Goal: Task Accomplishment & Management: Manage account settings

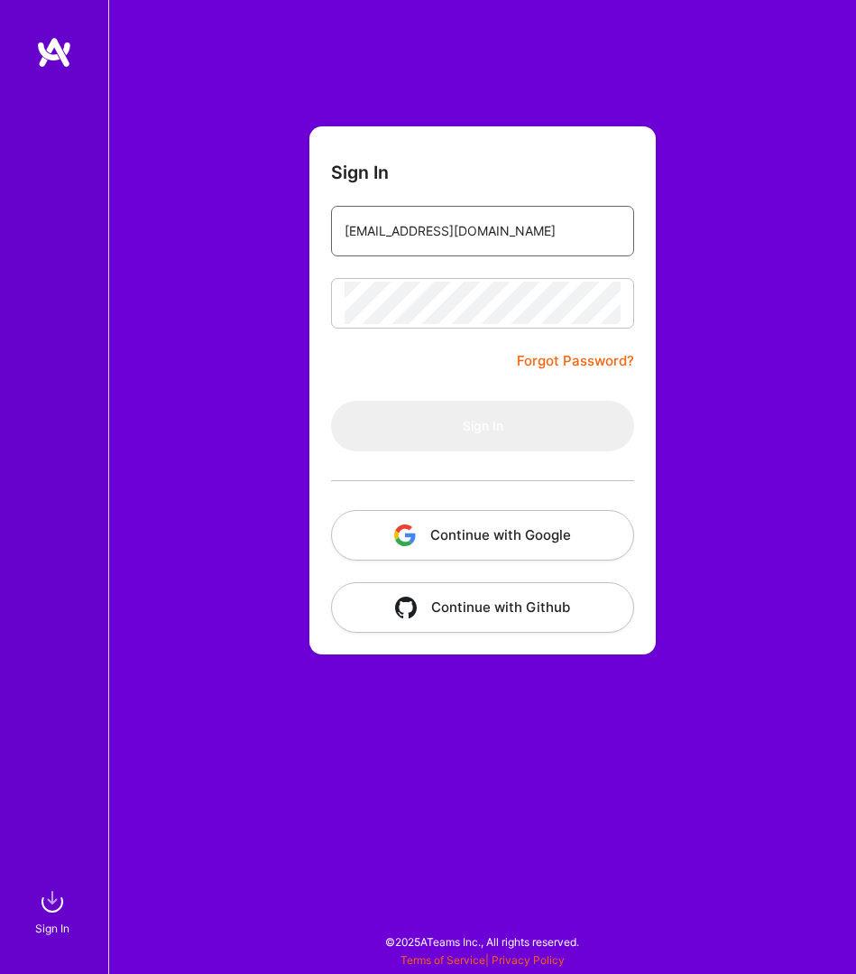
type input "[EMAIL_ADDRESS][DOMAIN_NAME]"
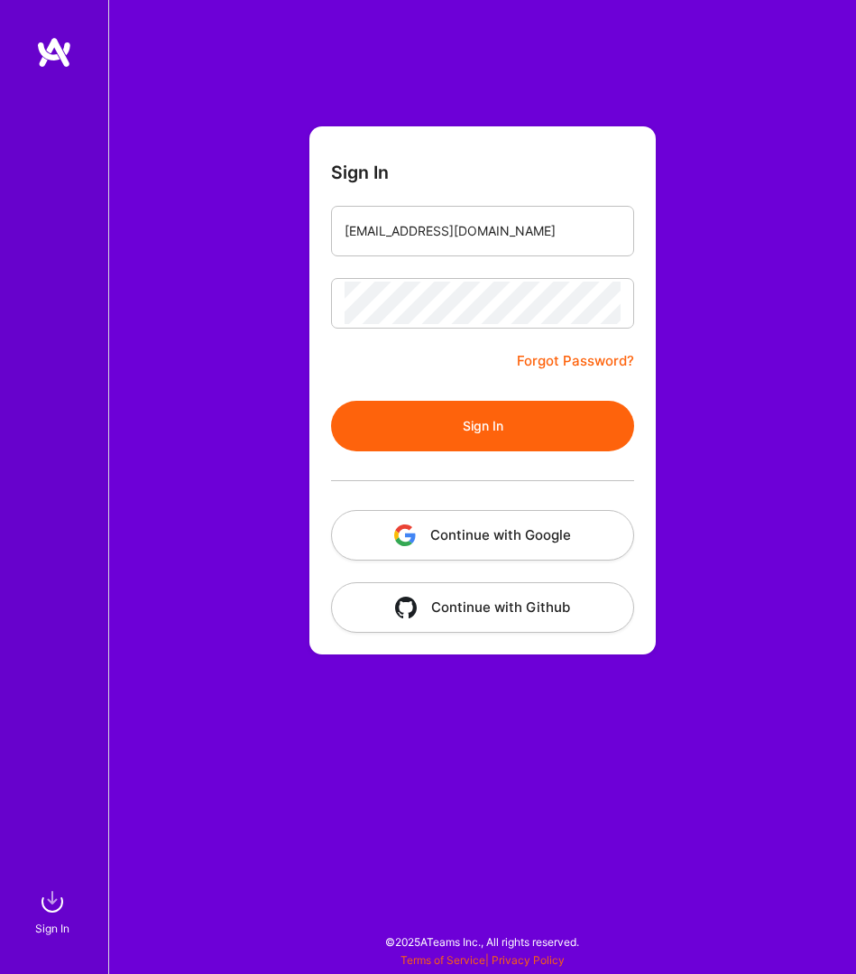
click at [494, 432] on button "Sign In" at bounding box center [482, 426] width 303 height 51
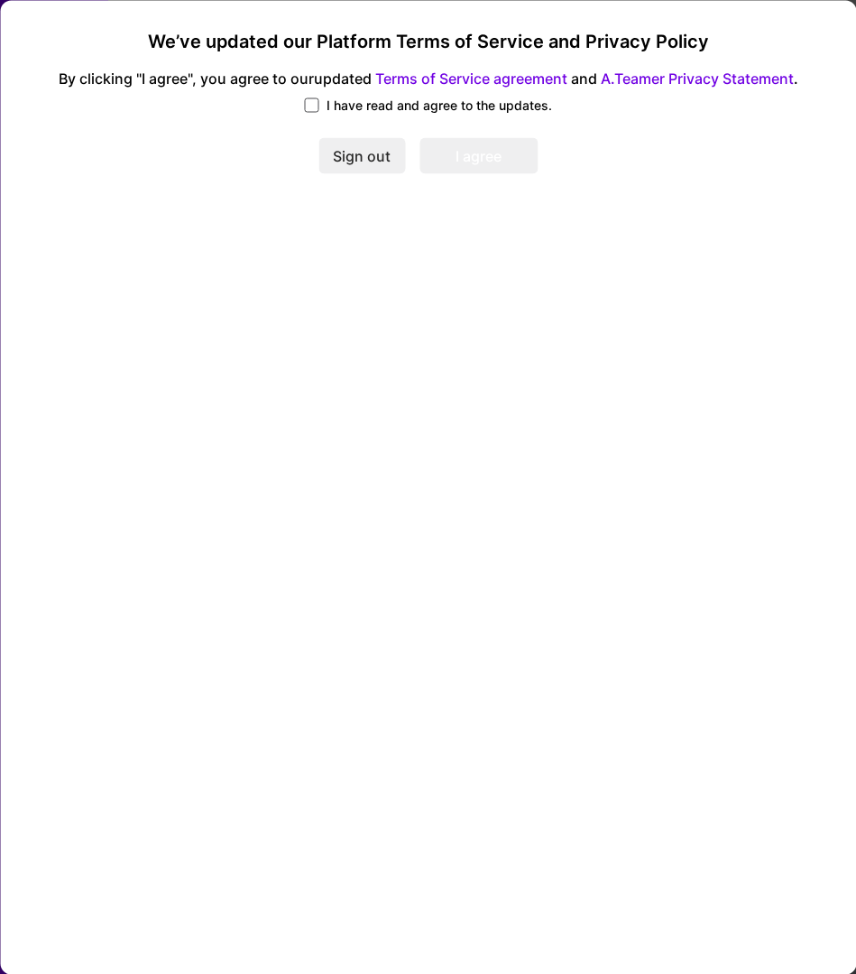
click at [315, 104] on span at bounding box center [312, 104] width 14 height 14
click at [0, 0] on input "I have read and agree to the updates." at bounding box center [0, 0] width 0 height 0
click at [464, 155] on button "I agree" at bounding box center [479, 156] width 118 height 36
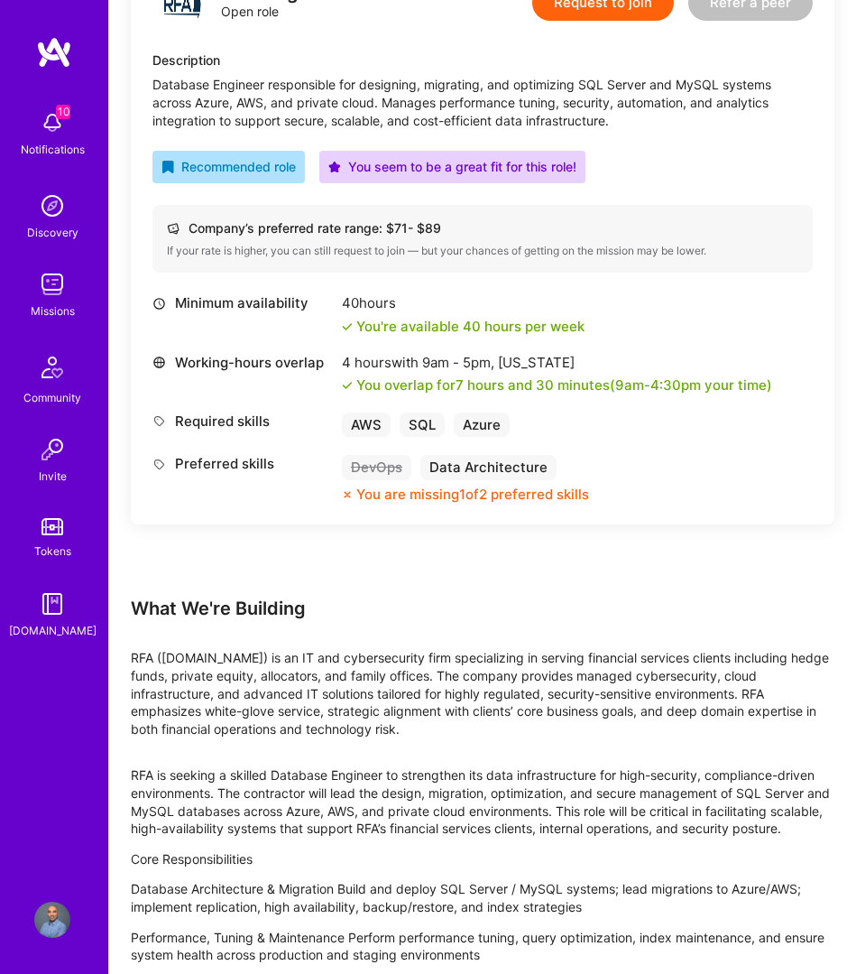
scroll to position [597, 0]
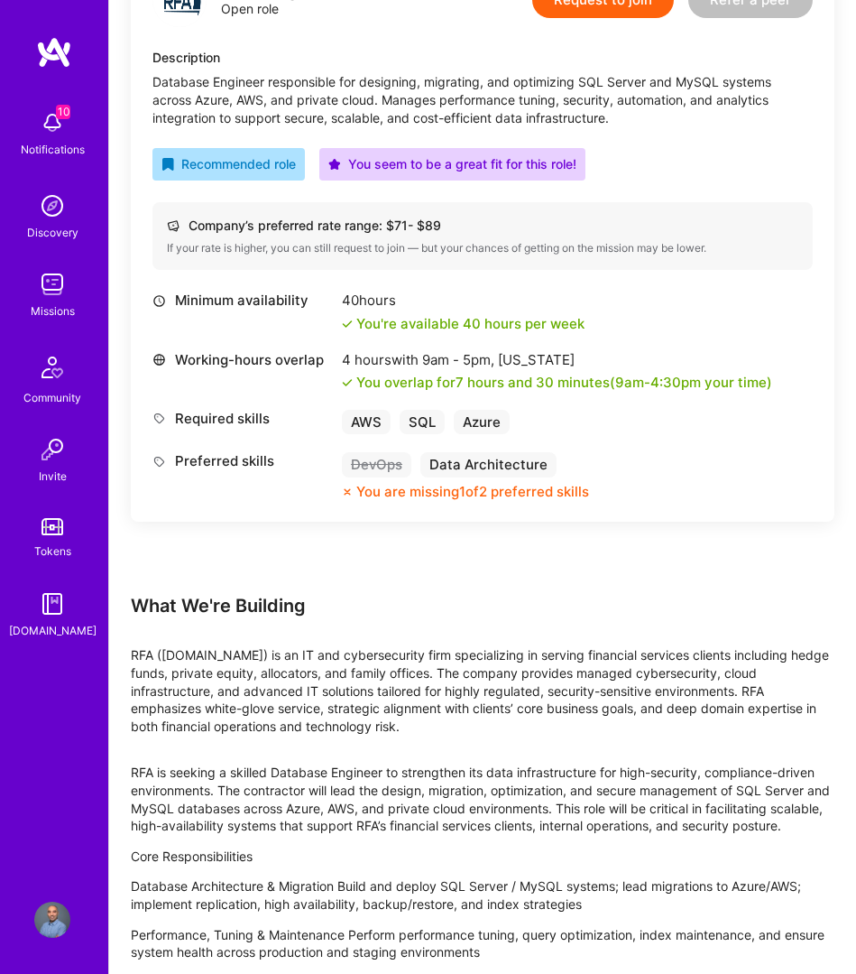
click at [361, 420] on div "AWS" at bounding box center [366, 422] width 49 height 25
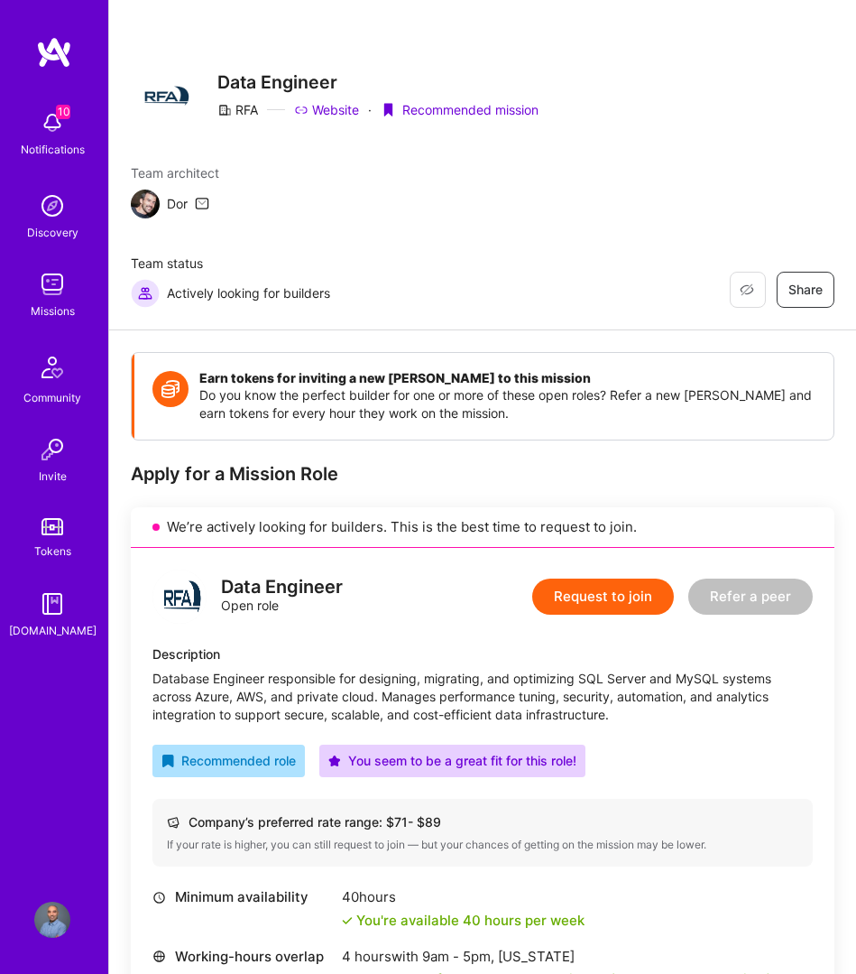
scroll to position [0, 0]
click at [623, 597] on button "Request to join" at bounding box center [603, 596] width 142 height 36
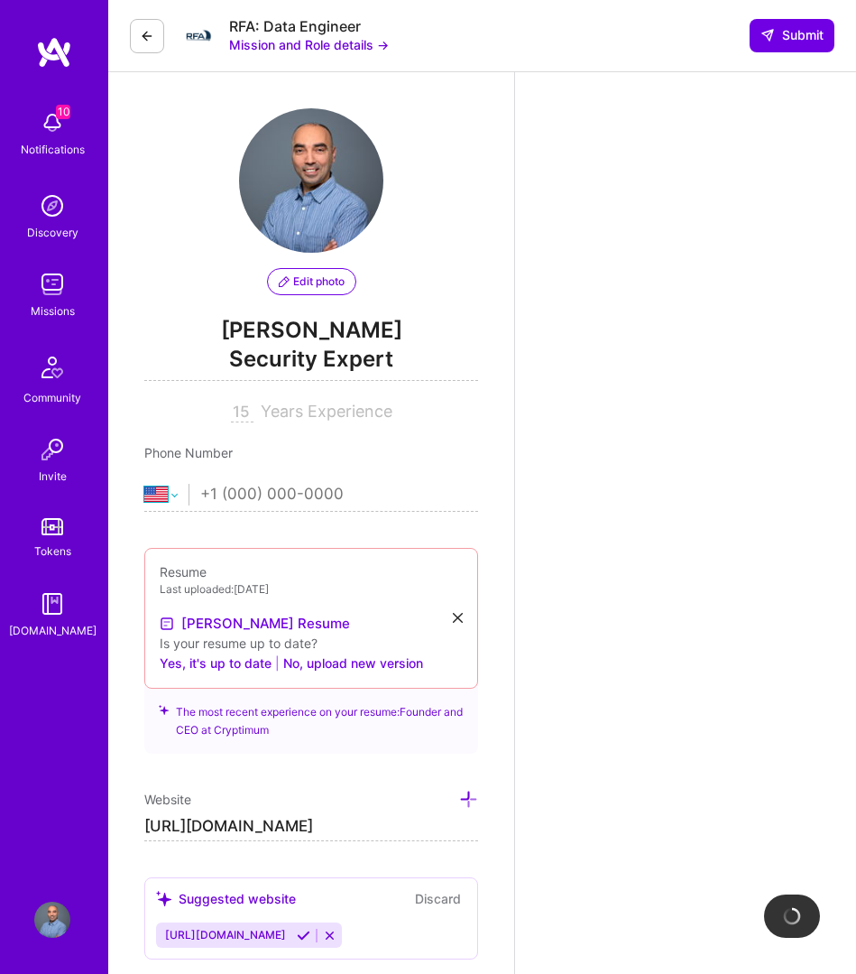
select select "CA"
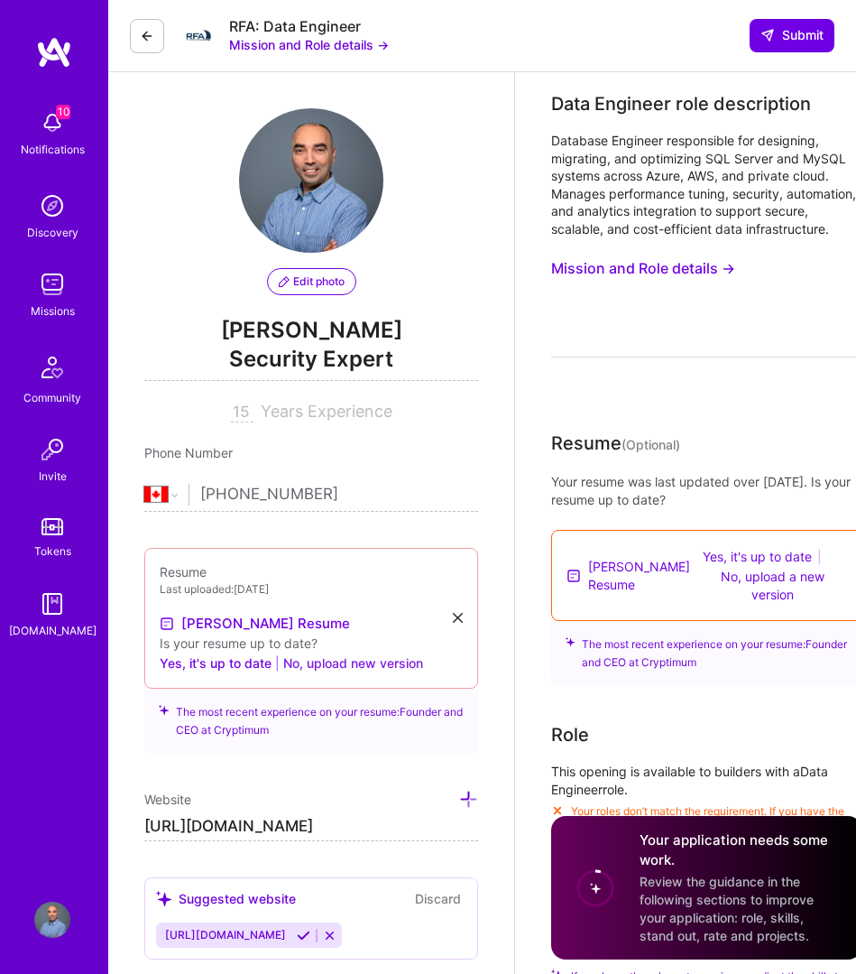
type input "[PHONE_NUMBER]"
click at [394, 661] on button "No, upload new version" at bounding box center [353, 663] width 140 height 22
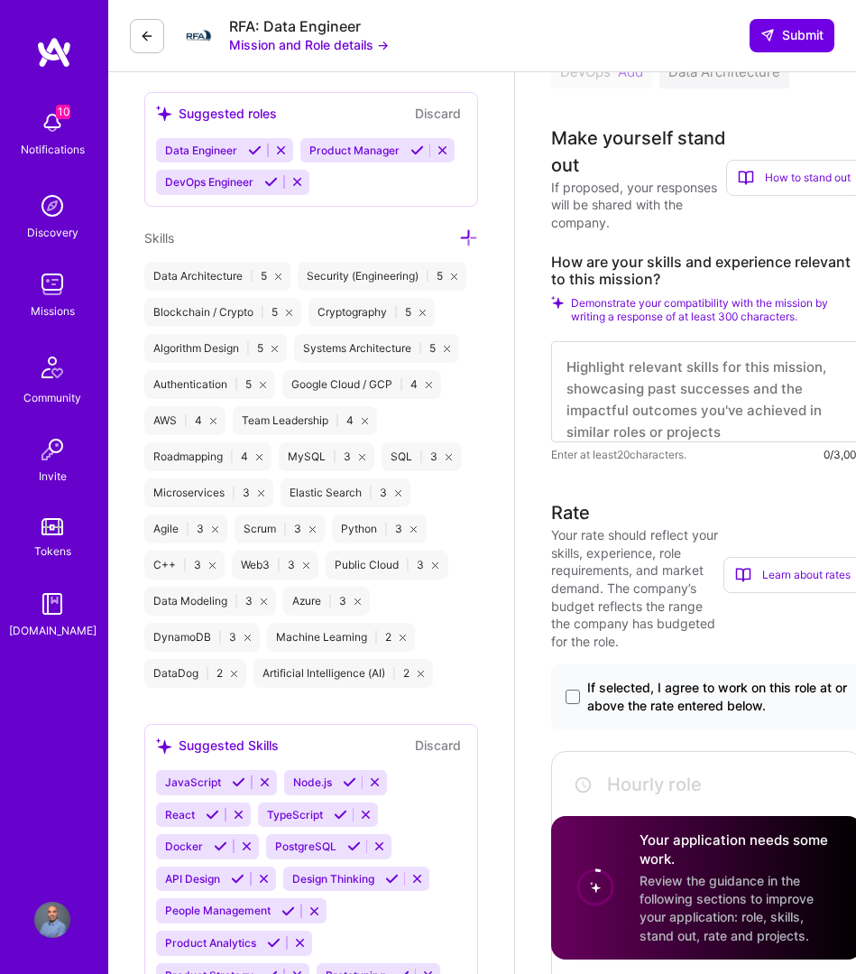
scroll to position [1020, 0]
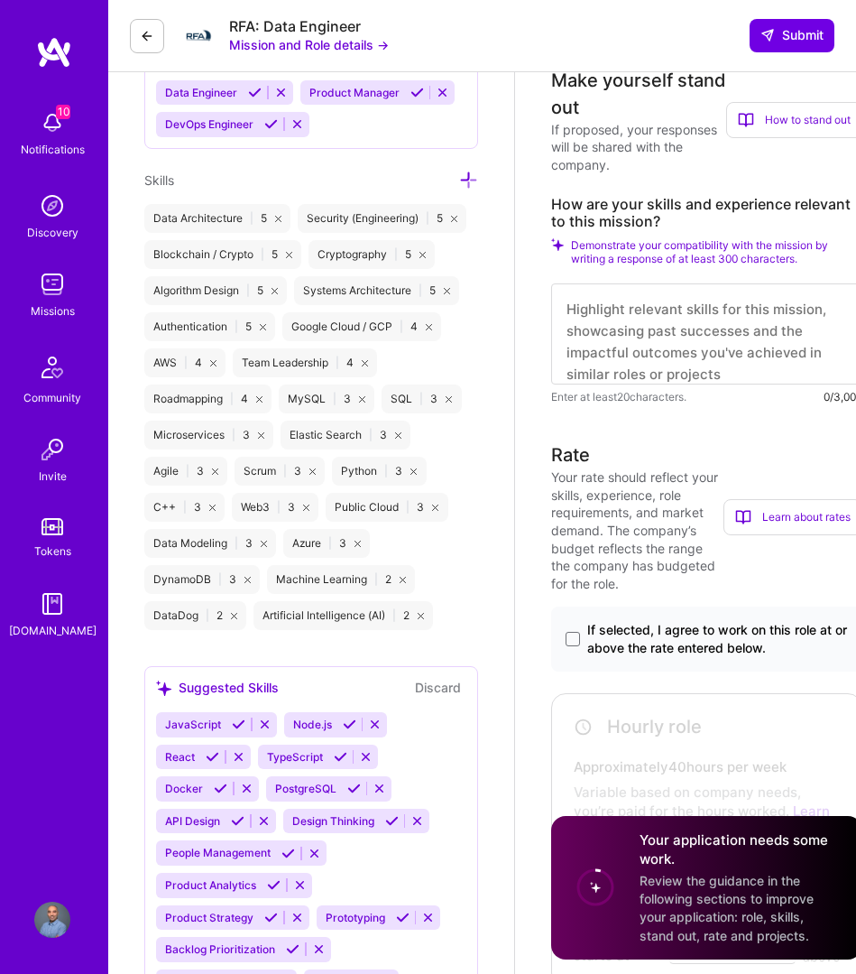
click at [209, 507] on icon at bounding box center [212, 507] width 6 height 6
click at [310, 475] on icon at bounding box center [313, 471] width 6 height 6
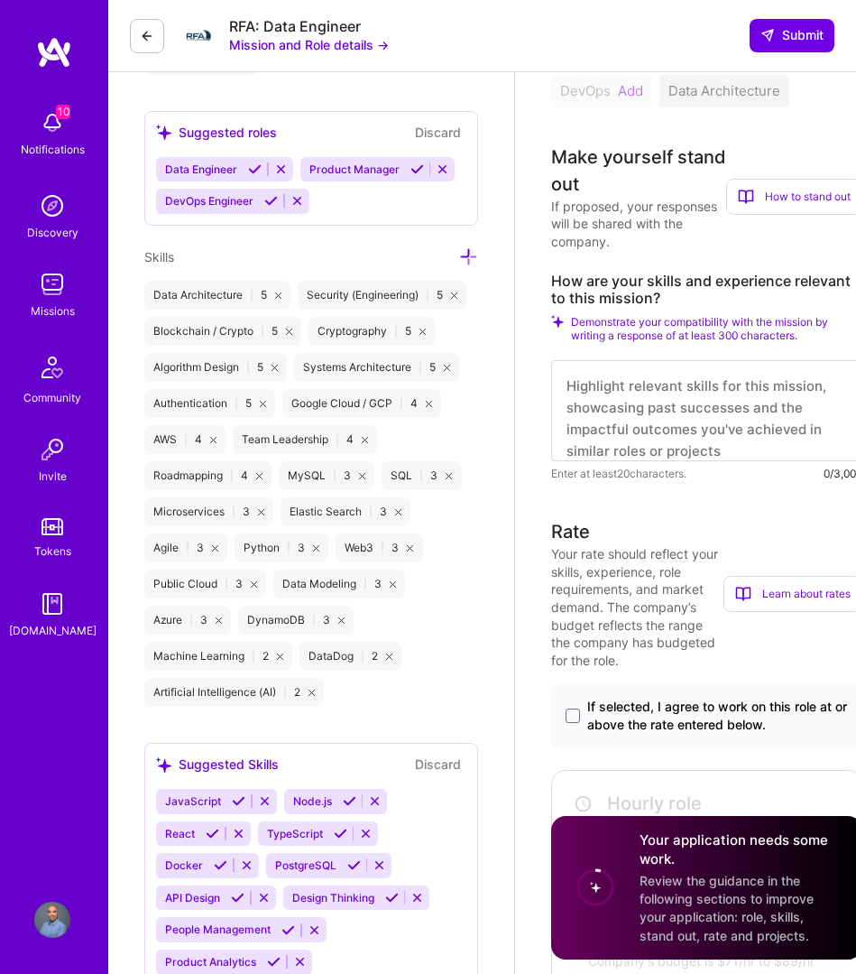
scroll to position [927, 0]
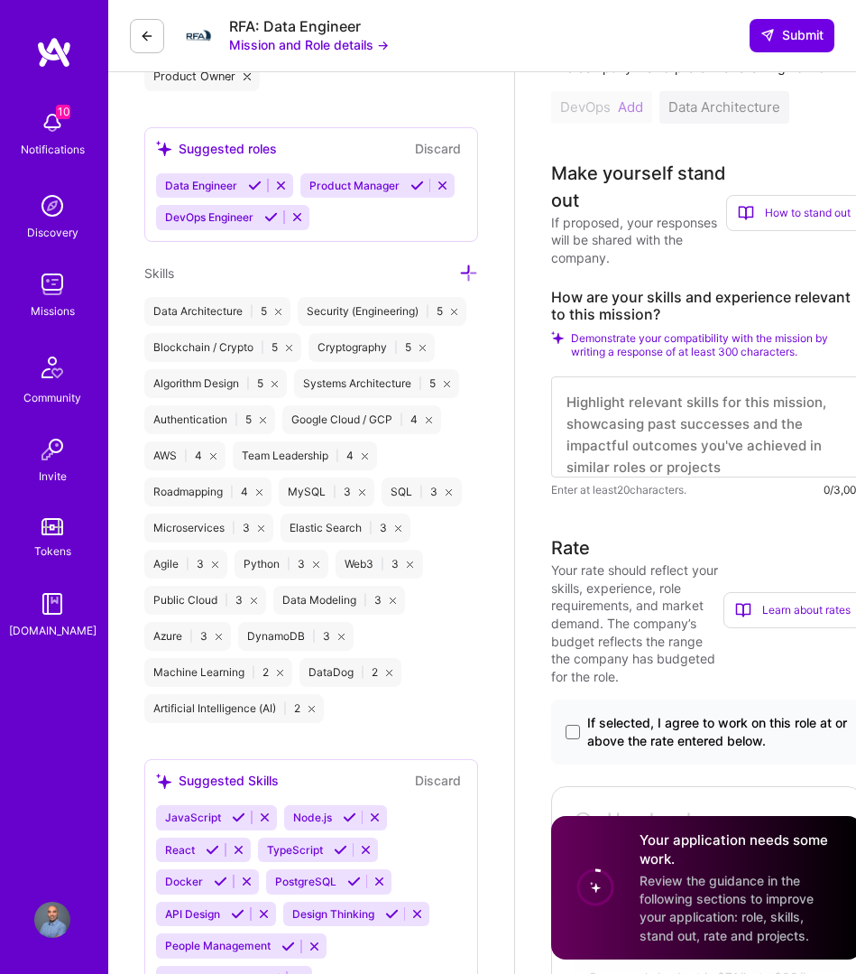
click at [288, 349] on icon at bounding box center [289, 348] width 6 height 6
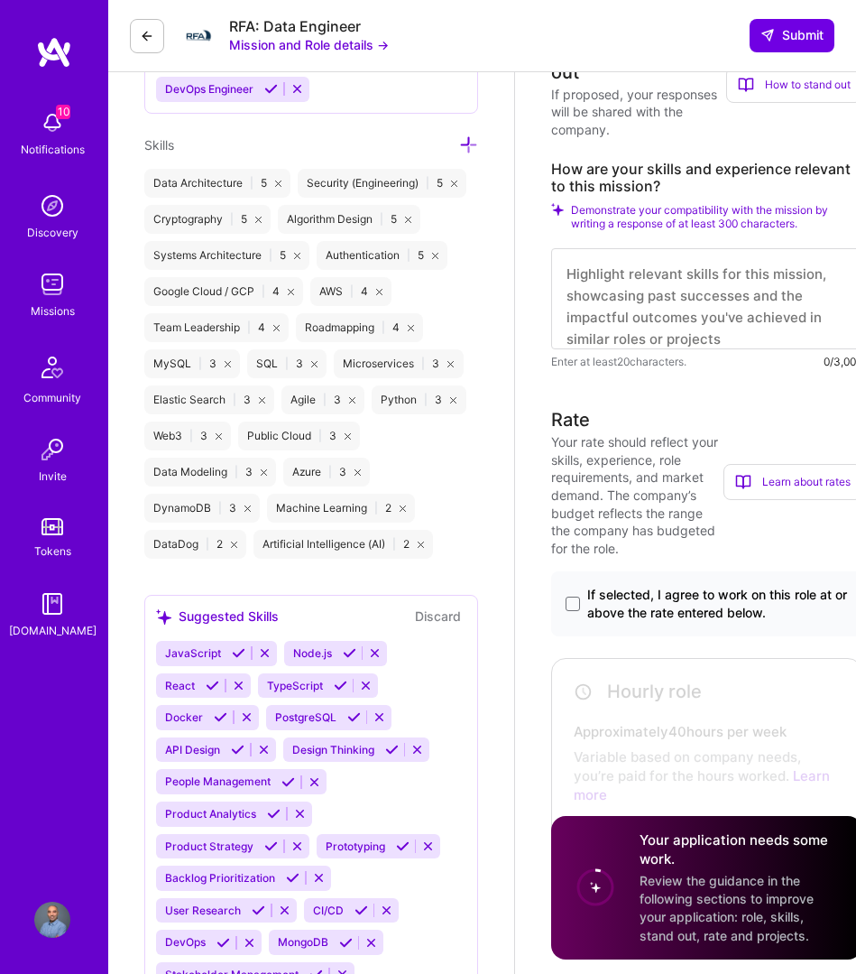
scroll to position [1058, 0]
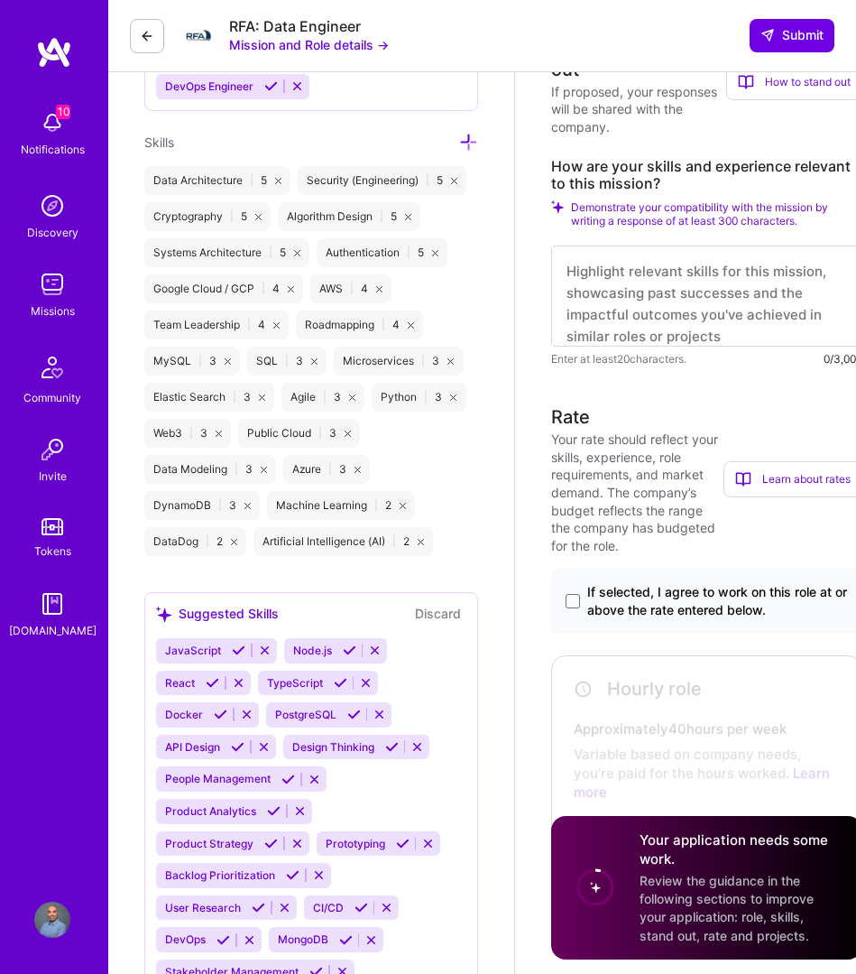
click at [228, 365] on icon at bounding box center [228, 361] width 6 height 6
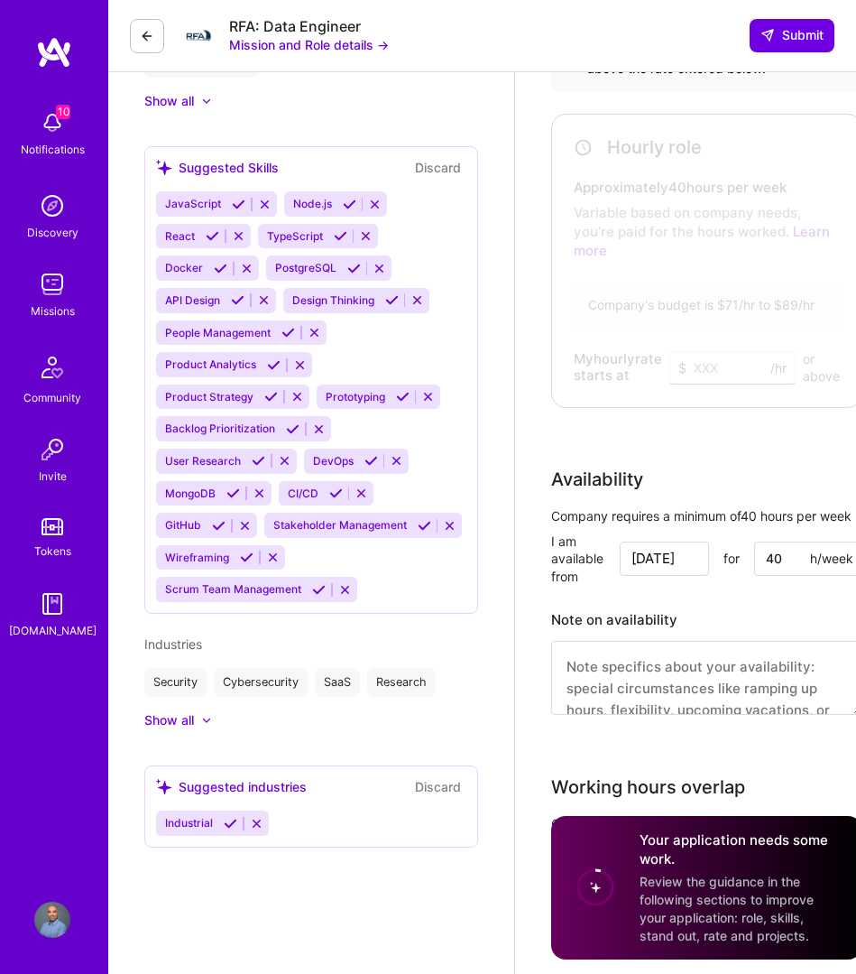
scroll to position [1316, 0]
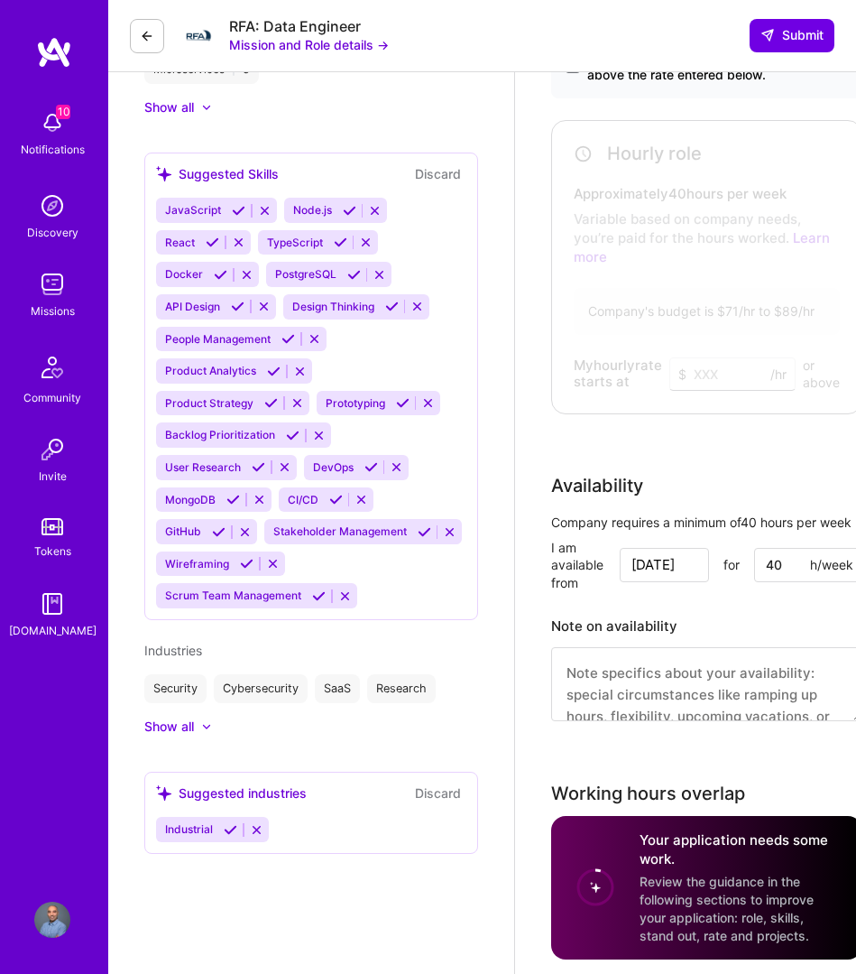
click at [349, 274] on icon at bounding box center [354, 275] width 14 height 14
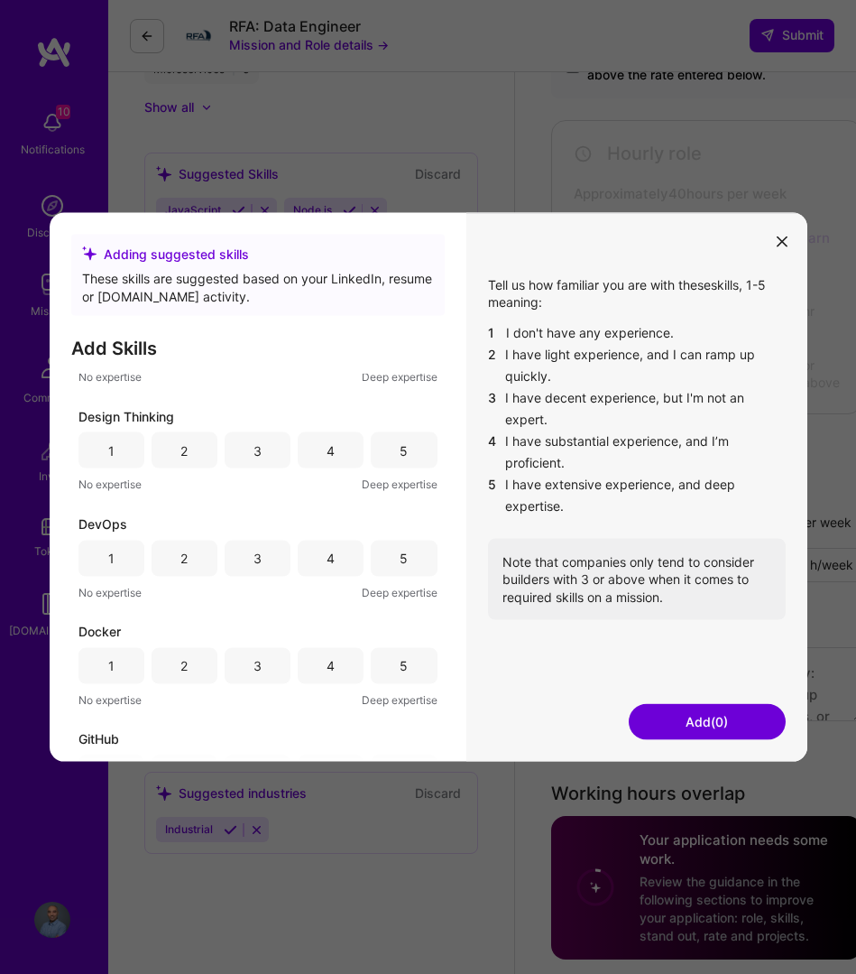
scroll to position [290, 0]
click at [401, 449] on div "5" at bounding box center [404, 449] width 8 height 18
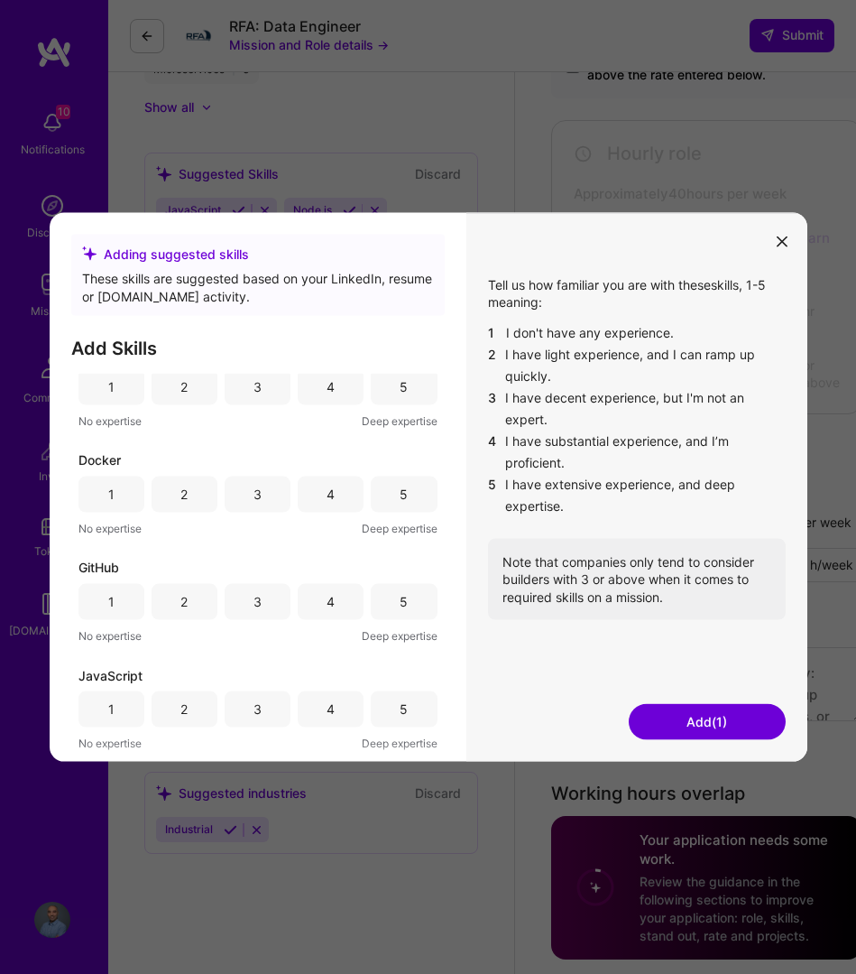
scroll to position [462, 0]
click at [182, 492] on div "2" at bounding box center [183, 493] width 7 height 18
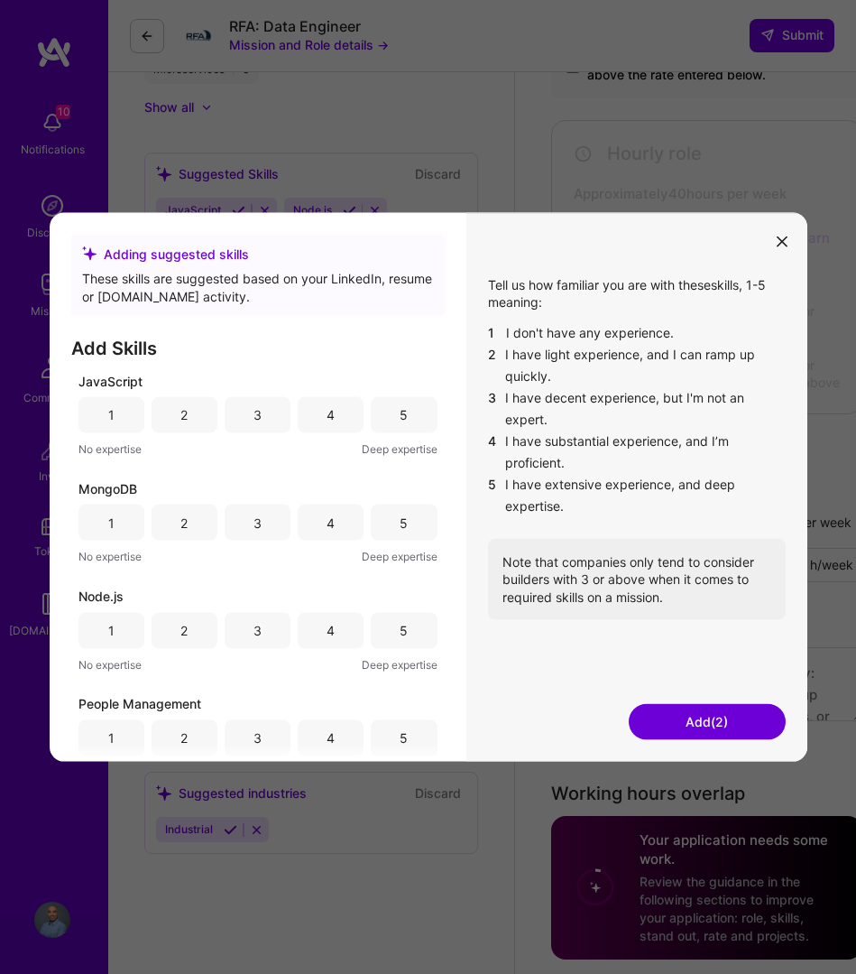
scroll to position [762, 0]
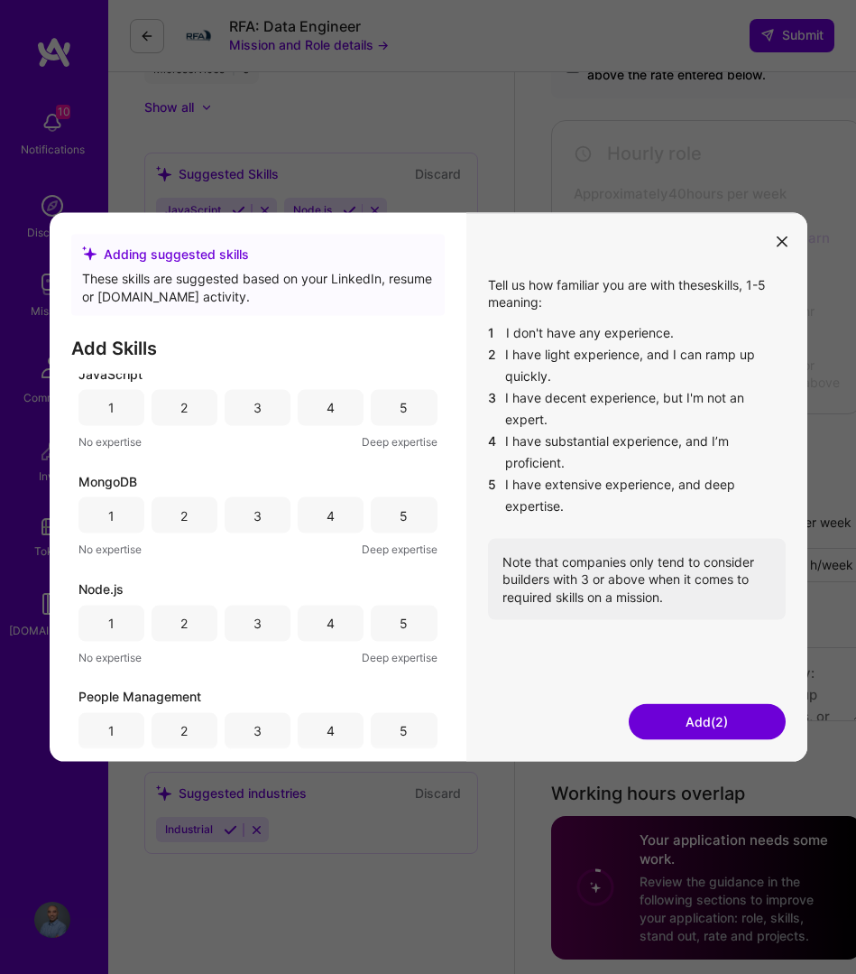
click at [261, 508] on div "3" at bounding box center [258, 515] width 66 height 36
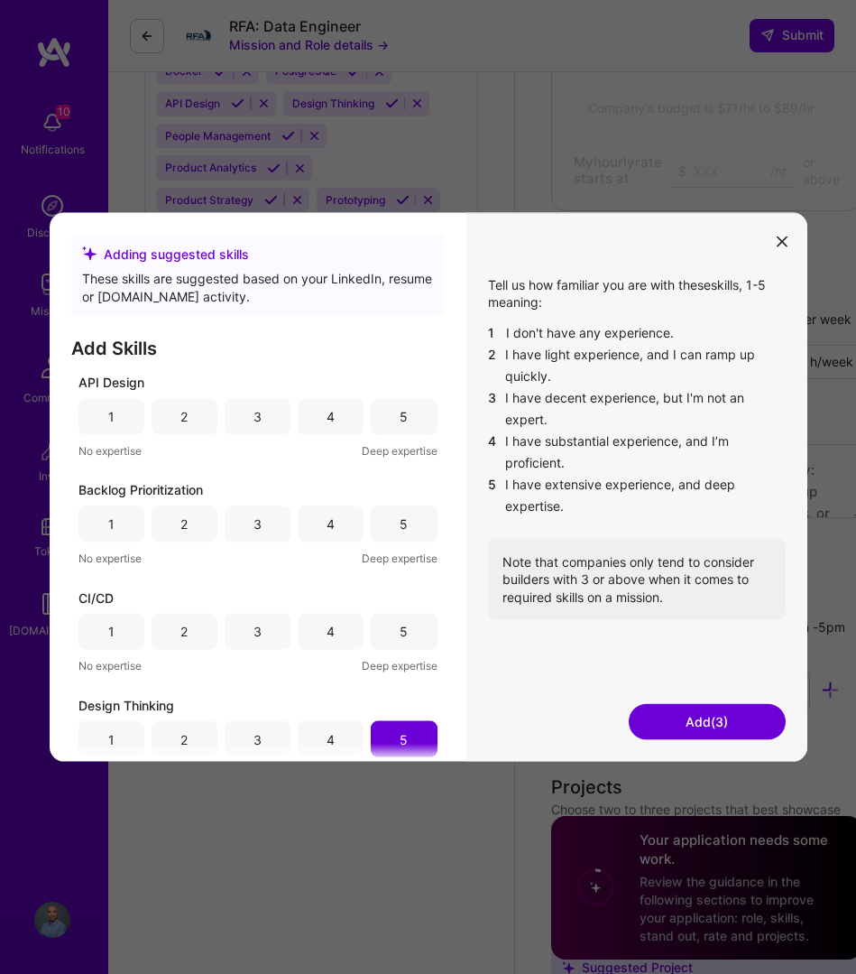
scroll to position [0, 0]
click at [195, 416] on div "2" at bounding box center [185, 416] width 66 height 36
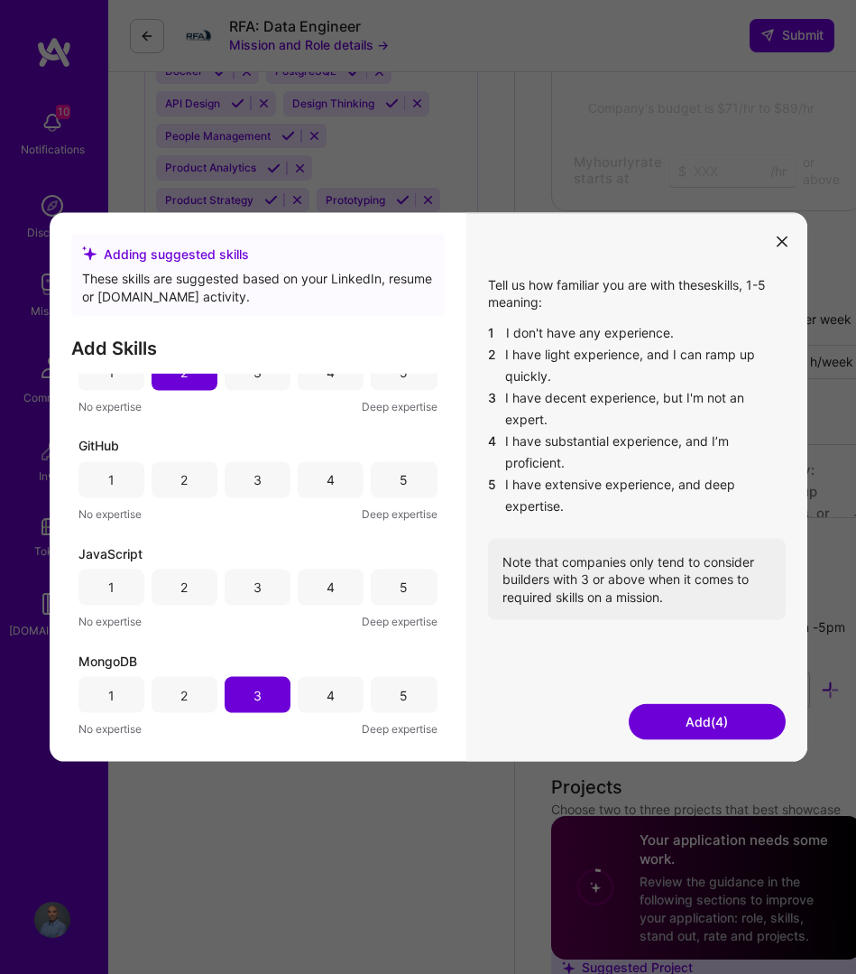
scroll to position [567, 0]
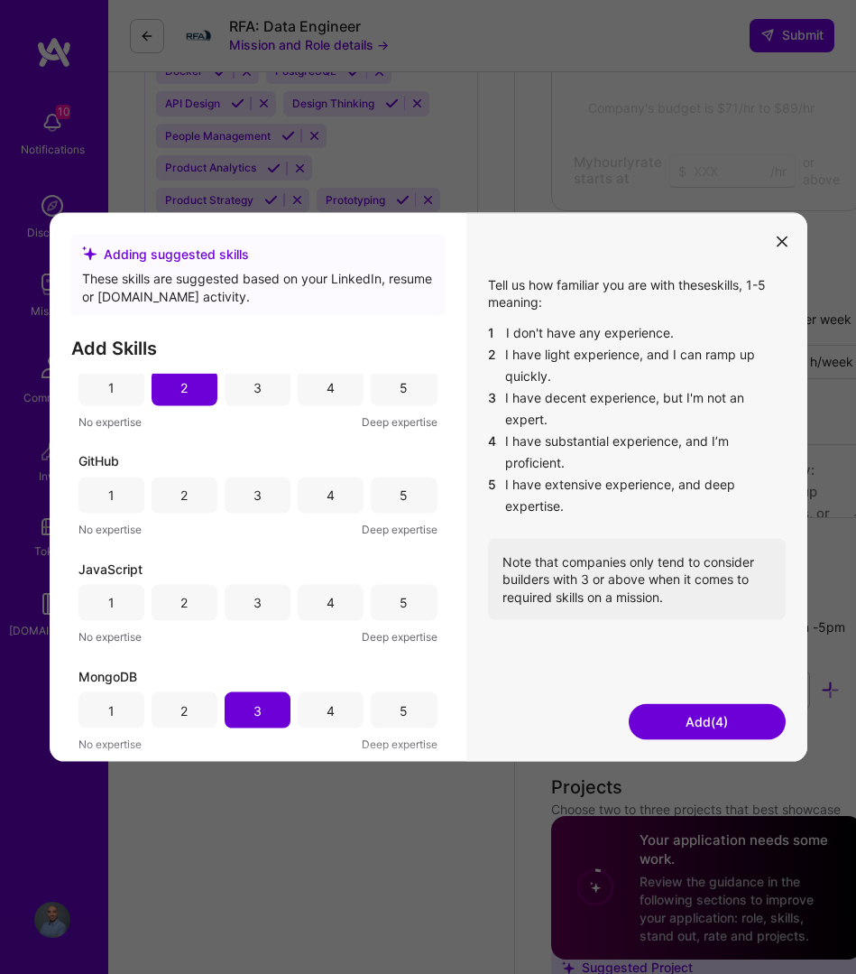
click at [175, 488] on div "2" at bounding box center [185, 495] width 66 height 36
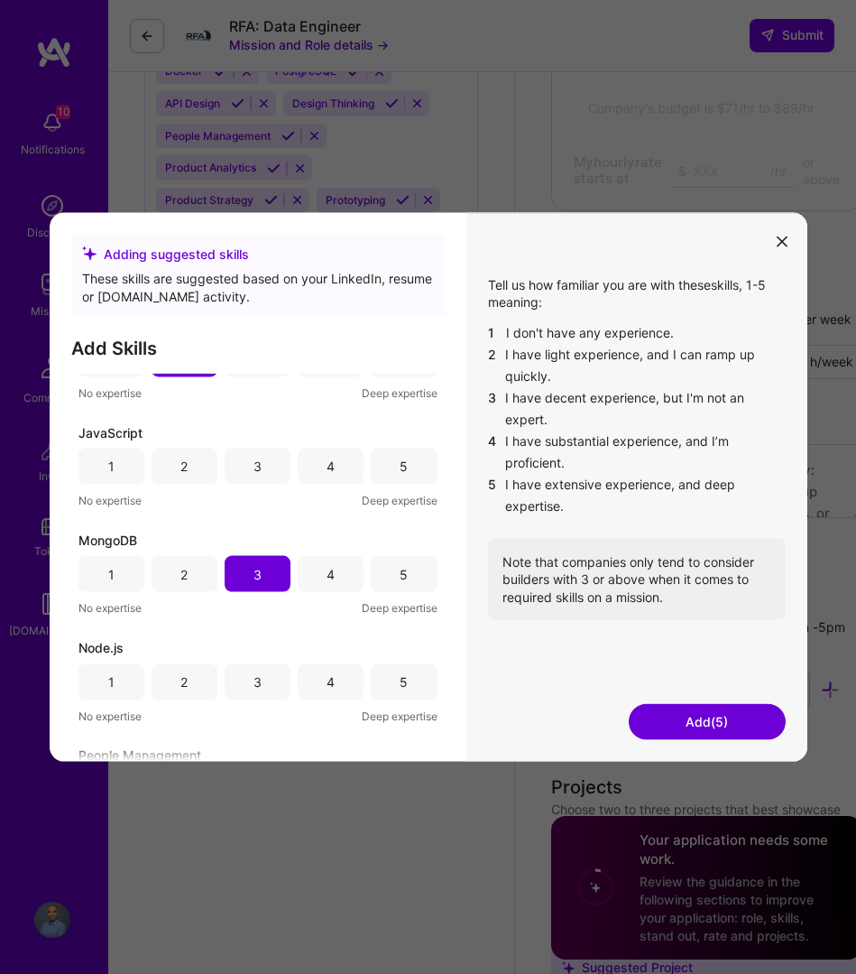
scroll to position [706, 0]
click at [318, 560] on div "4" at bounding box center [331, 571] width 66 height 36
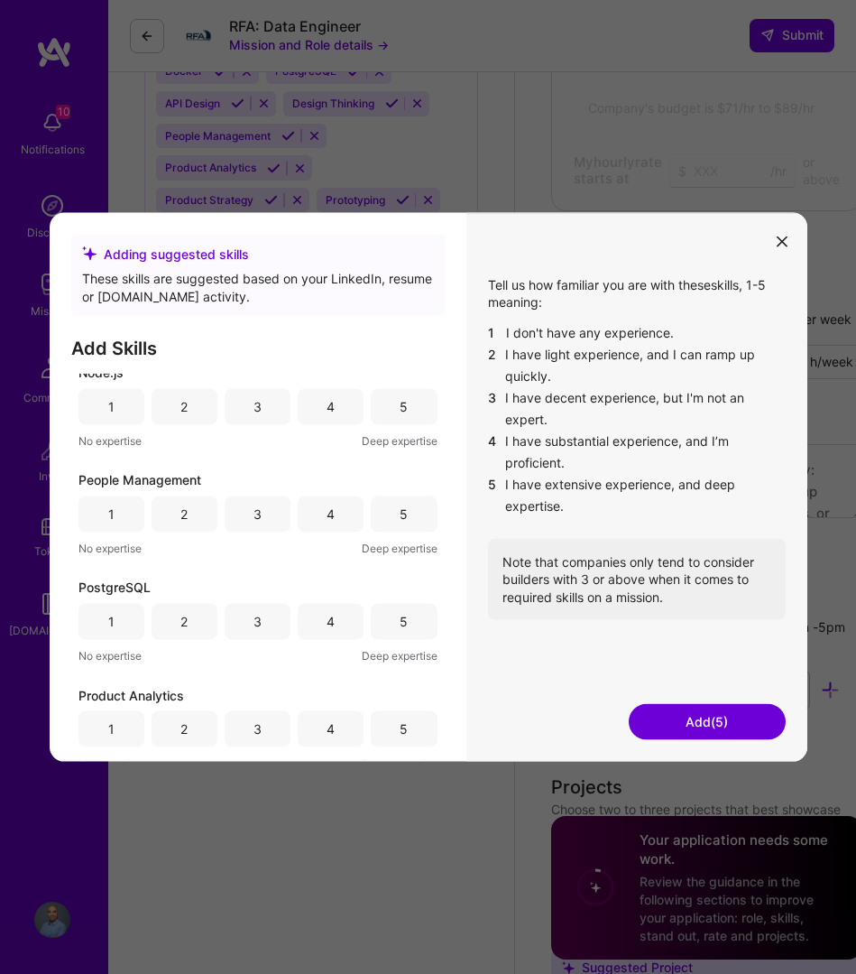
scroll to position [943, 0]
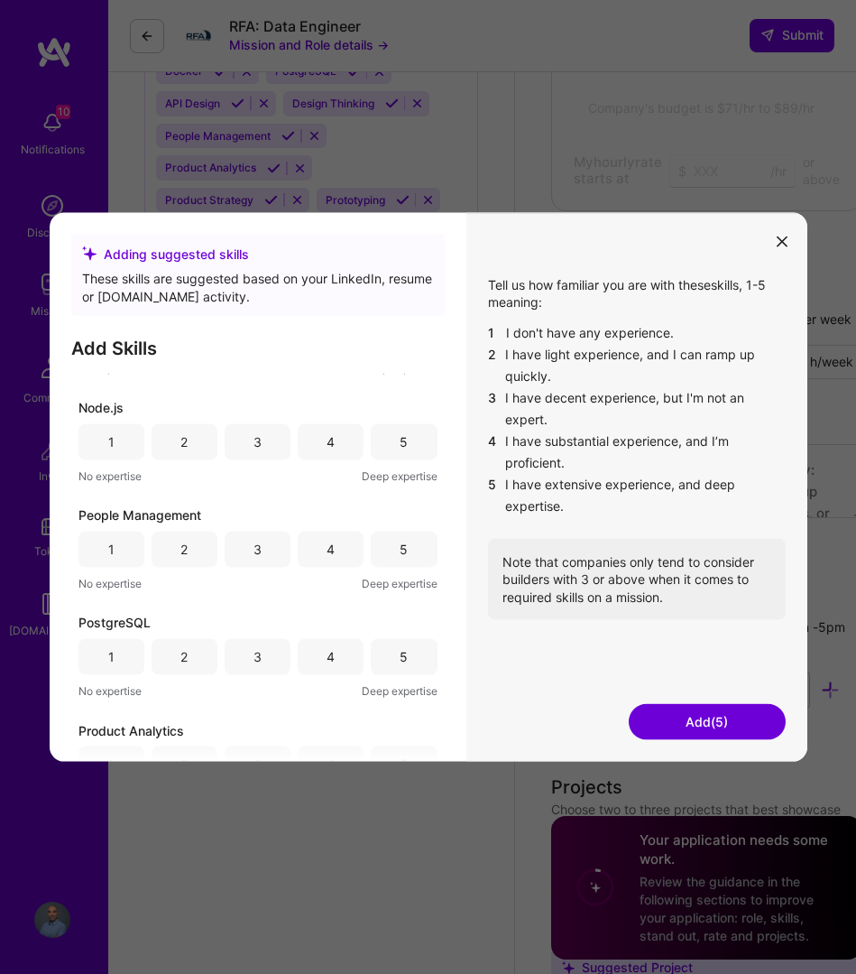
click at [330, 541] on div "4" at bounding box center [331, 550] width 8 height 18
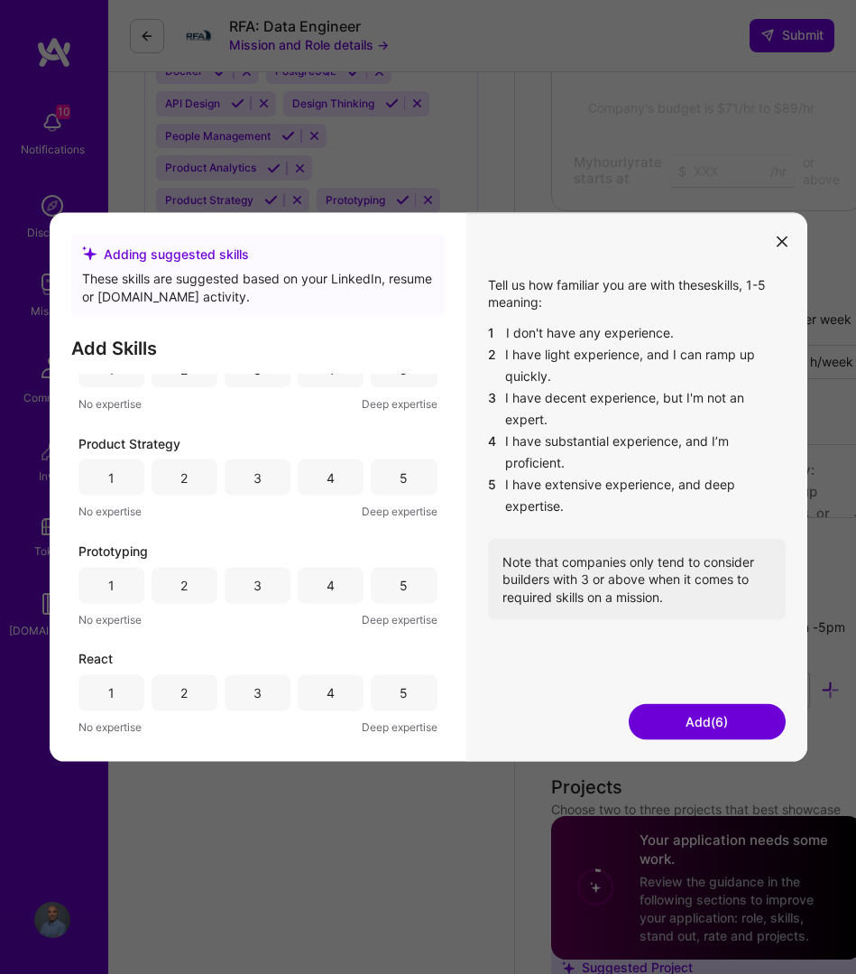
scroll to position [1338, 0]
click at [331, 463] on div "4" at bounding box center [331, 476] width 66 height 36
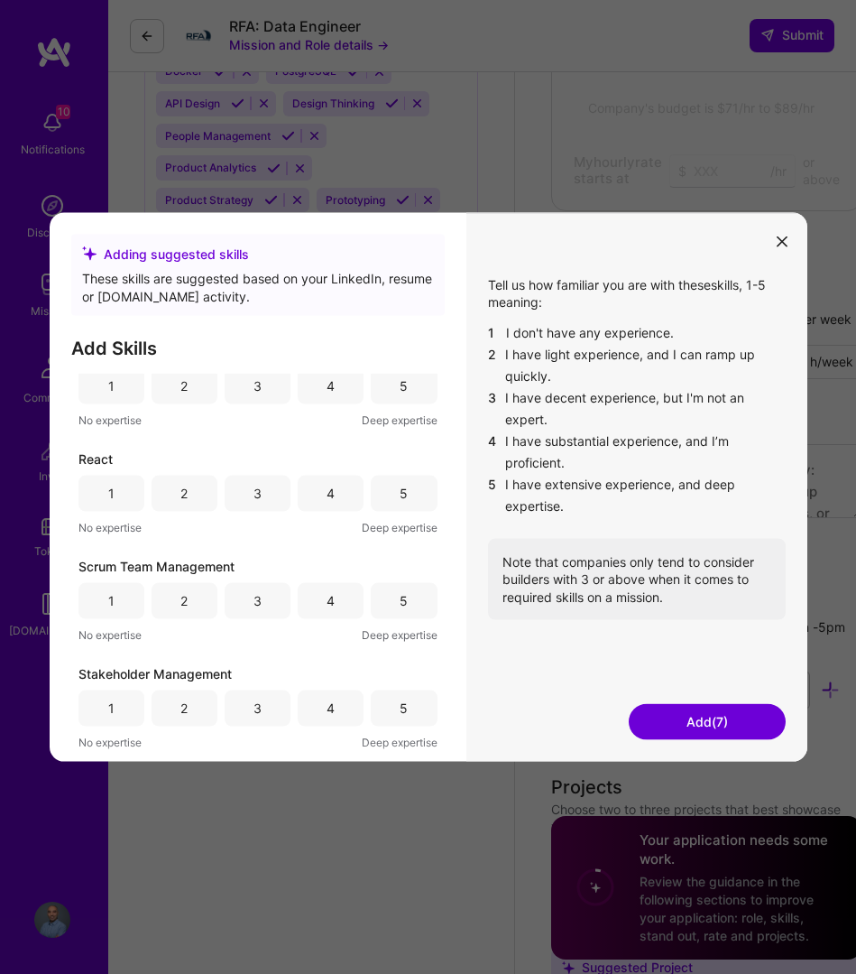
scroll to position [1540, 0]
click at [703, 724] on button "Add (7)" at bounding box center [707, 722] width 157 height 36
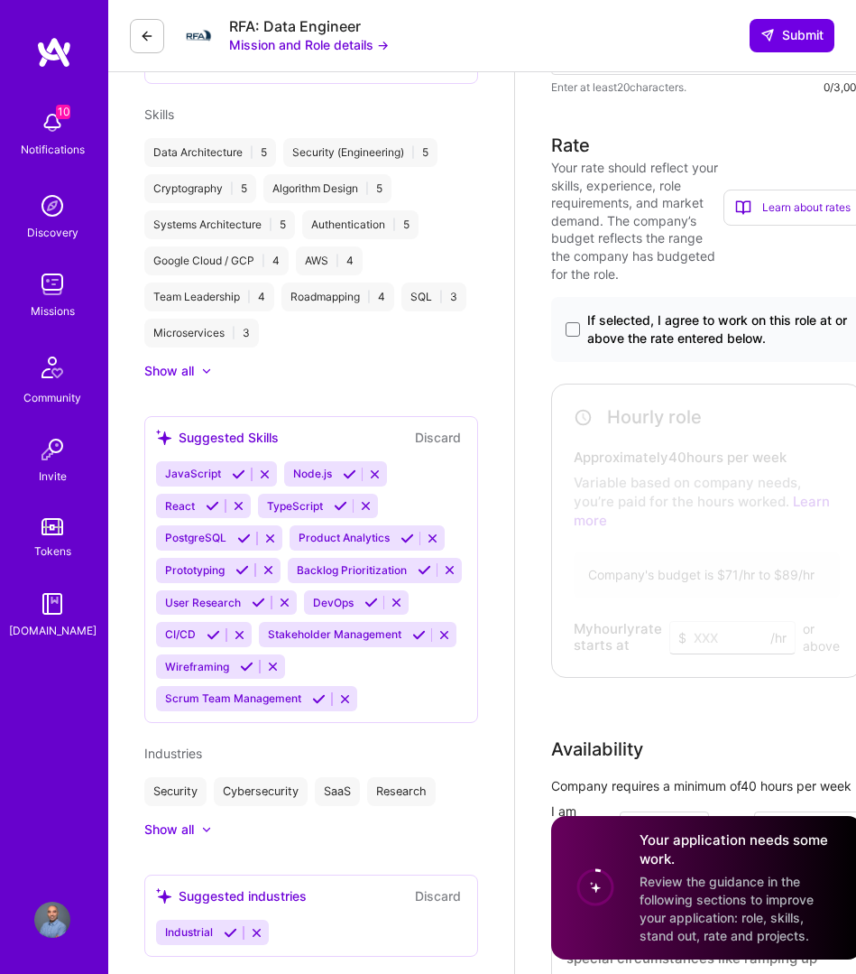
scroll to position [1082, 0]
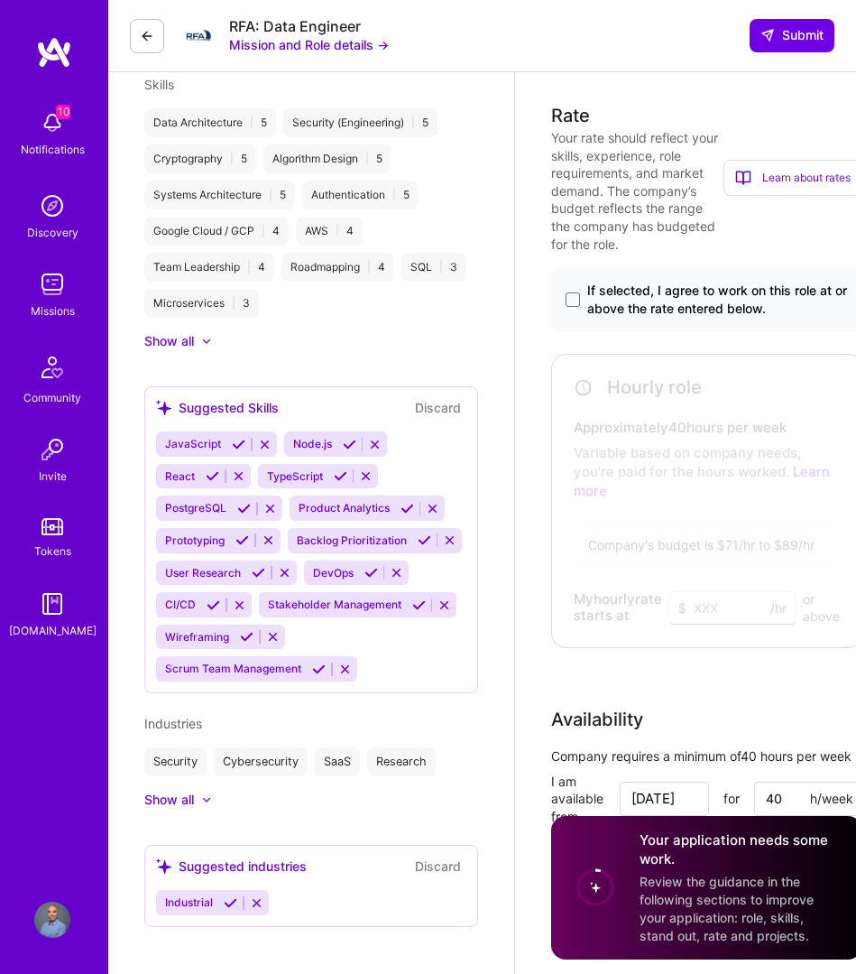
click at [379, 446] on icon at bounding box center [375, 445] width 14 height 14
click at [264, 444] on icon at bounding box center [265, 445] width 14 height 14
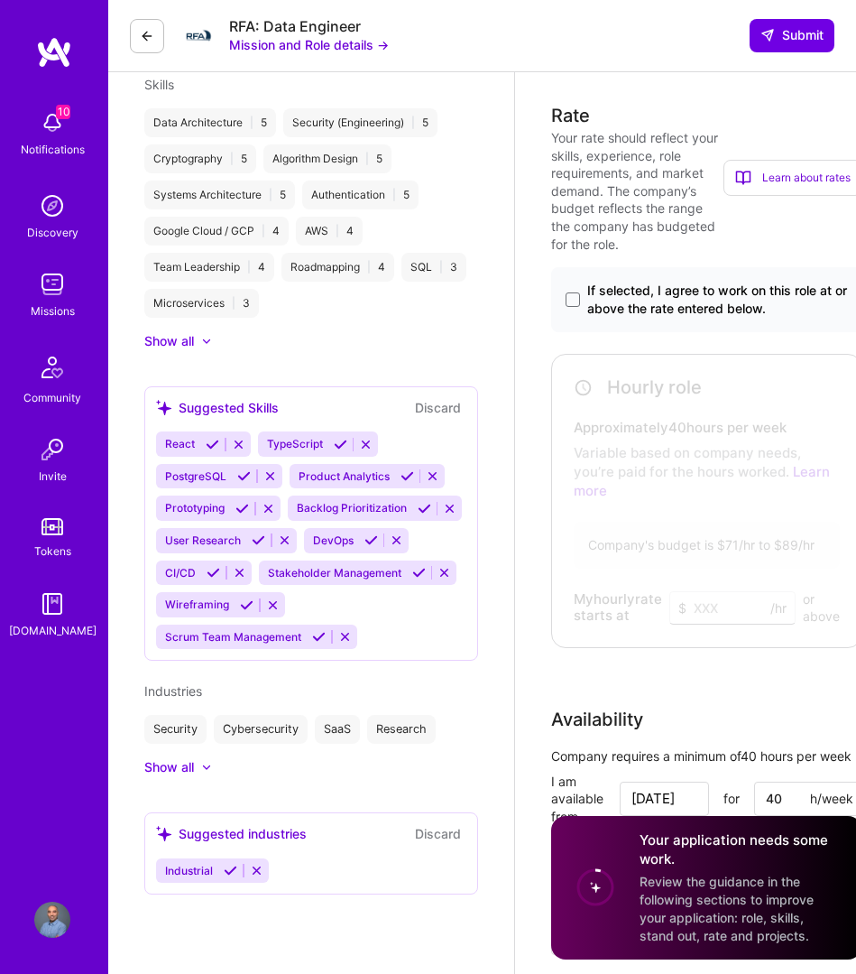
click at [269, 477] on icon at bounding box center [271, 476] width 14 height 14
click at [430, 477] on icon at bounding box center [431, 476] width 14 height 14
click at [367, 449] on icon at bounding box center [366, 445] width 14 height 14
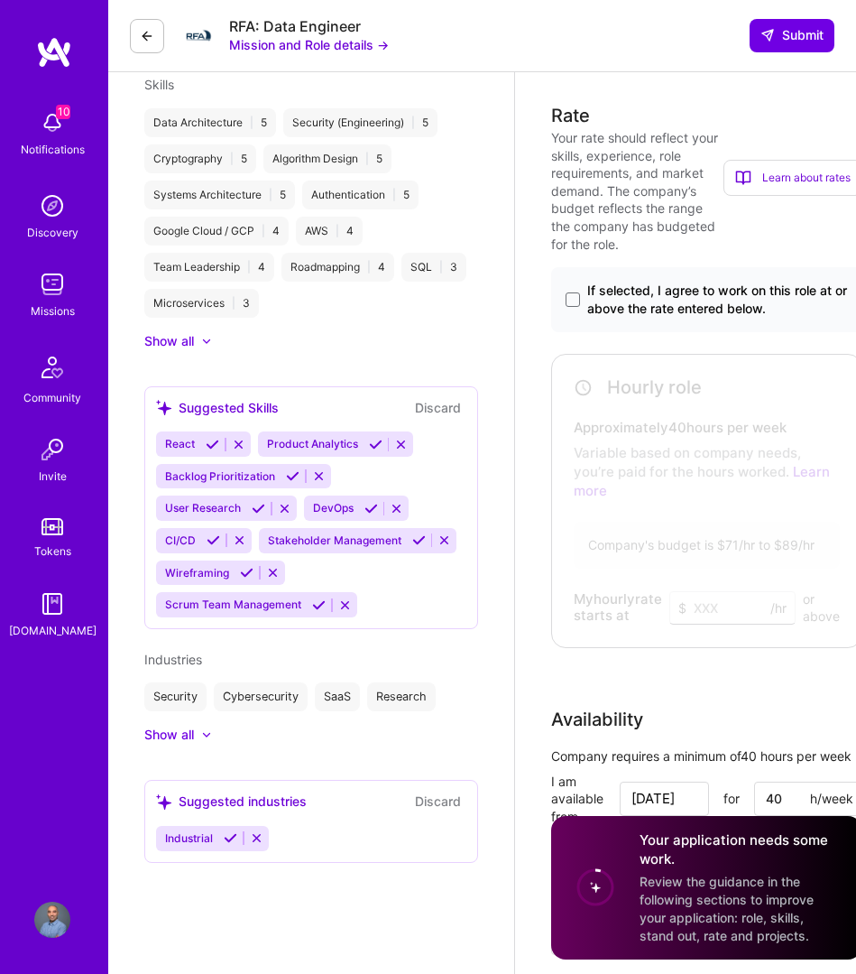
click at [236, 446] on icon at bounding box center [239, 445] width 14 height 14
click at [299, 445] on icon at bounding box center [300, 445] width 14 height 14
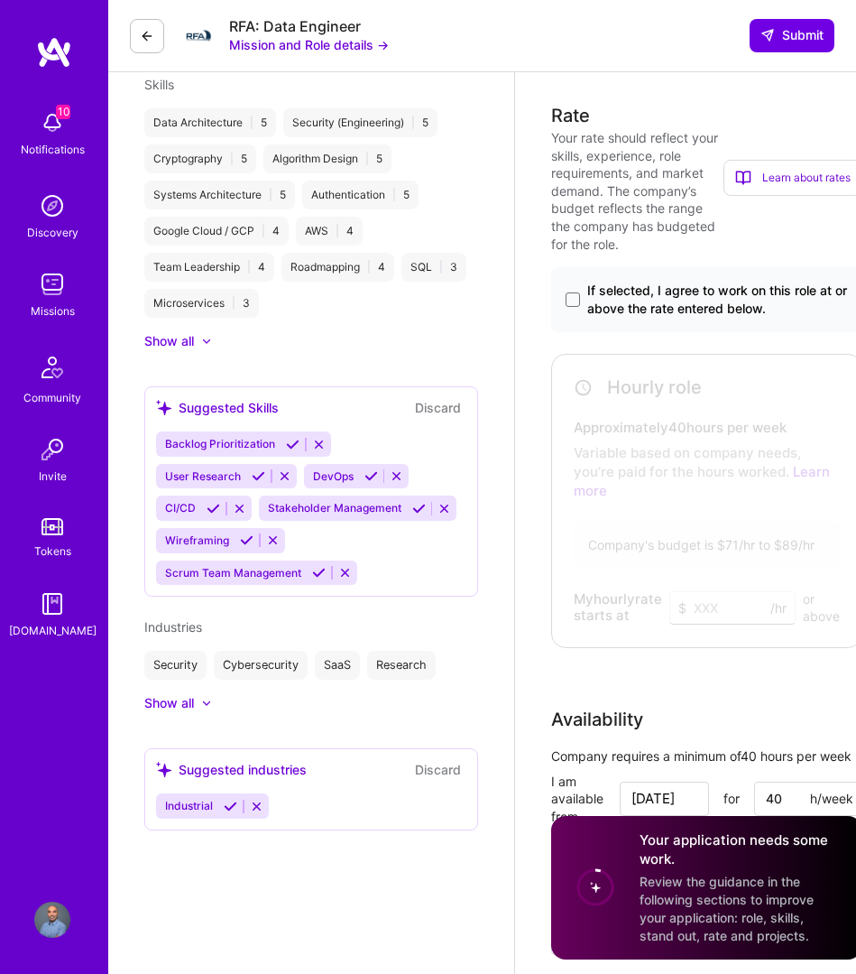
click at [288, 479] on icon at bounding box center [285, 476] width 14 height 14
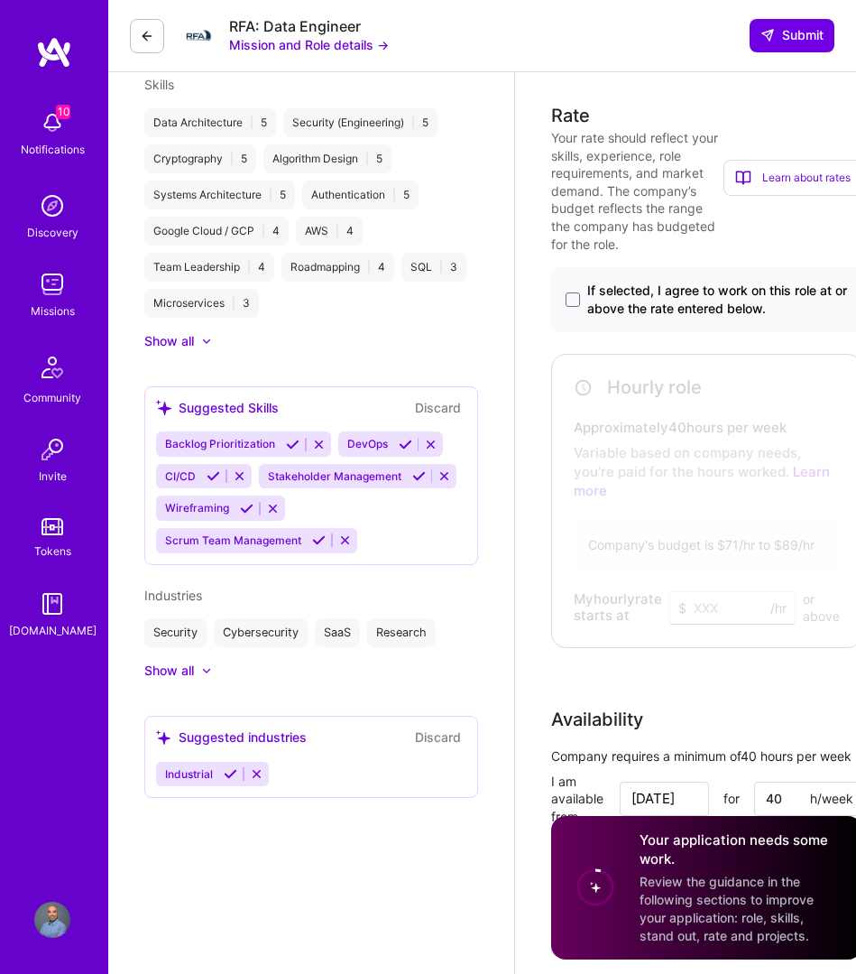
click at [239, 478] on icon at bounding box center [240, 476] width 14 height 14
click at [314, 476] on icon at bounding box center [317, 476] width 14 height 14
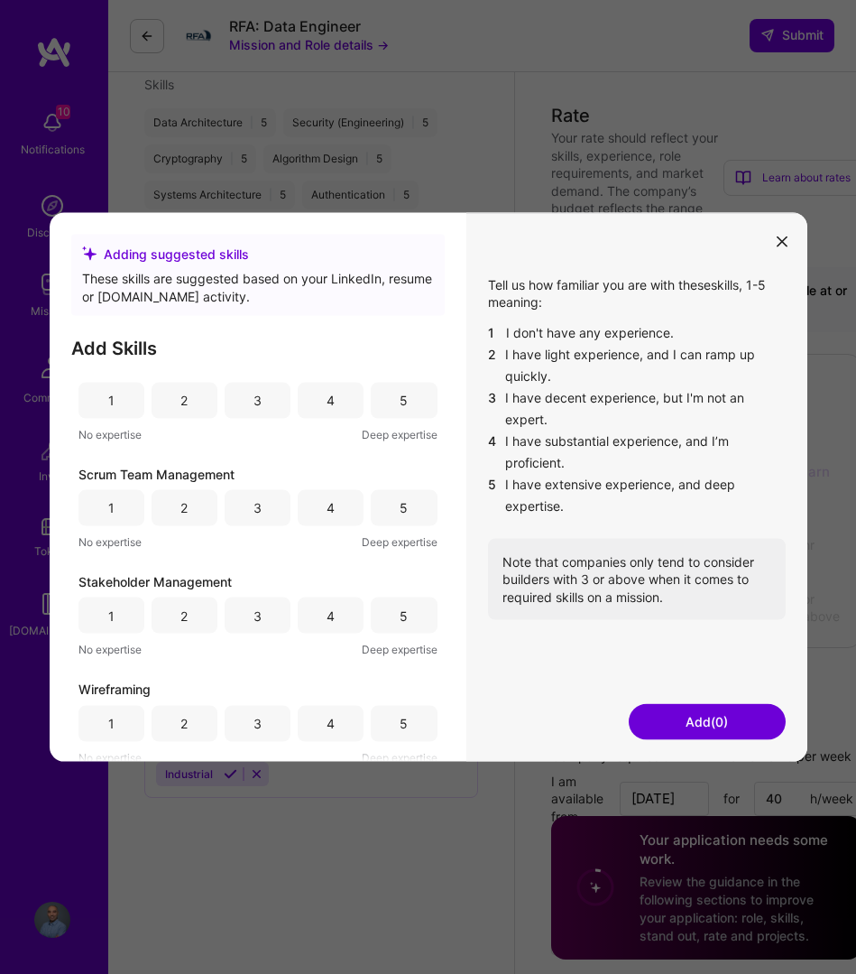
scroll to position [123, 0]
click at [327, 613] on div "4" at bounding box center [331, 616] width 8 height 18
click at [685, 715] on button "Add (1)" at bounding box center [707, 722] width 157 height 36
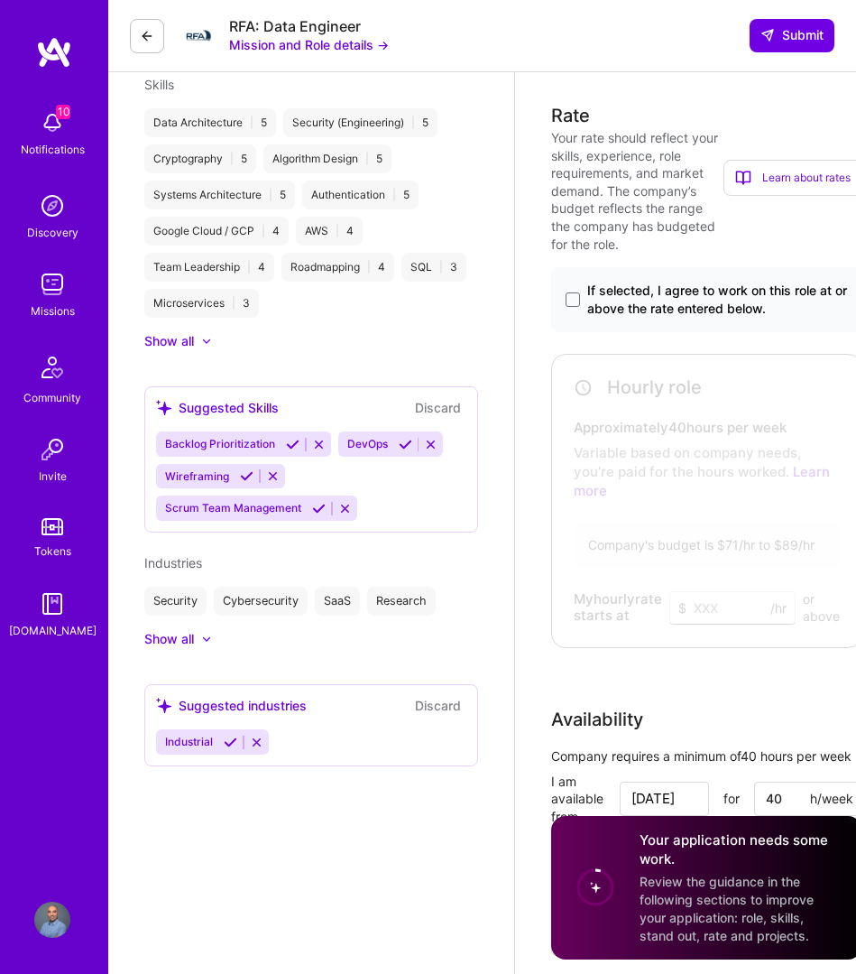
click at [269, 473] on icon at bounding box center [273, 476] width 14 height 14
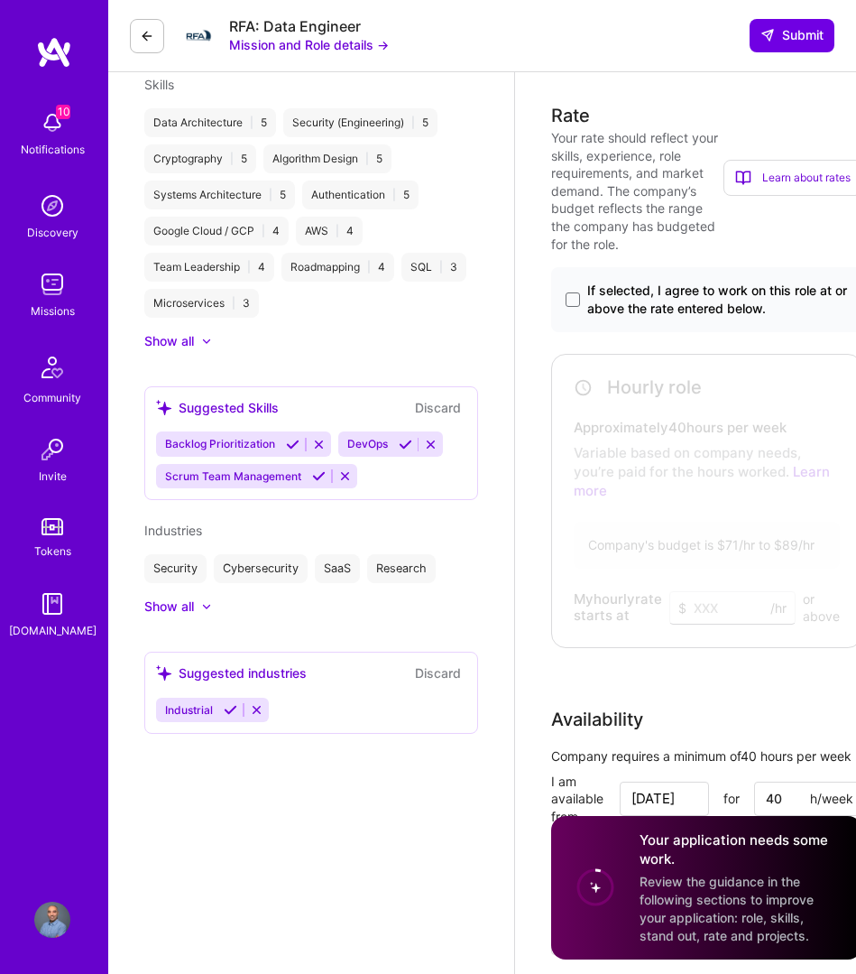
click at [342, 480] on icon at bounding box center [345, 476] width 14 height 14
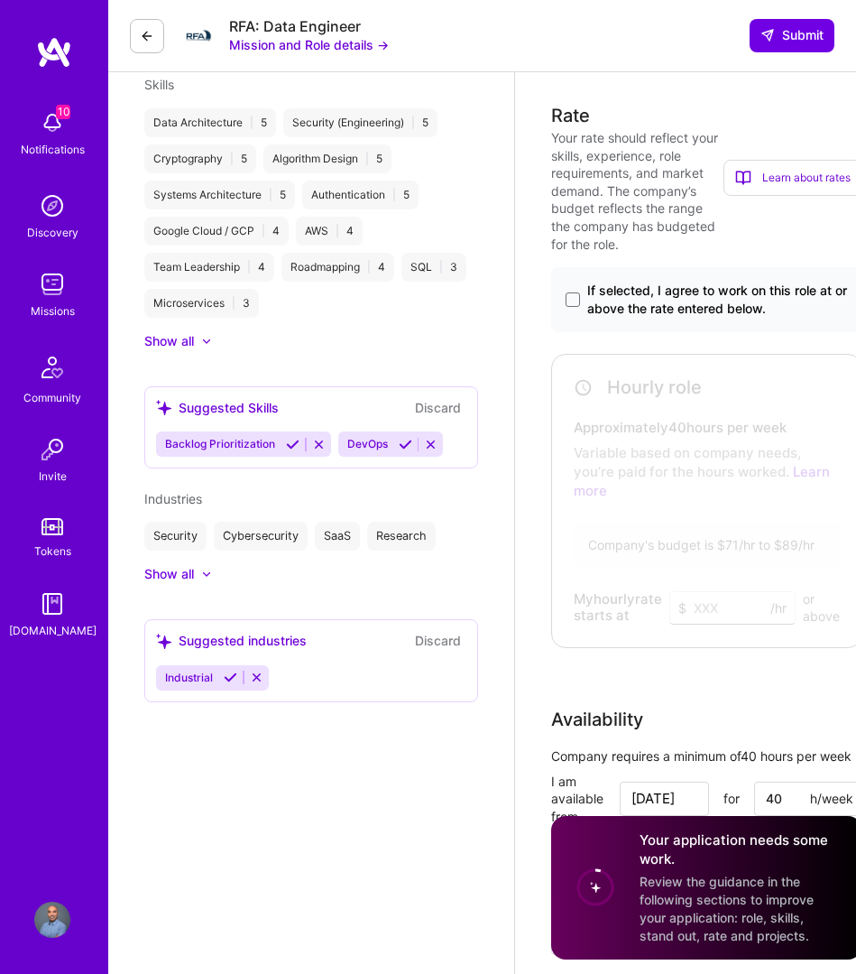
click at [438, 445] on icon at bounding box center [431, 445] width 14 height 14
click at [263, 446] on span "Backlog Prioritization" at bounding box center [220, 444] width 110 height 14
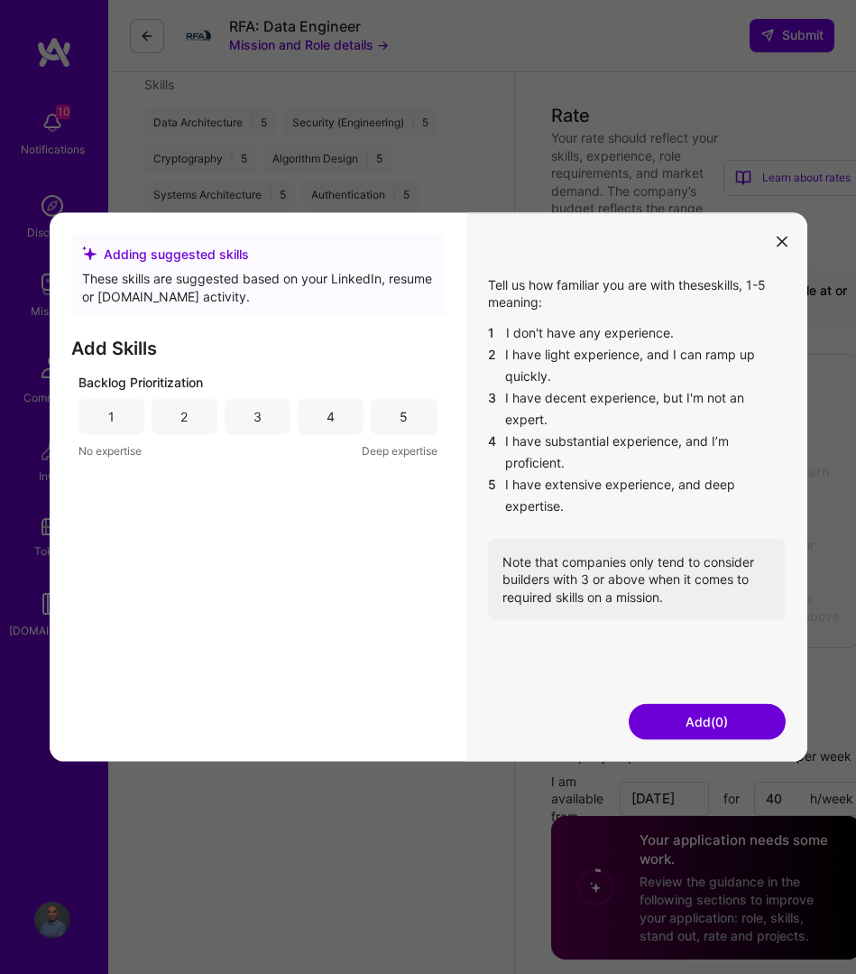
click at [262, 413] on div "3" at bounding box center [258, 417] width 8 height 18
click at [682, 721] on button "Add (1)" at bounding box center [707, 722] width 157 height 36
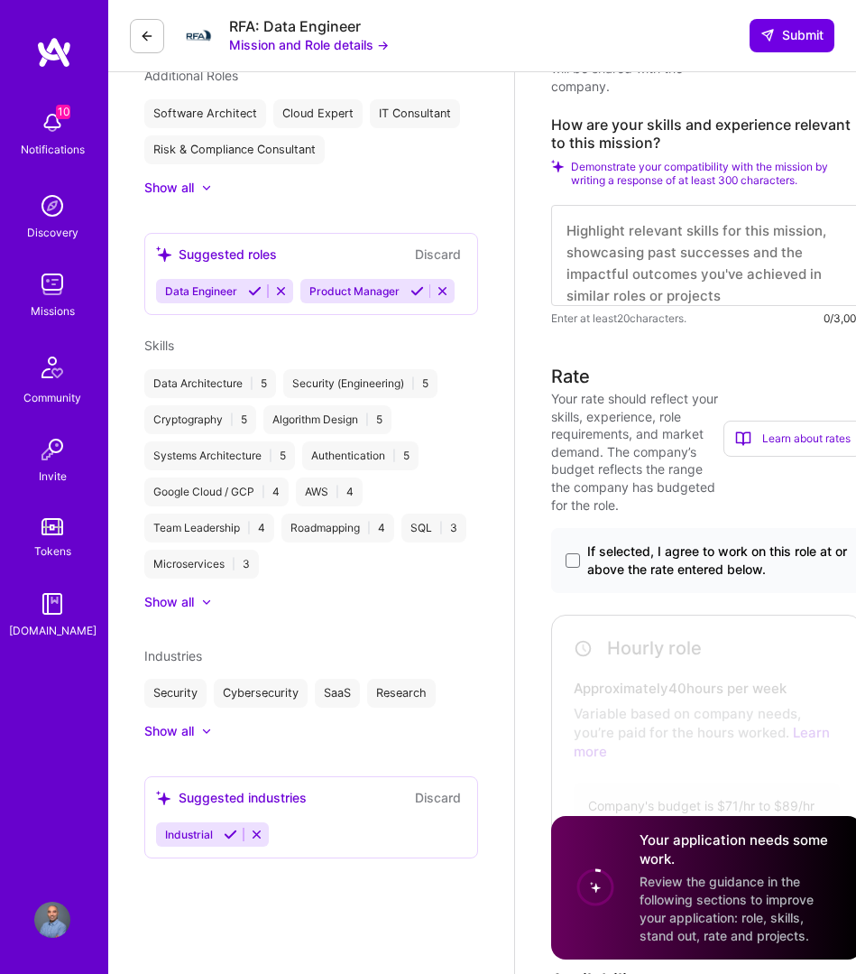
scroll to position [810, 0]
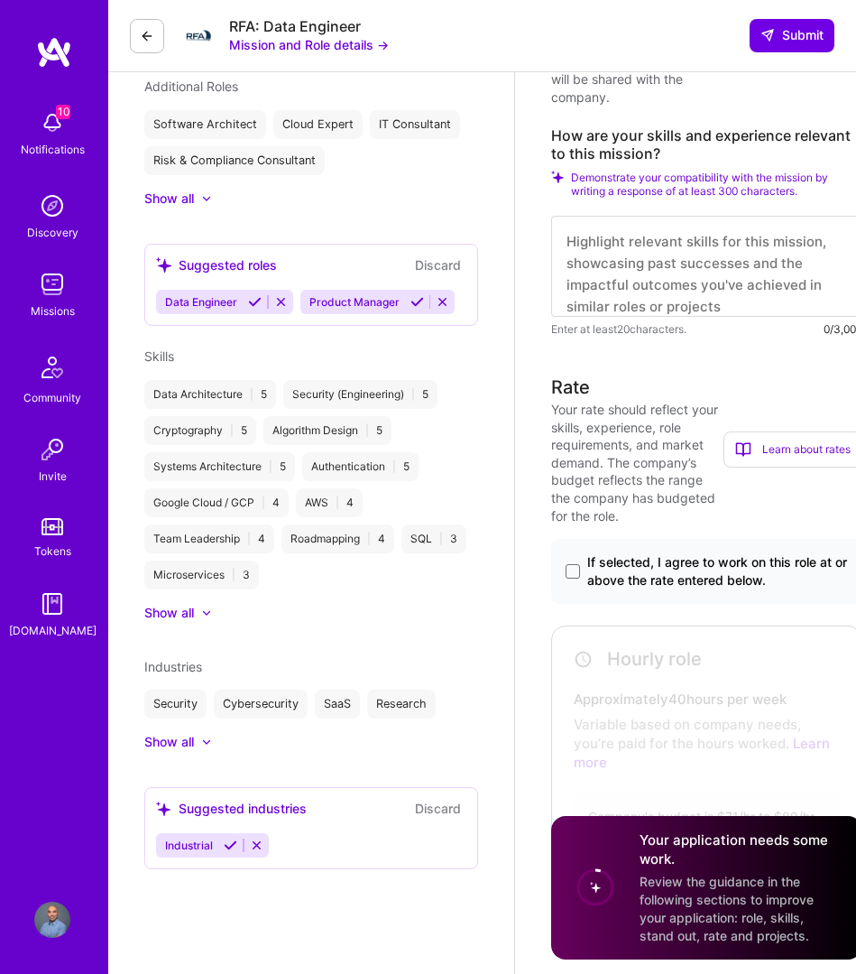
click at [253, 305] on icon at bounding box center [255, 302] width 14 height 14
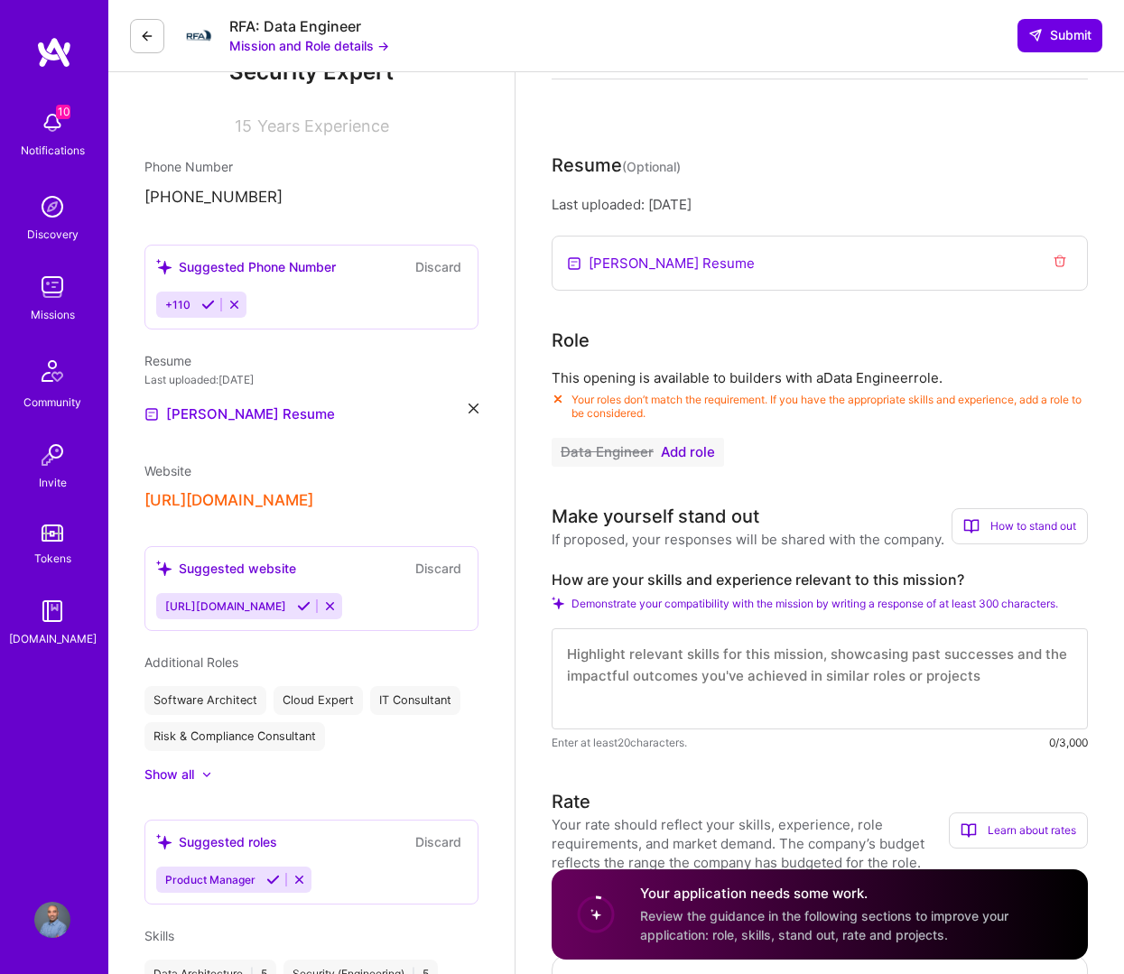
scroll to position [247, 0]
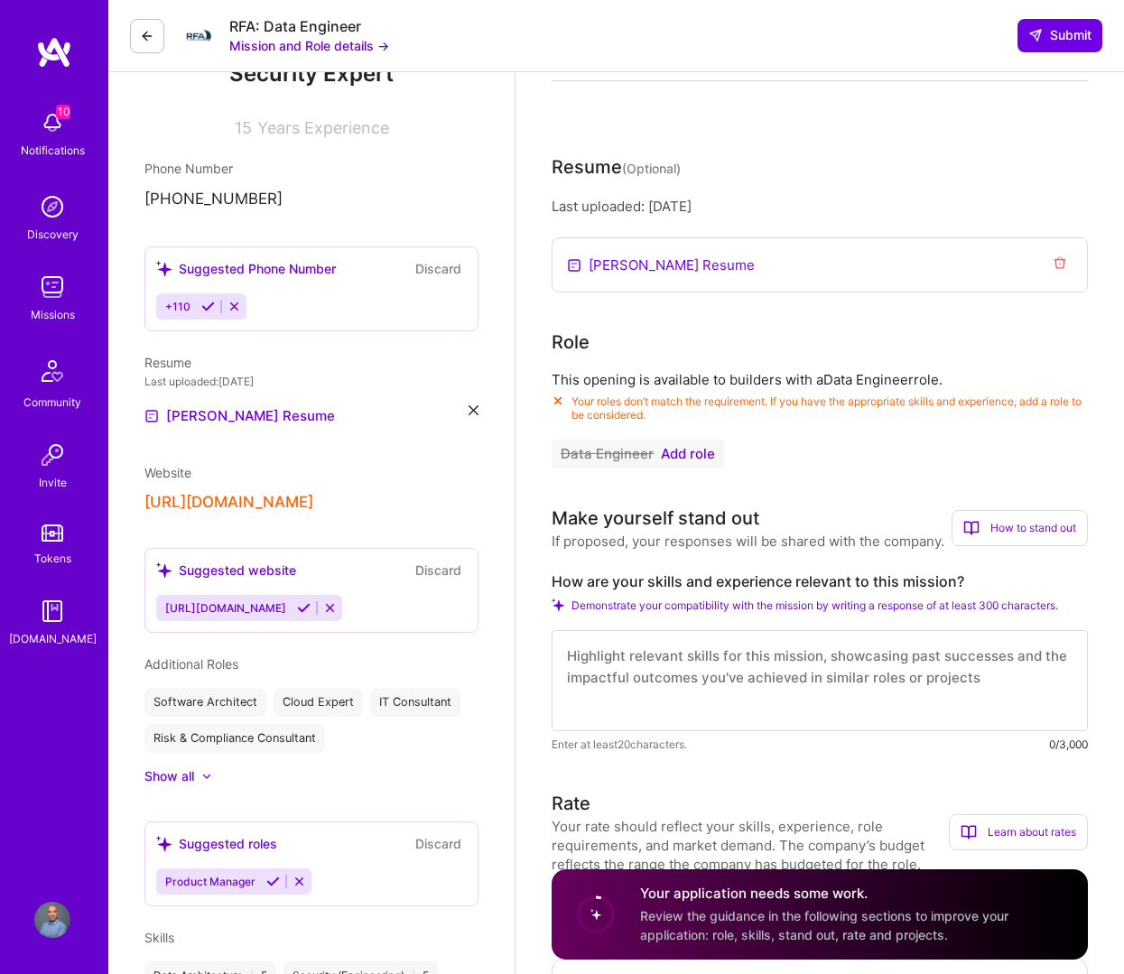
click at [708, 454] on span "Add role" at bounding box center [688, 454] width 54 height 14
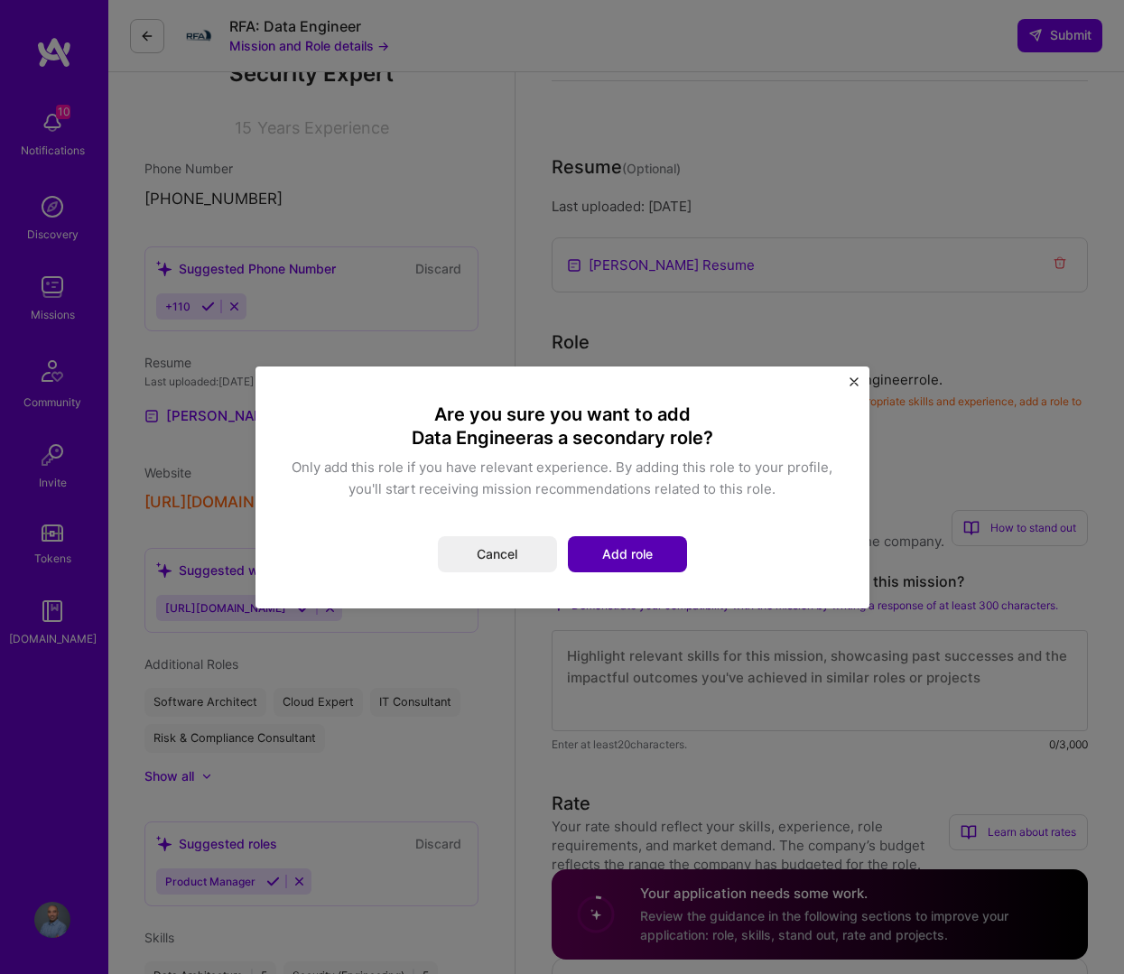
click at [636, 556] on button "Add role" at bounding box center [627, 554] width 119 height 36
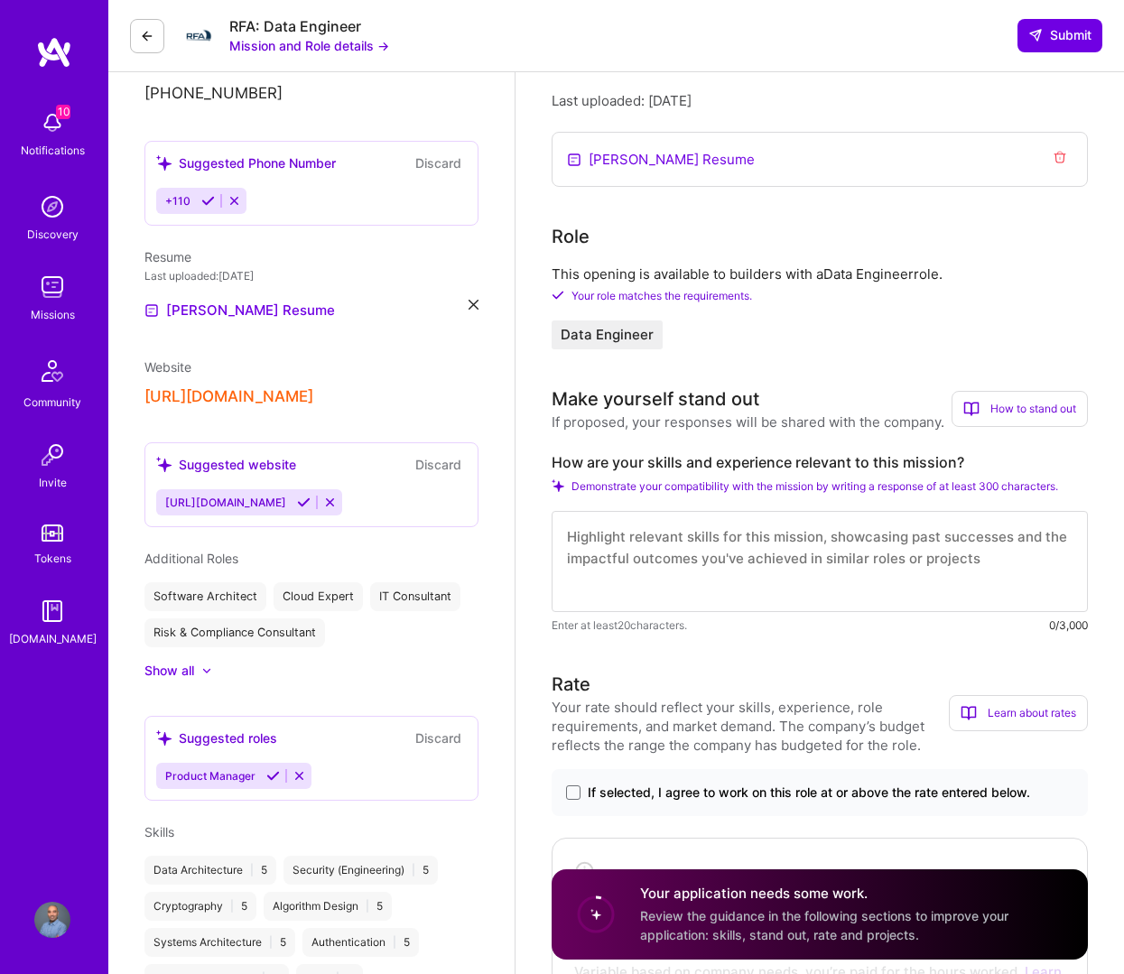
scroll to position [354, 0]
click at [301, 508] on icon at bounding box center [304, 502] width 14 height 14
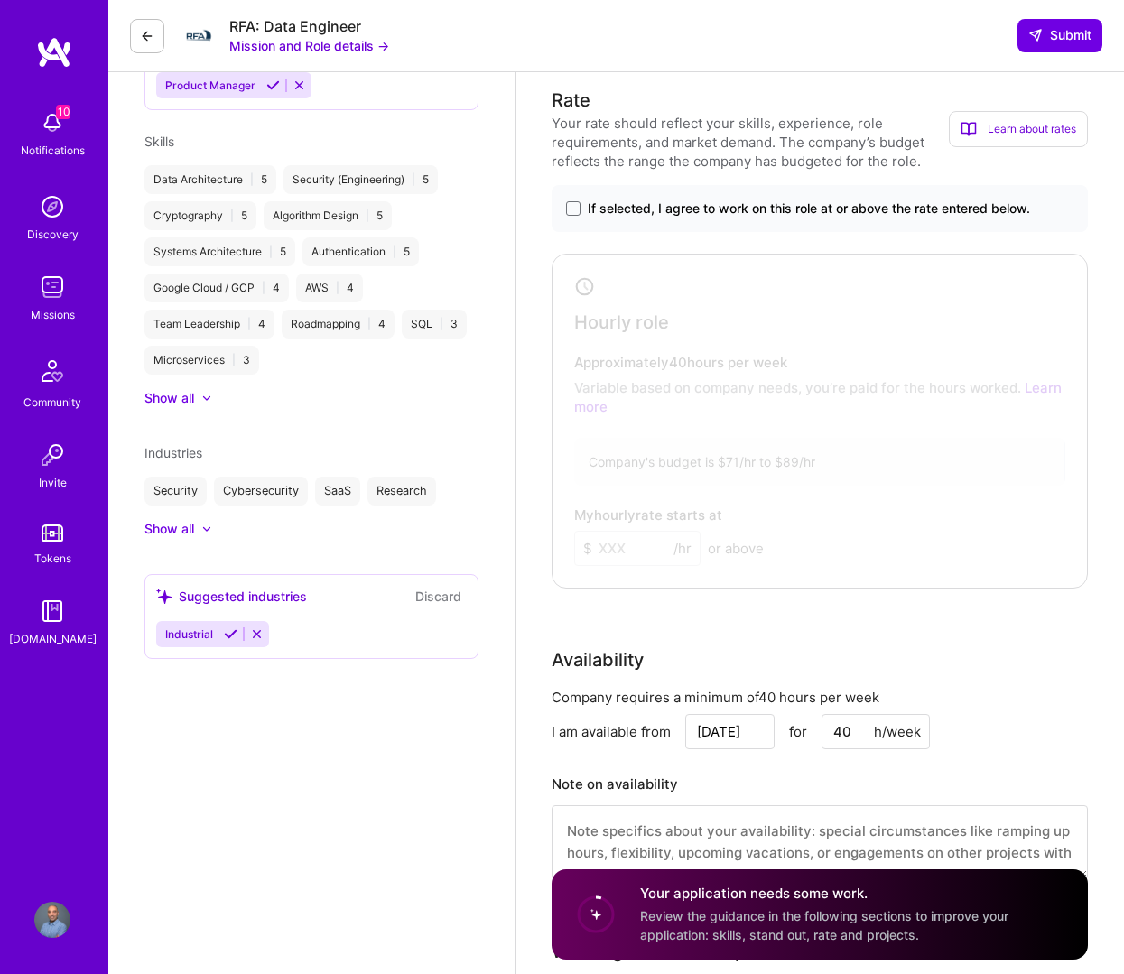
scroll to position [941, 0]
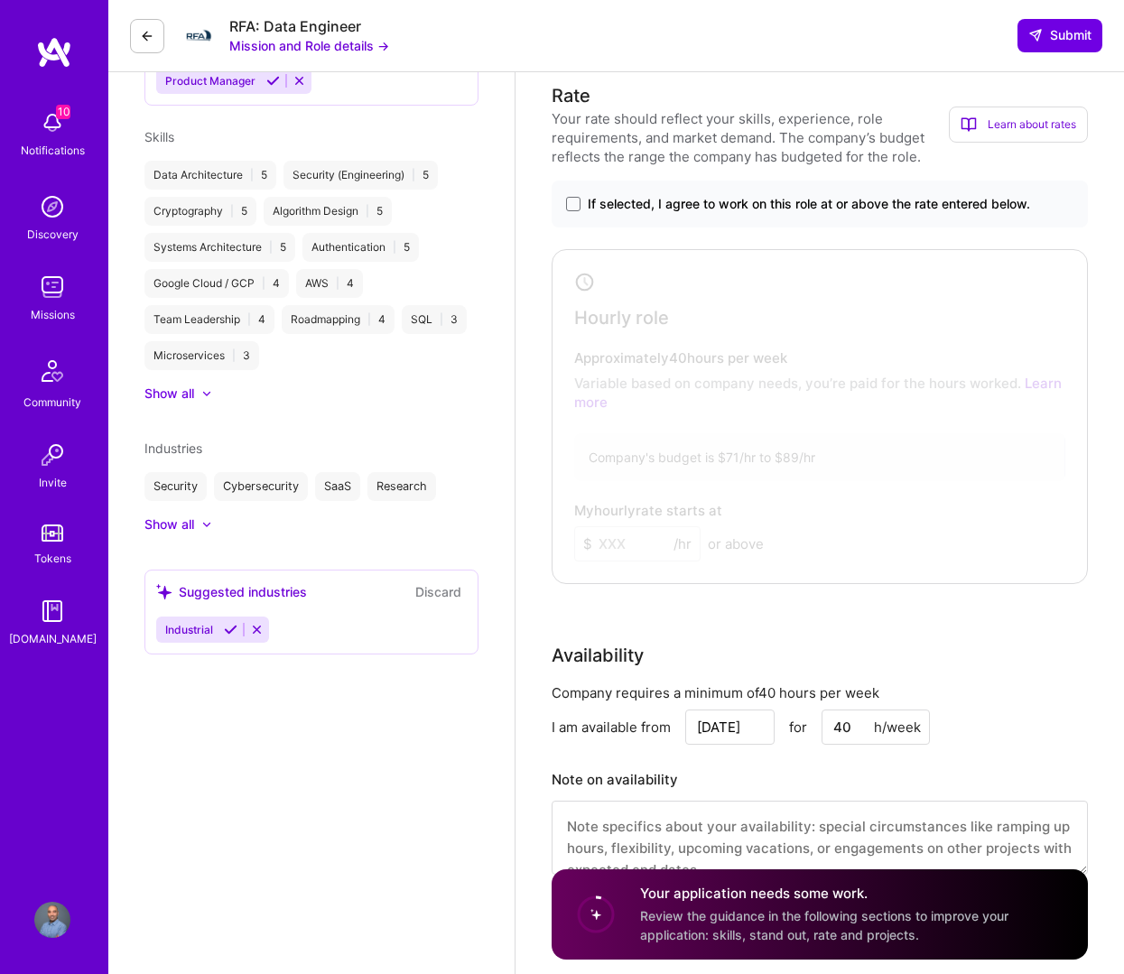
drag, startPoint x: 267, startPoint y: 598, endPoint x: 238, endPoint y: 606, distance: 30.0
click at [267, 598] on div "Suggested industries" at bounding box center [231, 591] width 151 height 19
click at [193, 532] on div "Show all" at bounding box center [169, 524] width 50 height 18
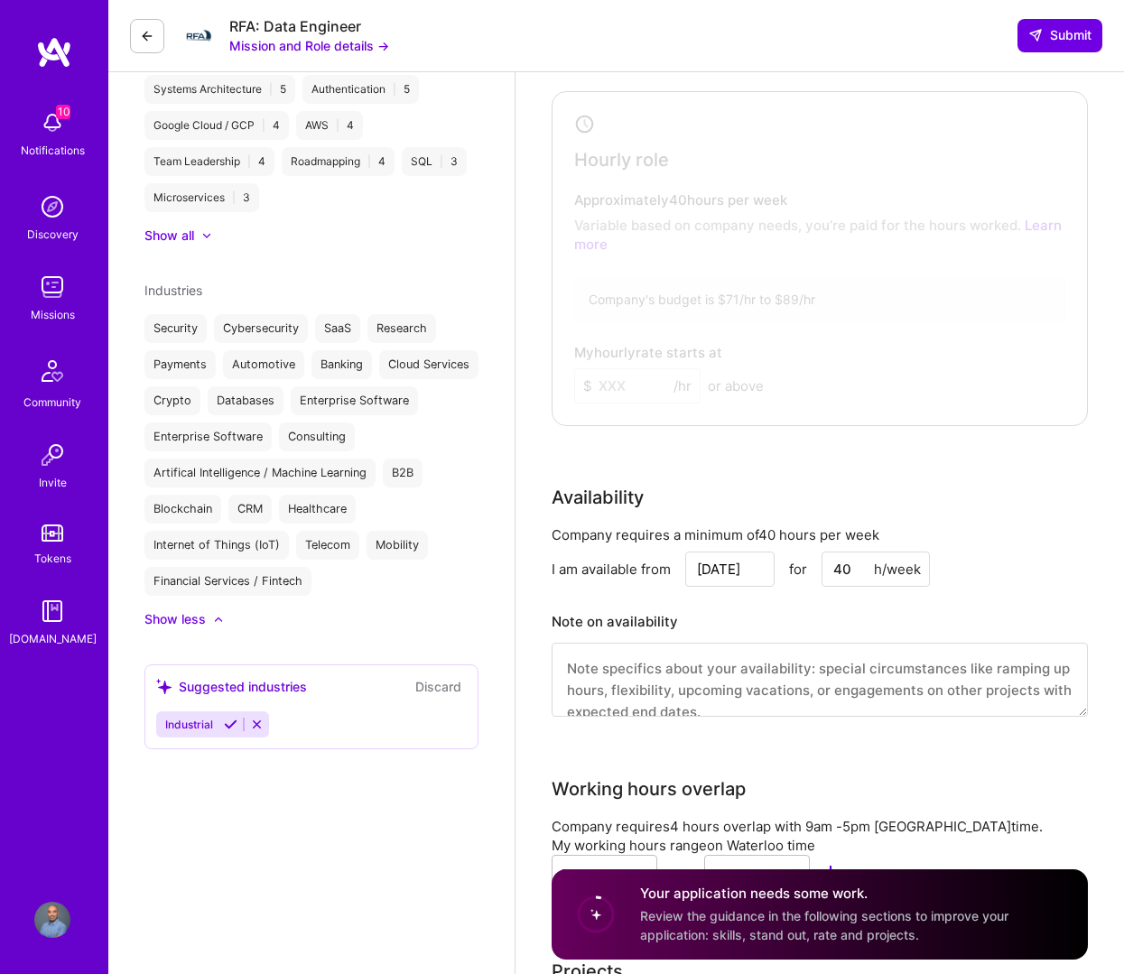
scroll to position [1143, 0]
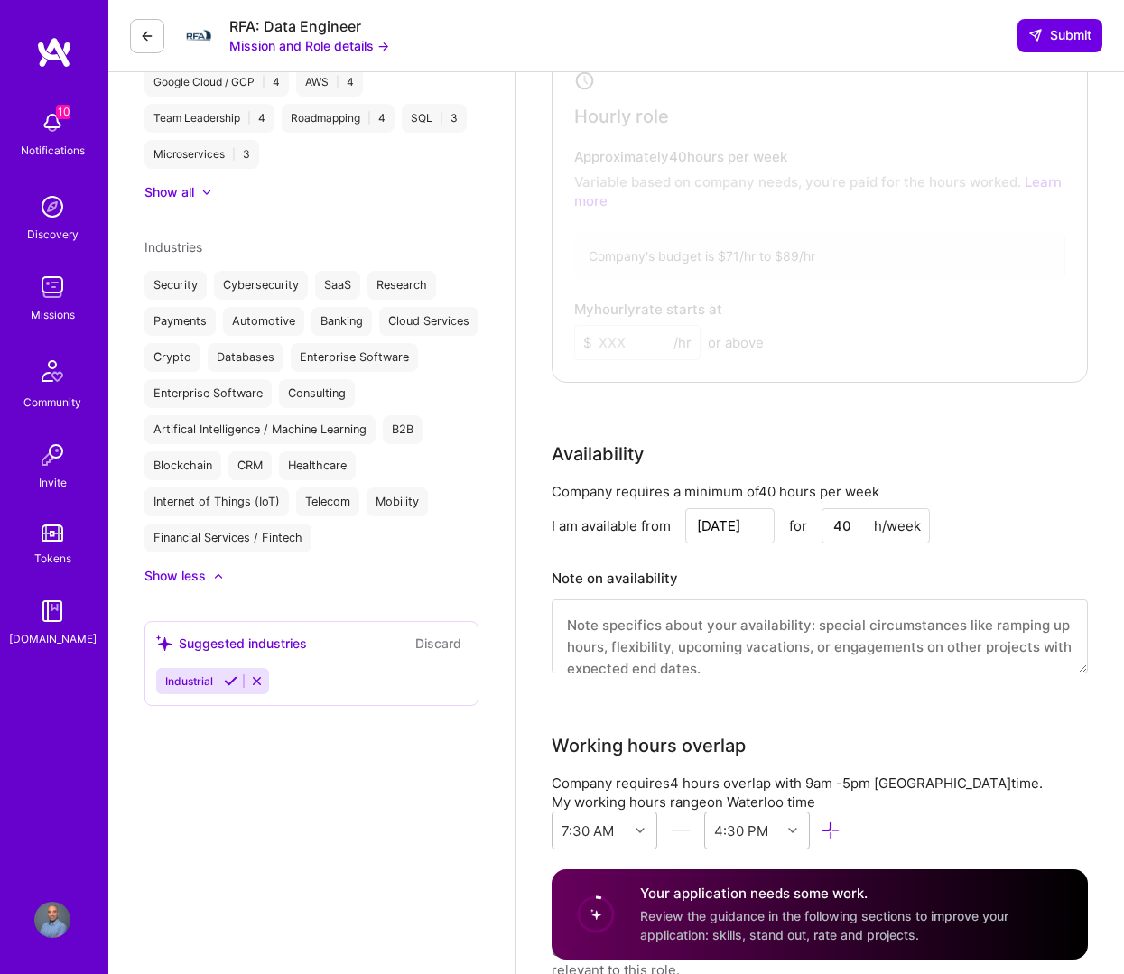
click at [232, 688] on icon at bounding box center [231, 681] width 14 height 14
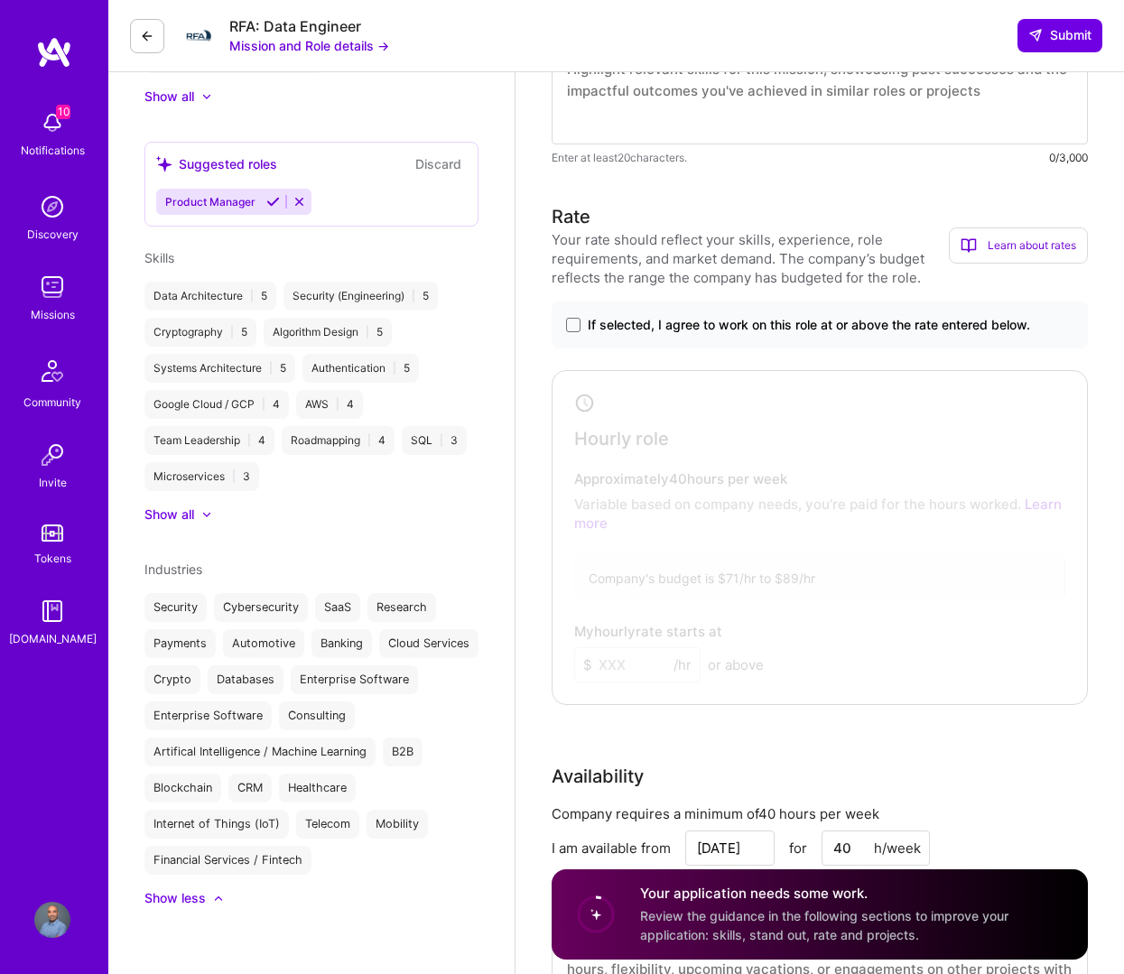
scroll to position [819, 0]
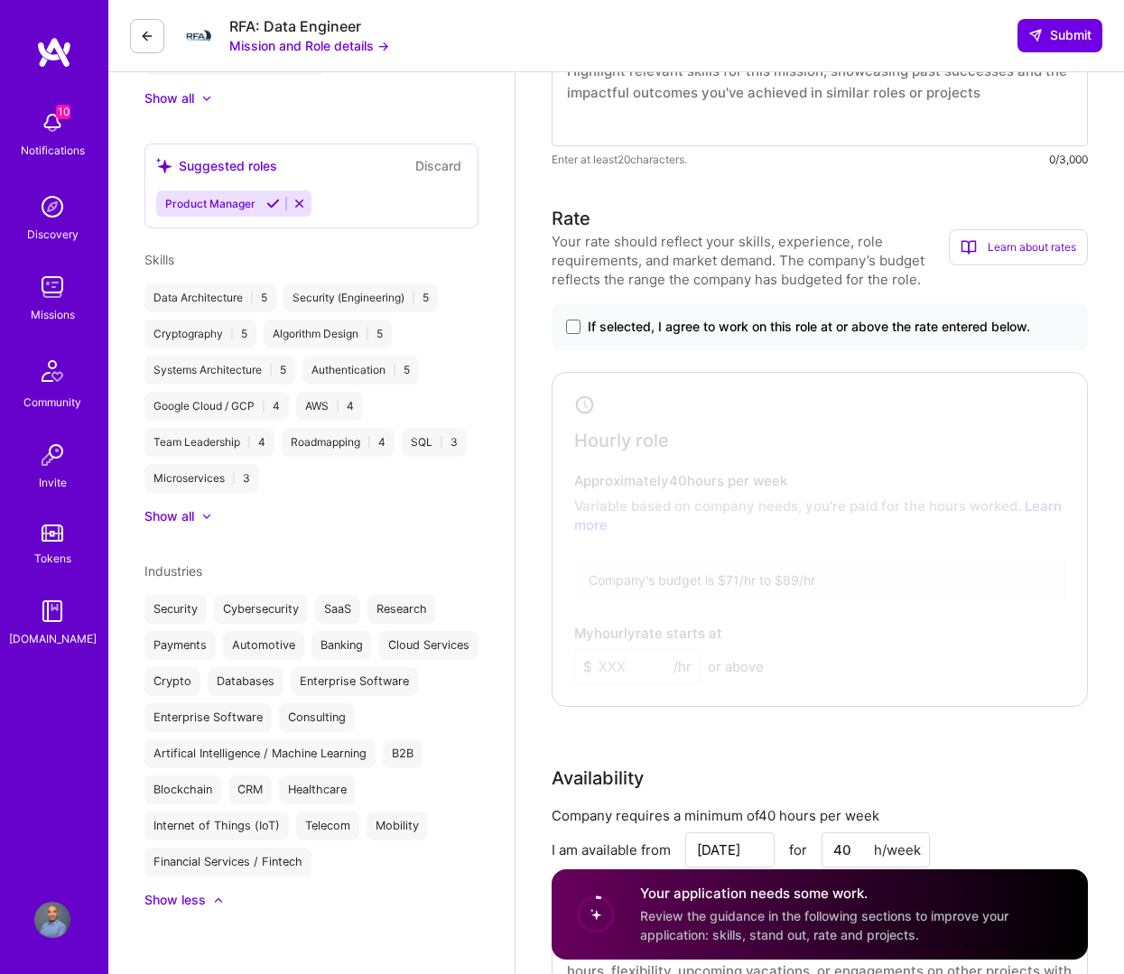
click at [173, 523] on div "Show all" at bounding box center [169, 516] width 50 height 18
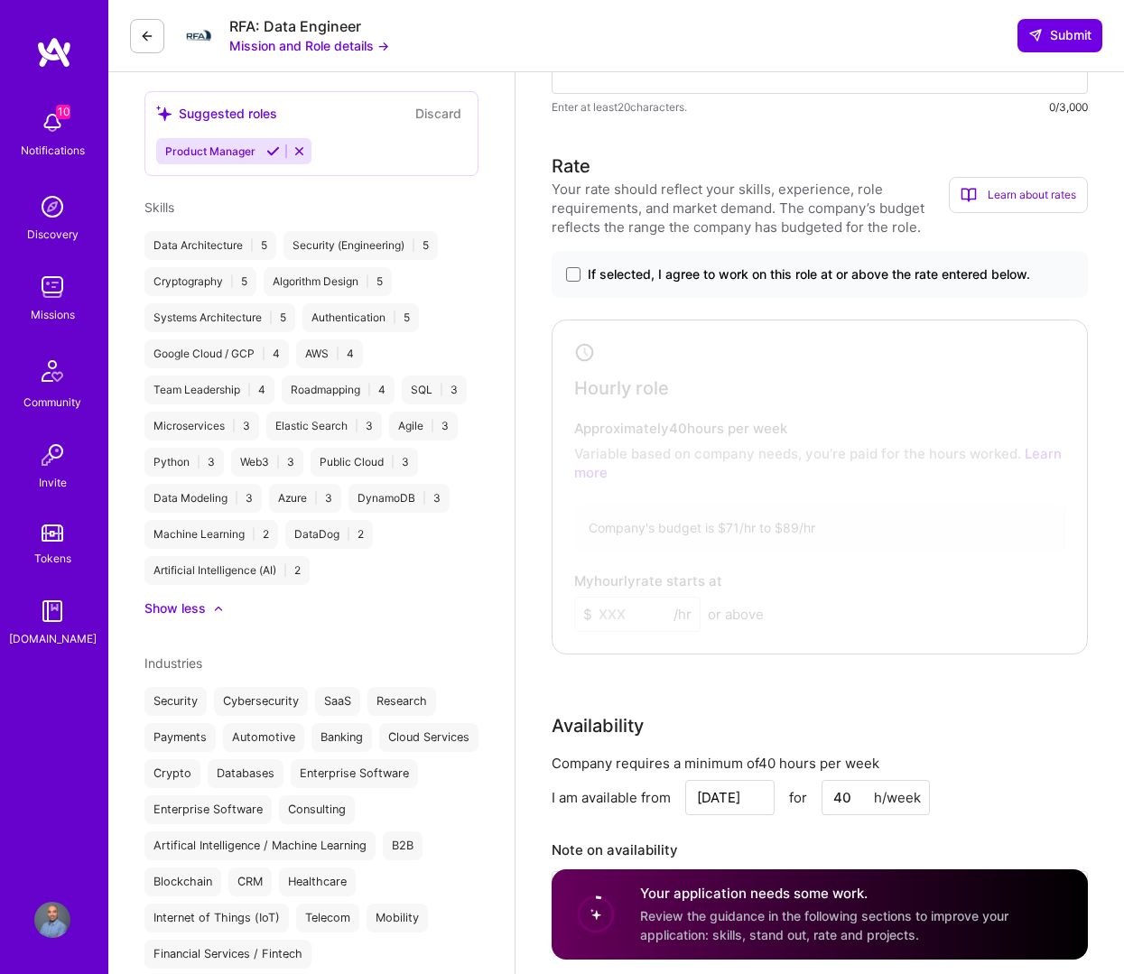
scroll to position [880, 0]
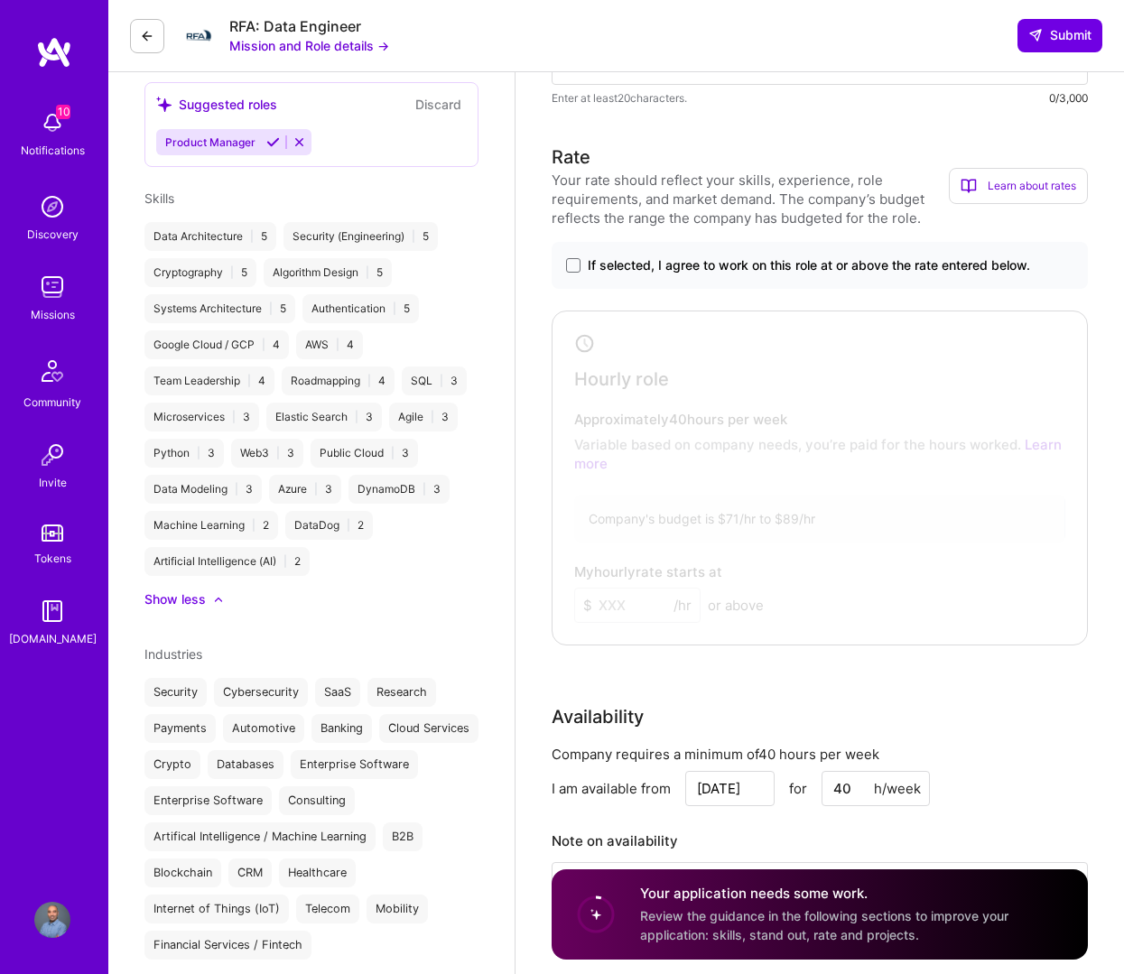
click at [246, 566] on div "Artificial Intelligence (AI) | 2" at bounding box center [226, 561] width 165 height 29
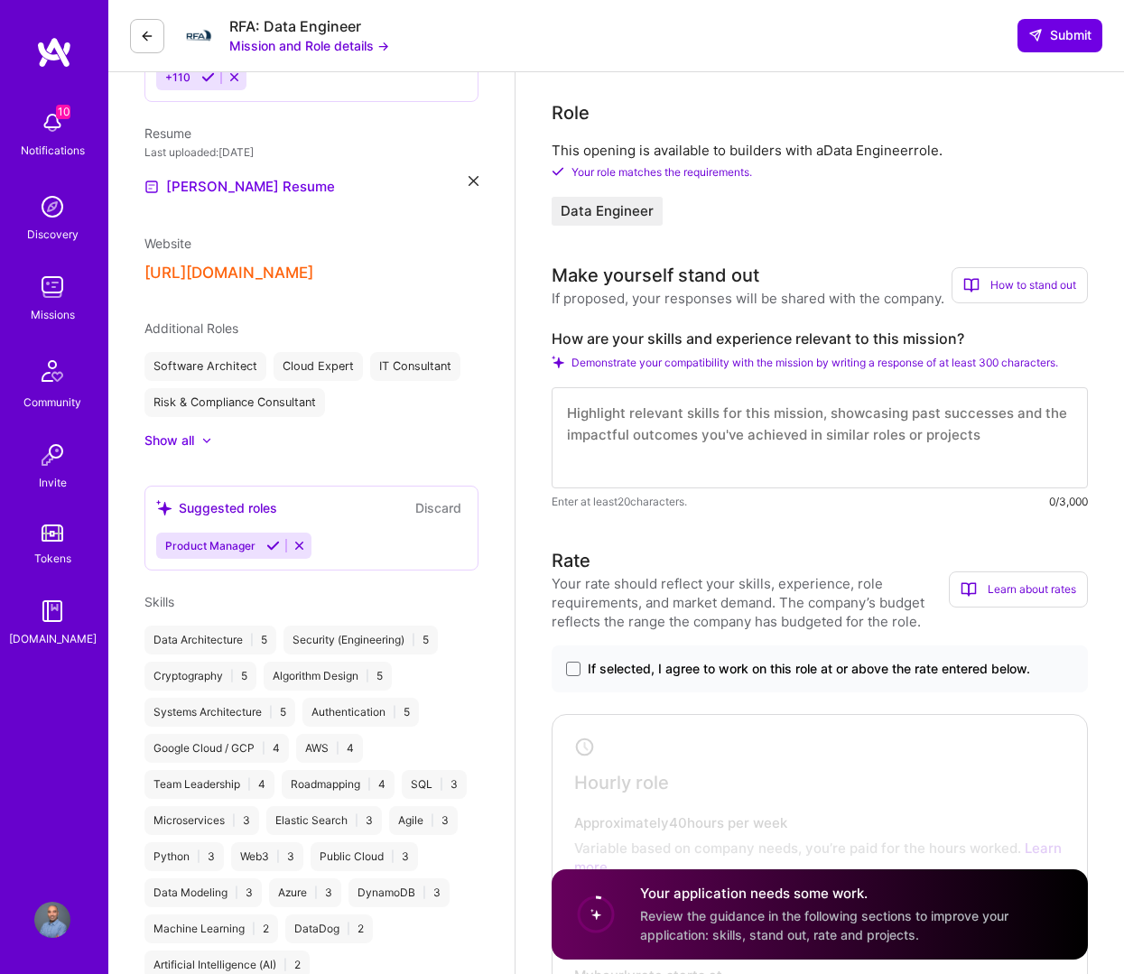
scroll to position [459, 0]
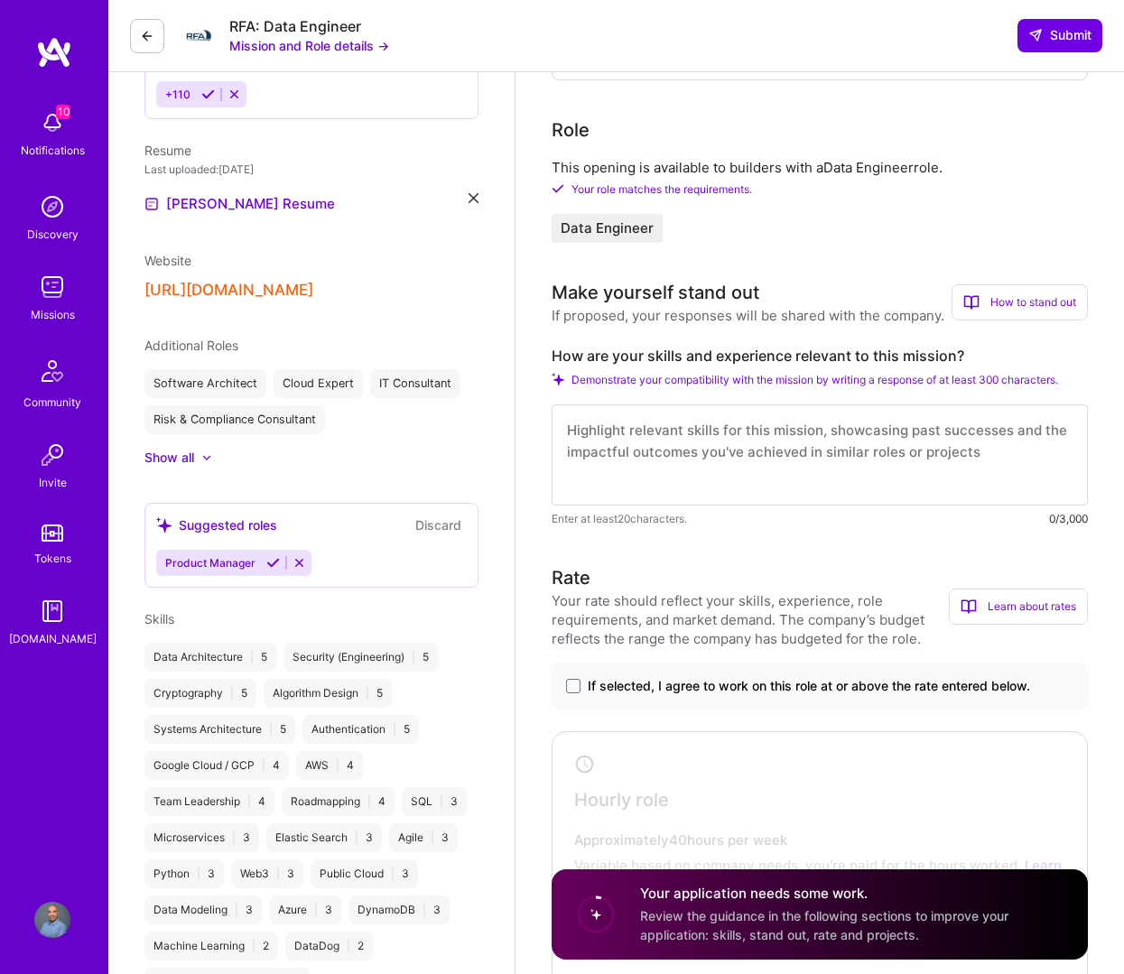
click at [166, 451] on div "Show all" at bounding box center [169, 458] width 50 height 18
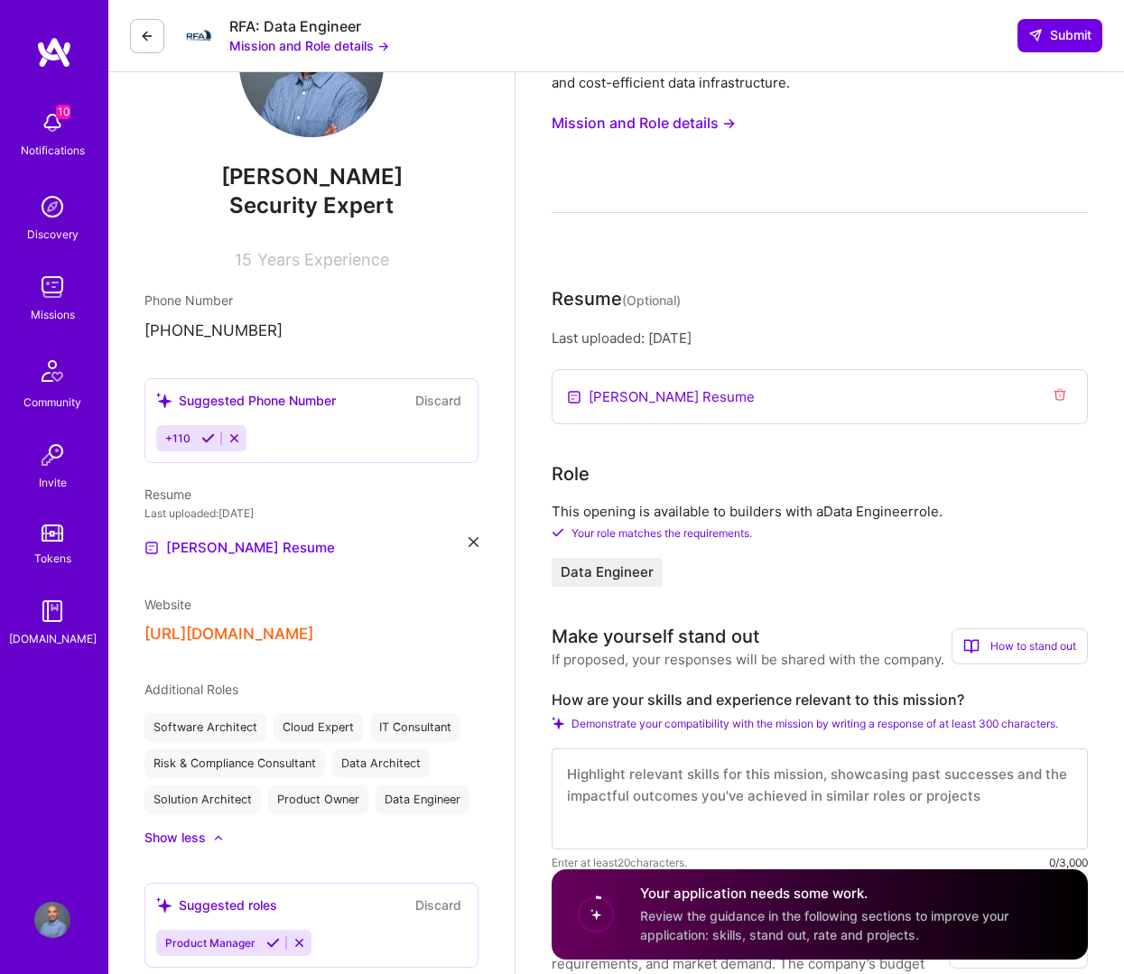
scroll to position [0, 0]
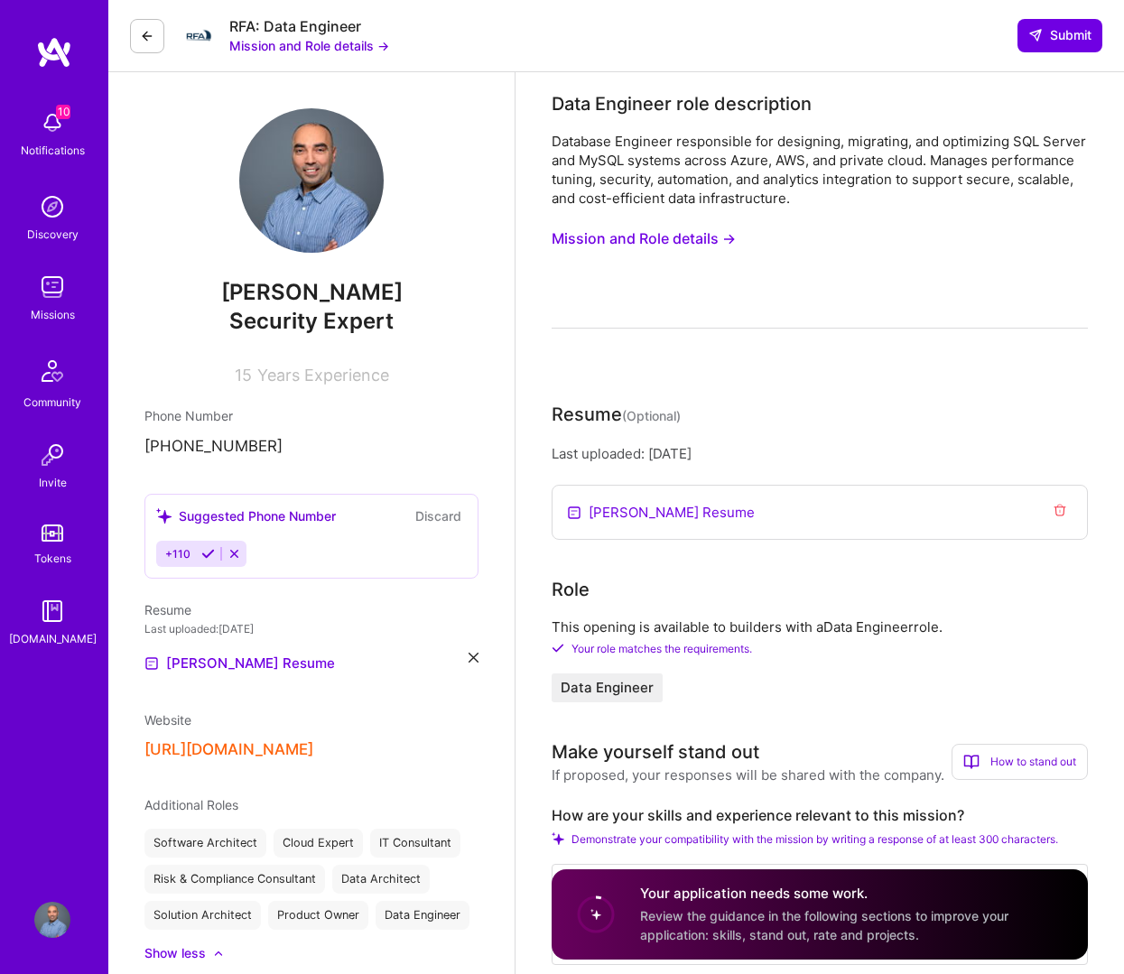
click at [684, 243] on button "Mission and Role details →" at bounding box center [643, 238] width 184 height 33
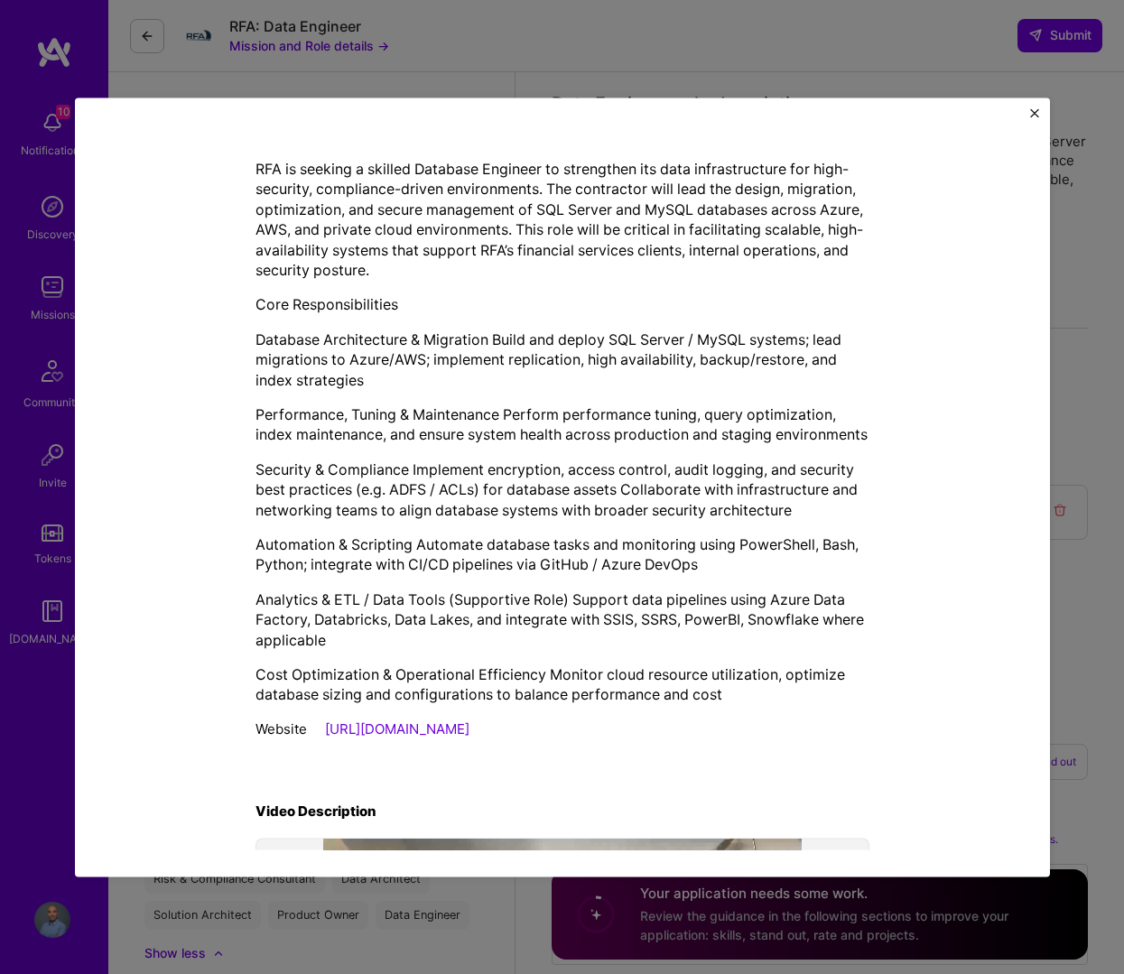
scroll to position [388, 0]
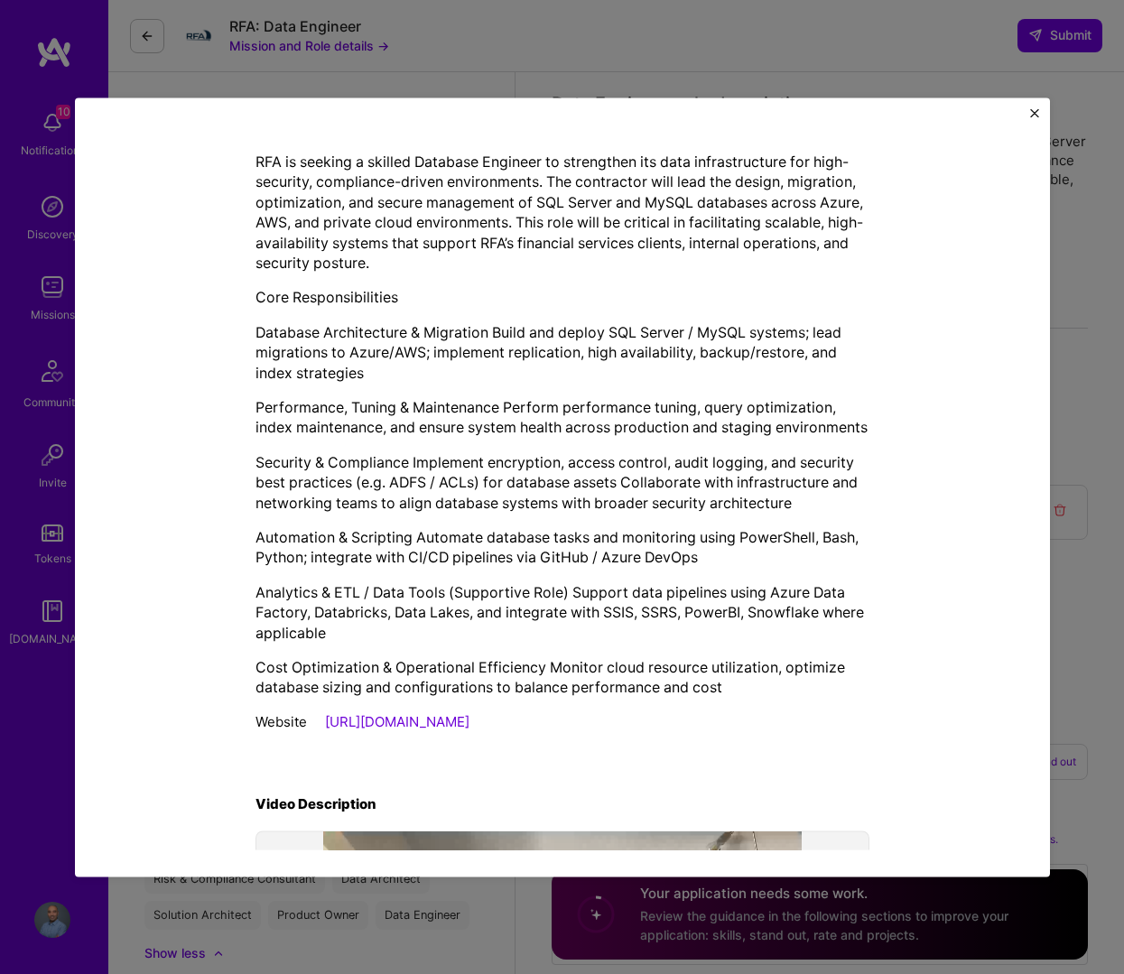
click at [856, 111] on div "Mission Description and Role Details Data Engineer role description Database En…" at bounding box center [562, 486] width 975 height 779
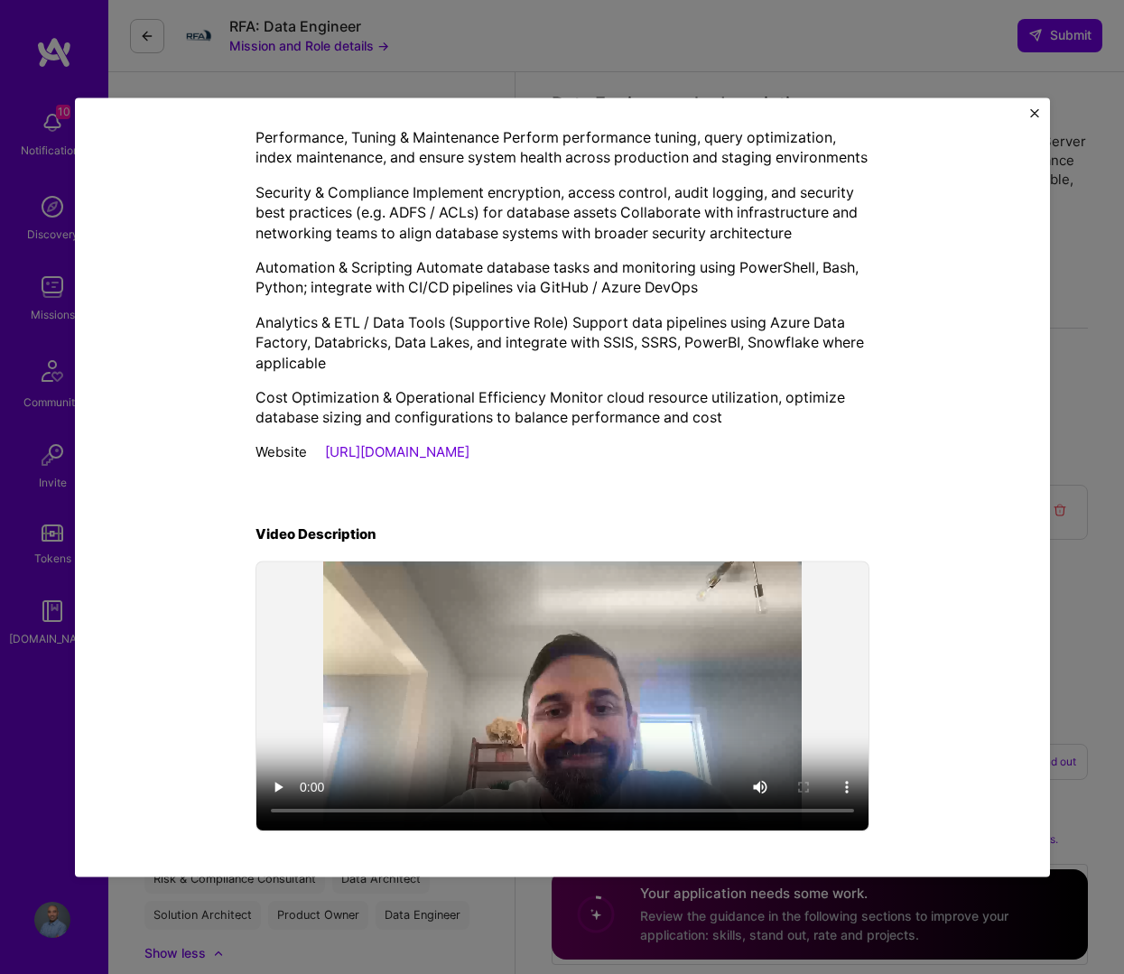
scroll to position [0, 0]
click at [856, 116] on img "Close" at bounding box center [1034, 112] width 9 height 9
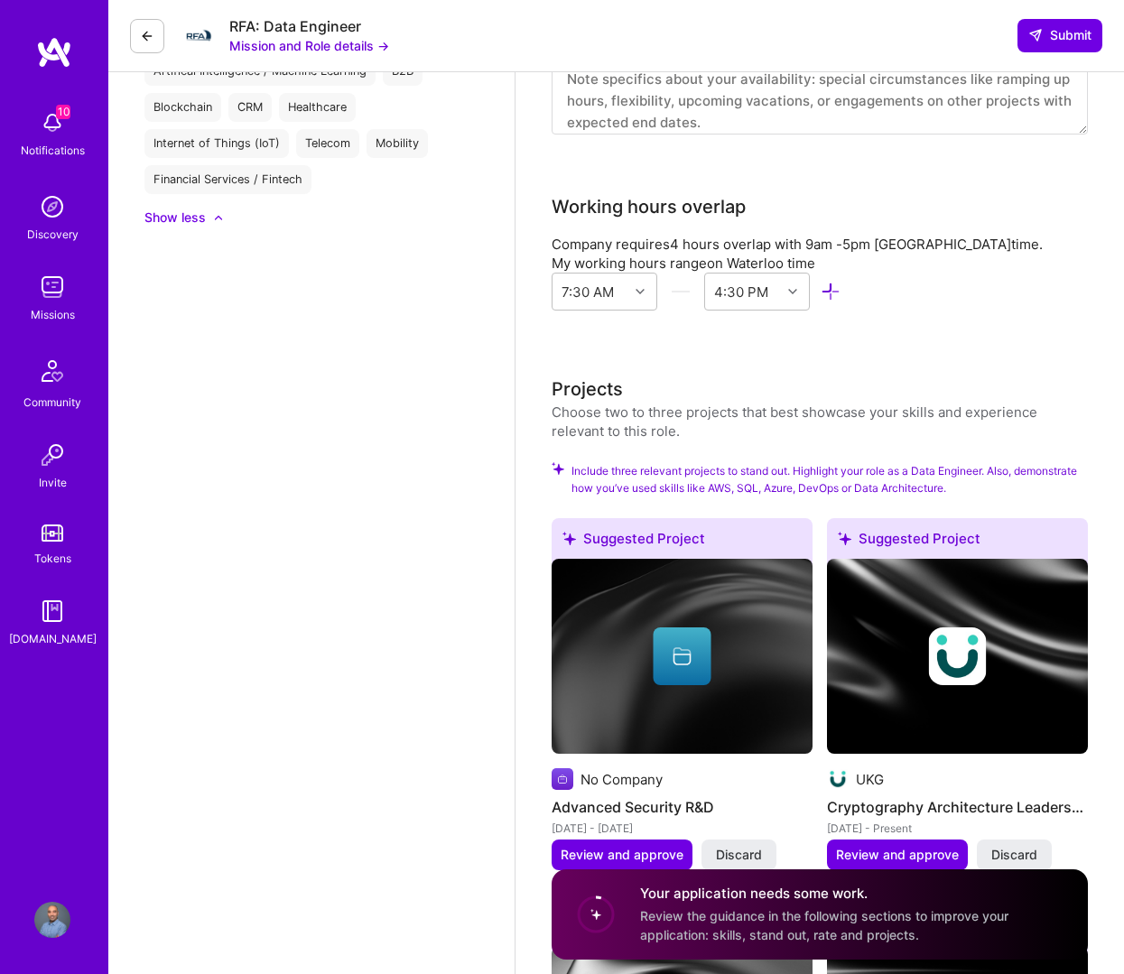
scroll to position [1648, 0]
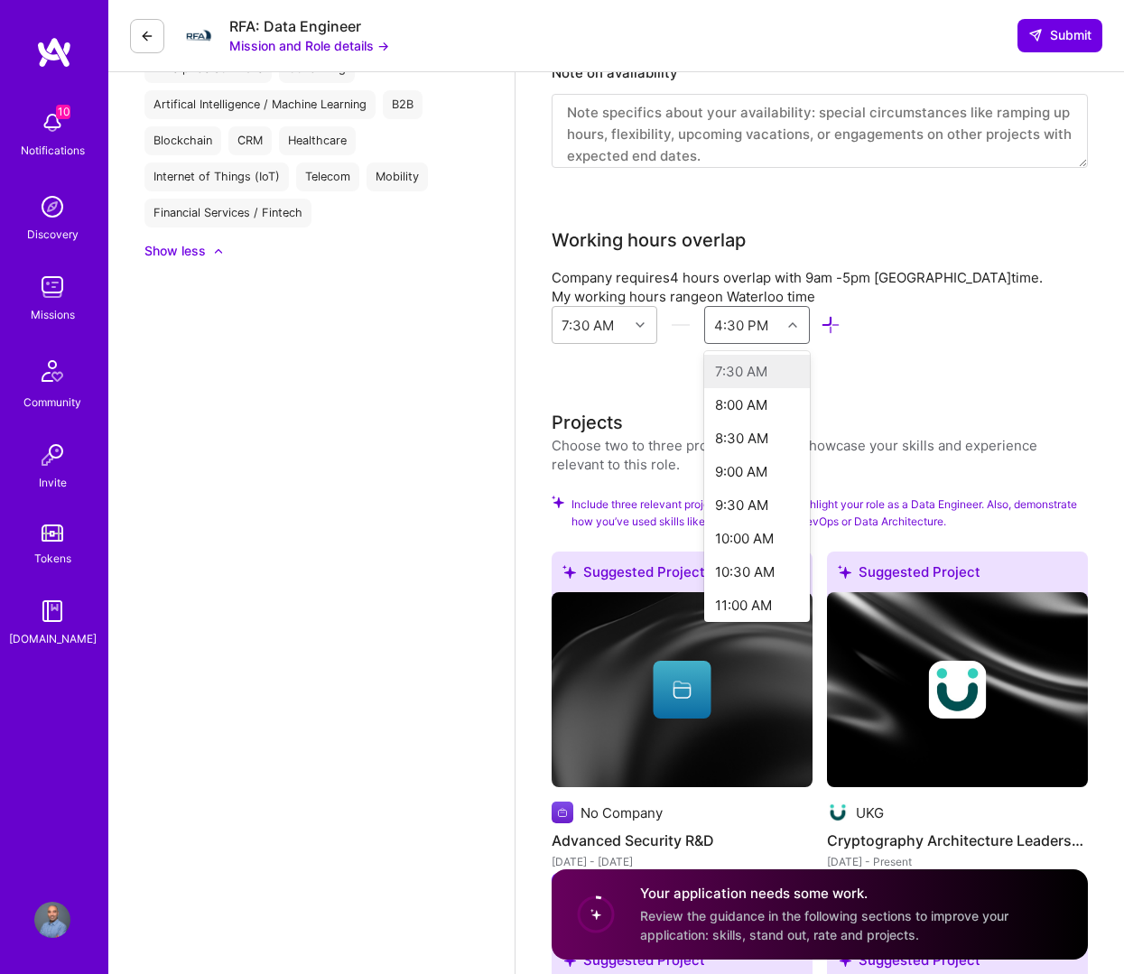
click at [793, 326] on icon at bounding box center [792, 324] width 9 height 9
click at [750, 477] on div "5:30 PM" at bounding box center [757, 479] width 106 height 33
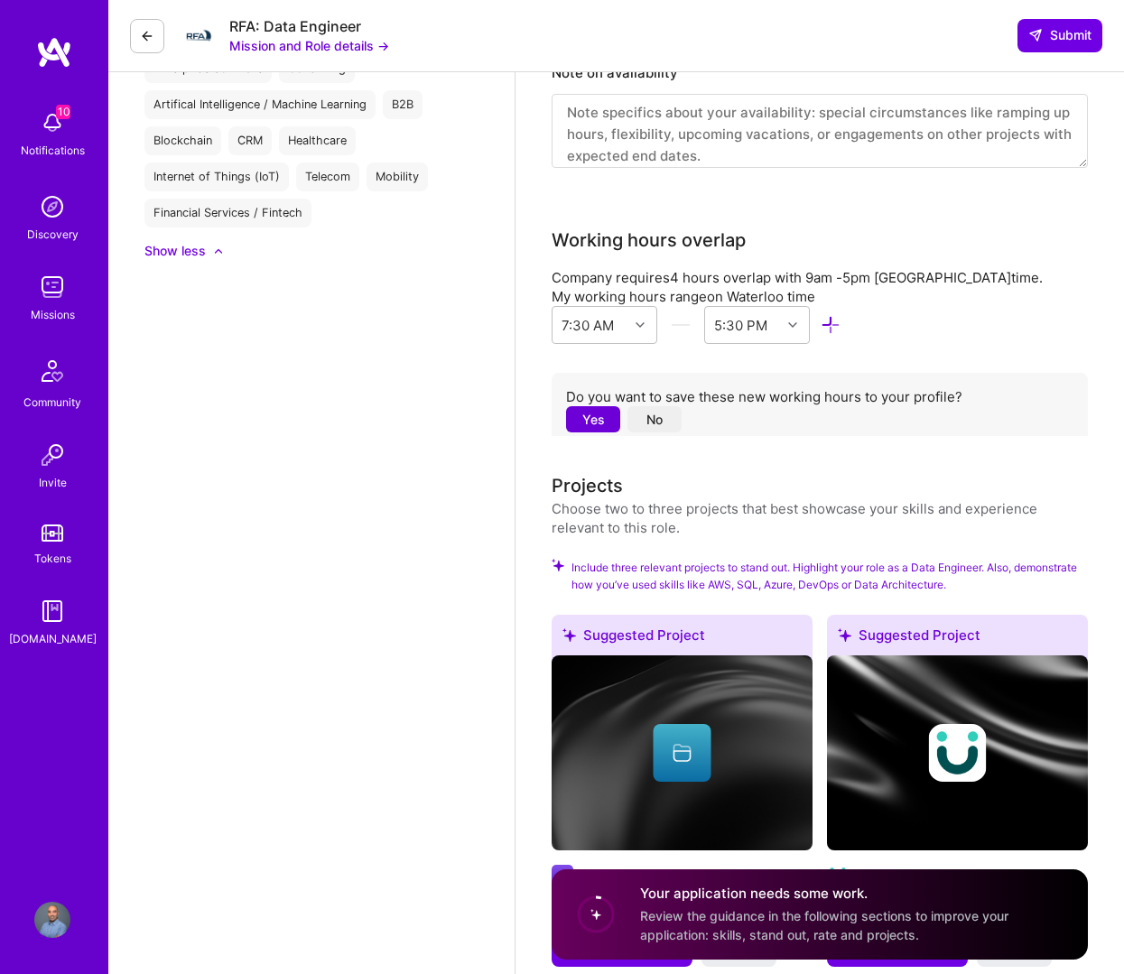
click at [602, 419] on button "Yes" at bounding box center [593, 419] width 54 height 26
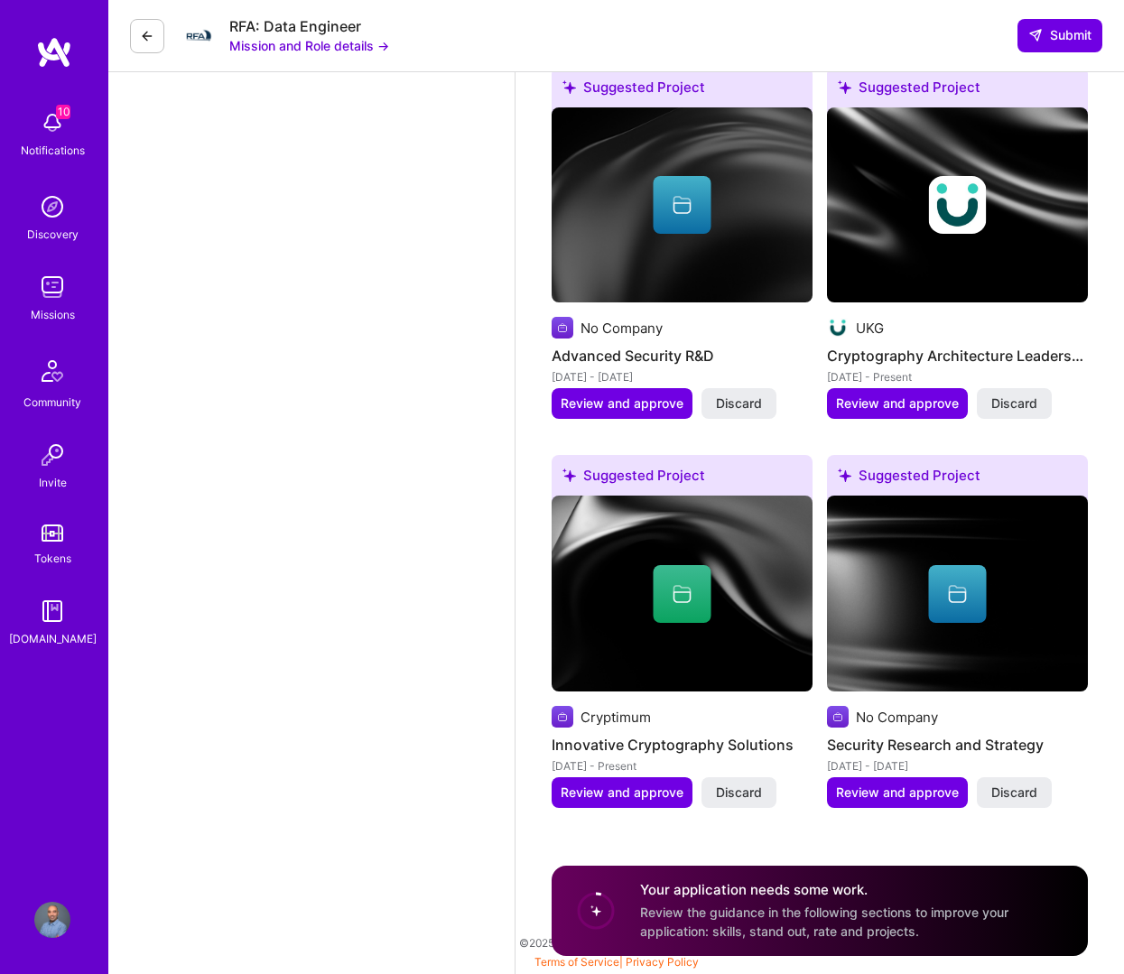
scroll to position [2134, 0]
click at [856, 799] on span "Review and approve" at bounding box center [897, 792] width 123 height 18
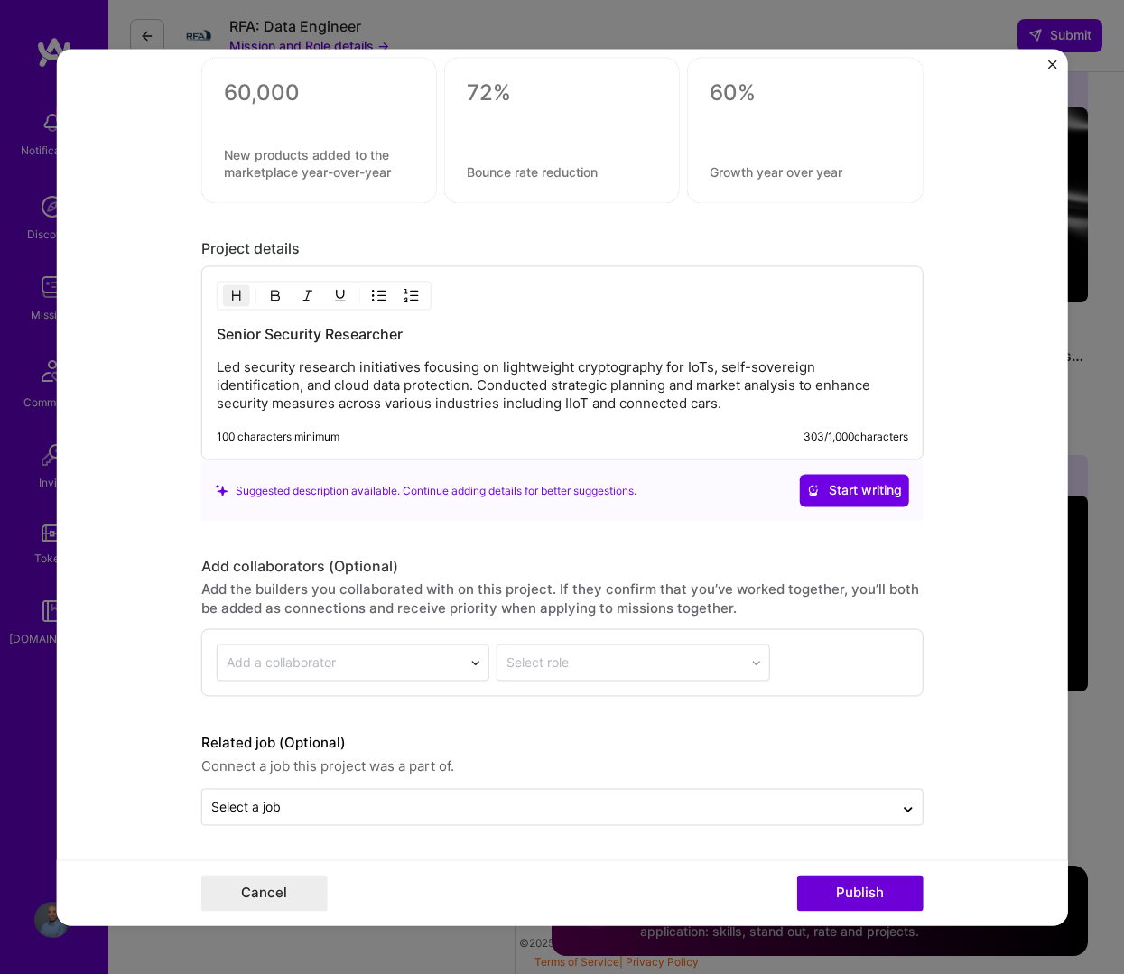
scroll to position [1629, 0]
click at [856, 64] on img "Close" at bounding box center [1052, 64] width 9 height 9
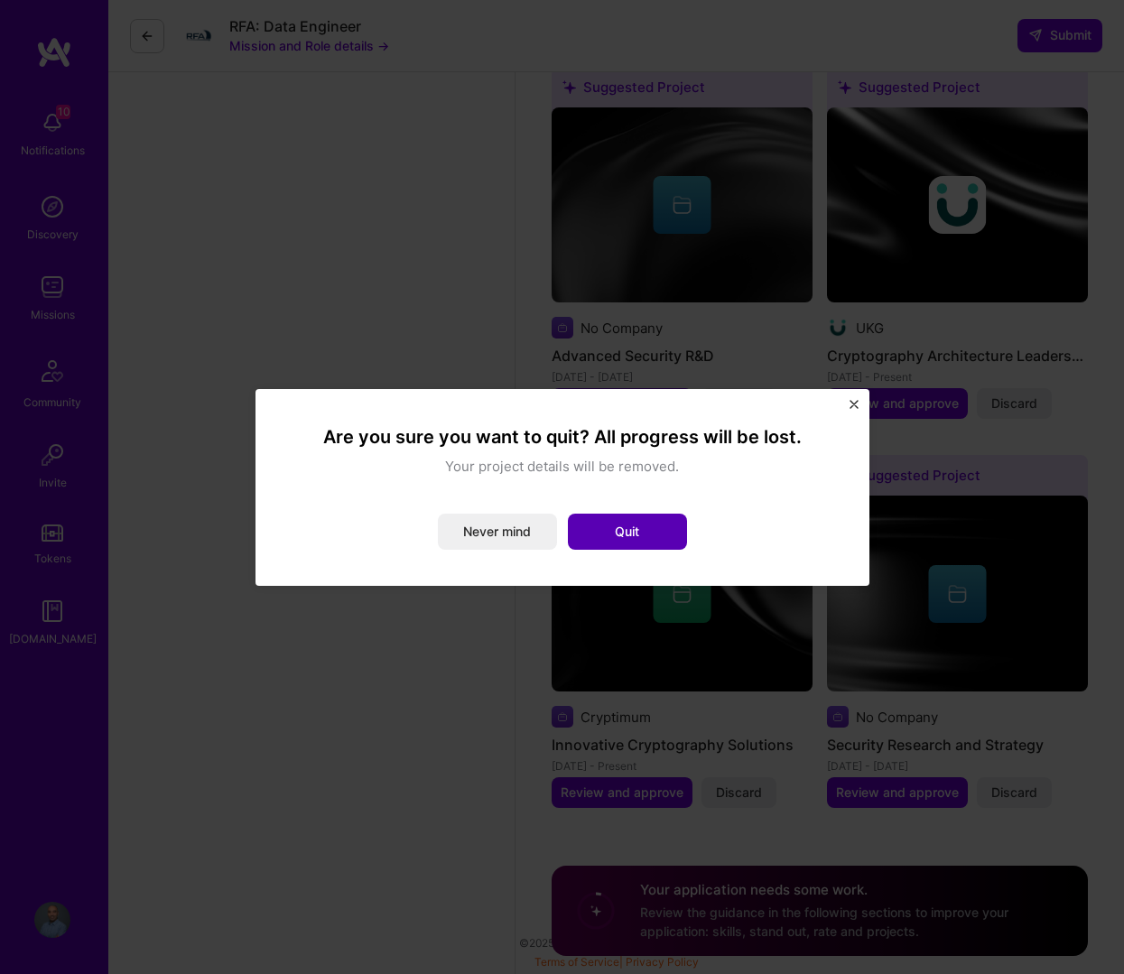
click at [634, 530] on button "Quit" at bounding box center [627, 532] width 119 height 36
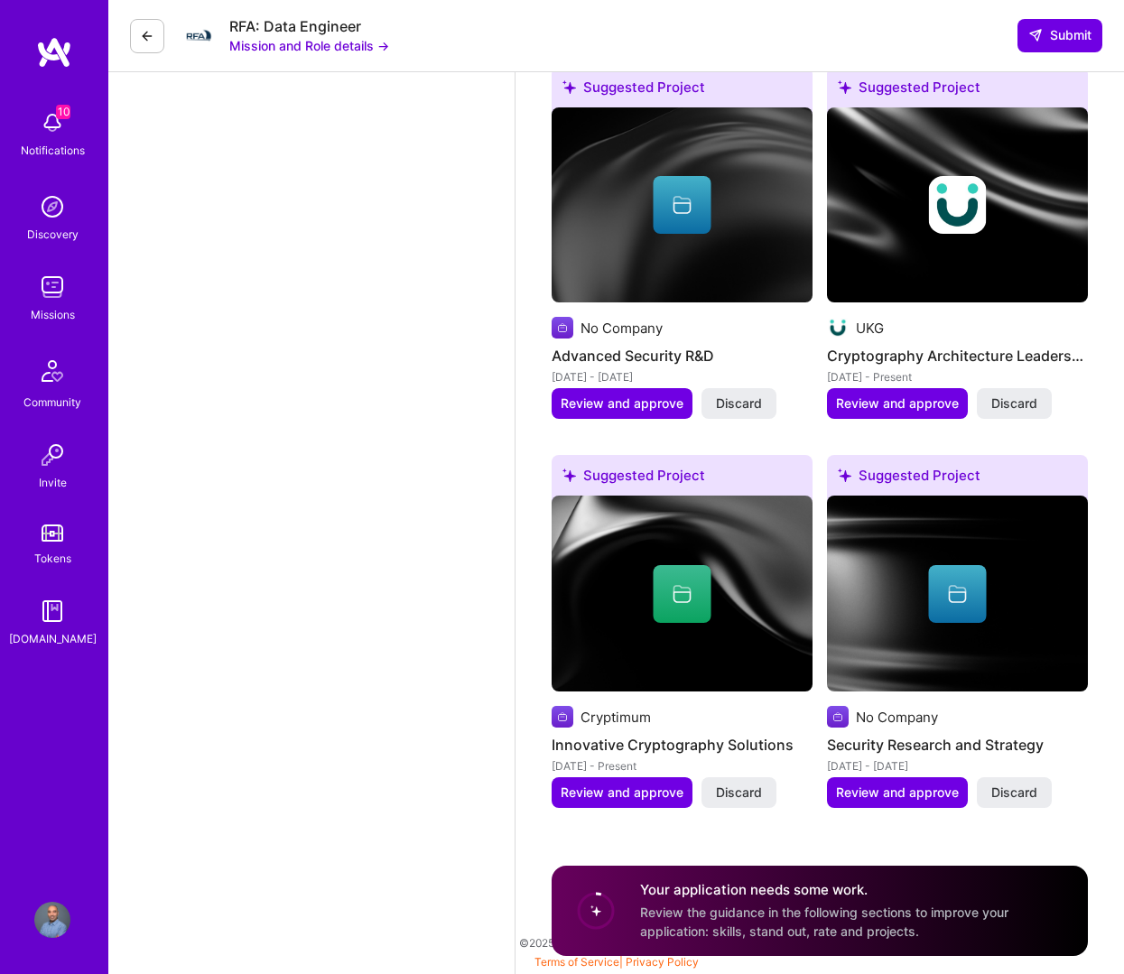
click at [856, 797] on span "Discard" at bounding box center [1014, 792] width 46 height 18
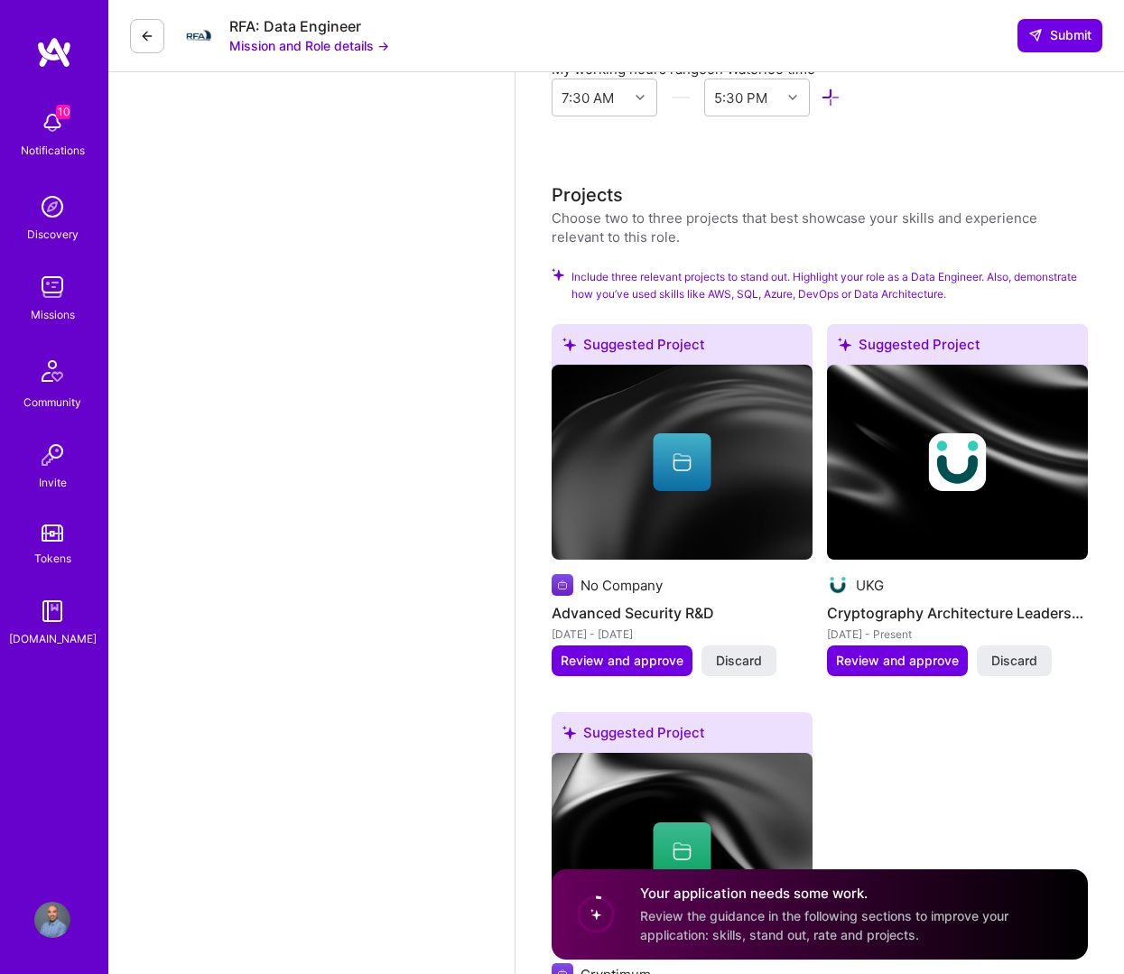
scroll to position [1871, 0]
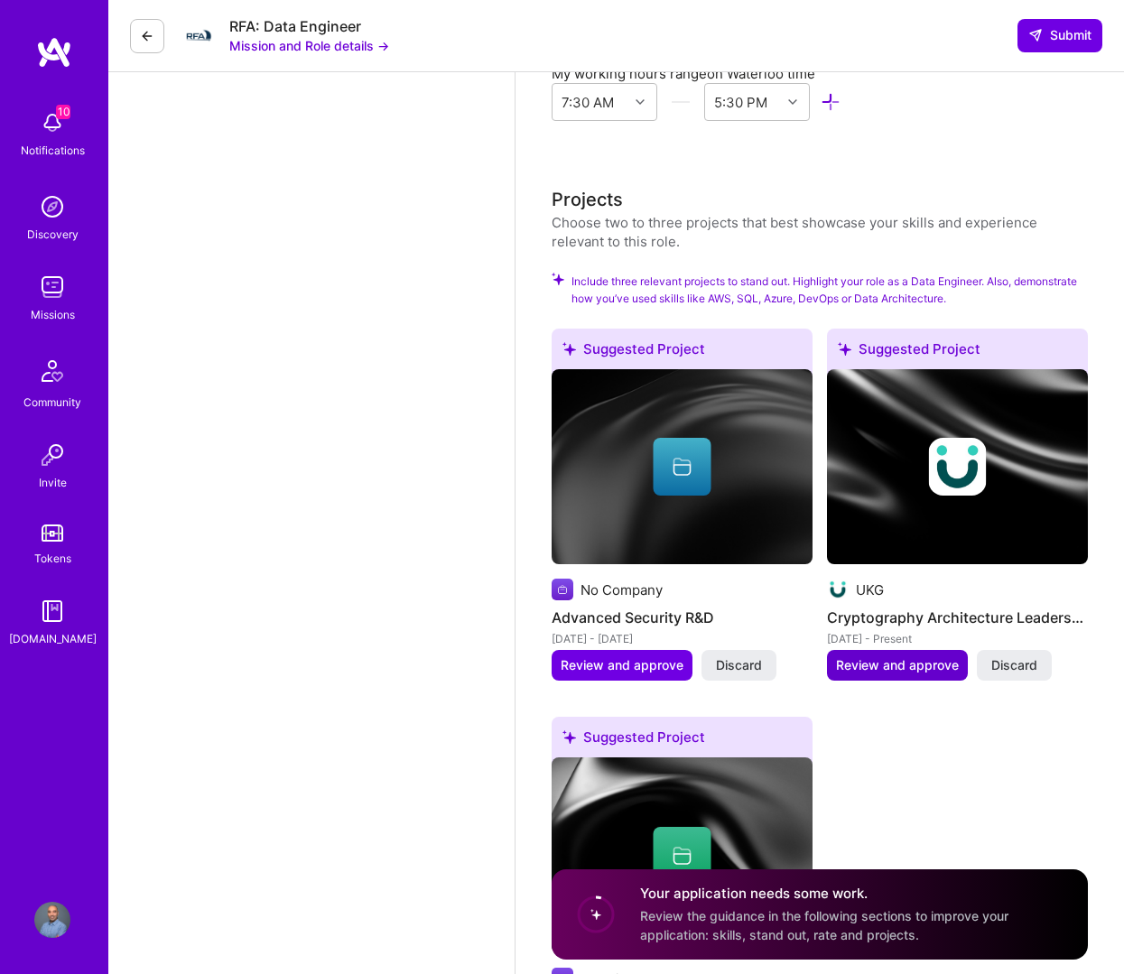
click at [856, 671] on span "Review and approve" at bounding box center [897, 665] width 123 height 18
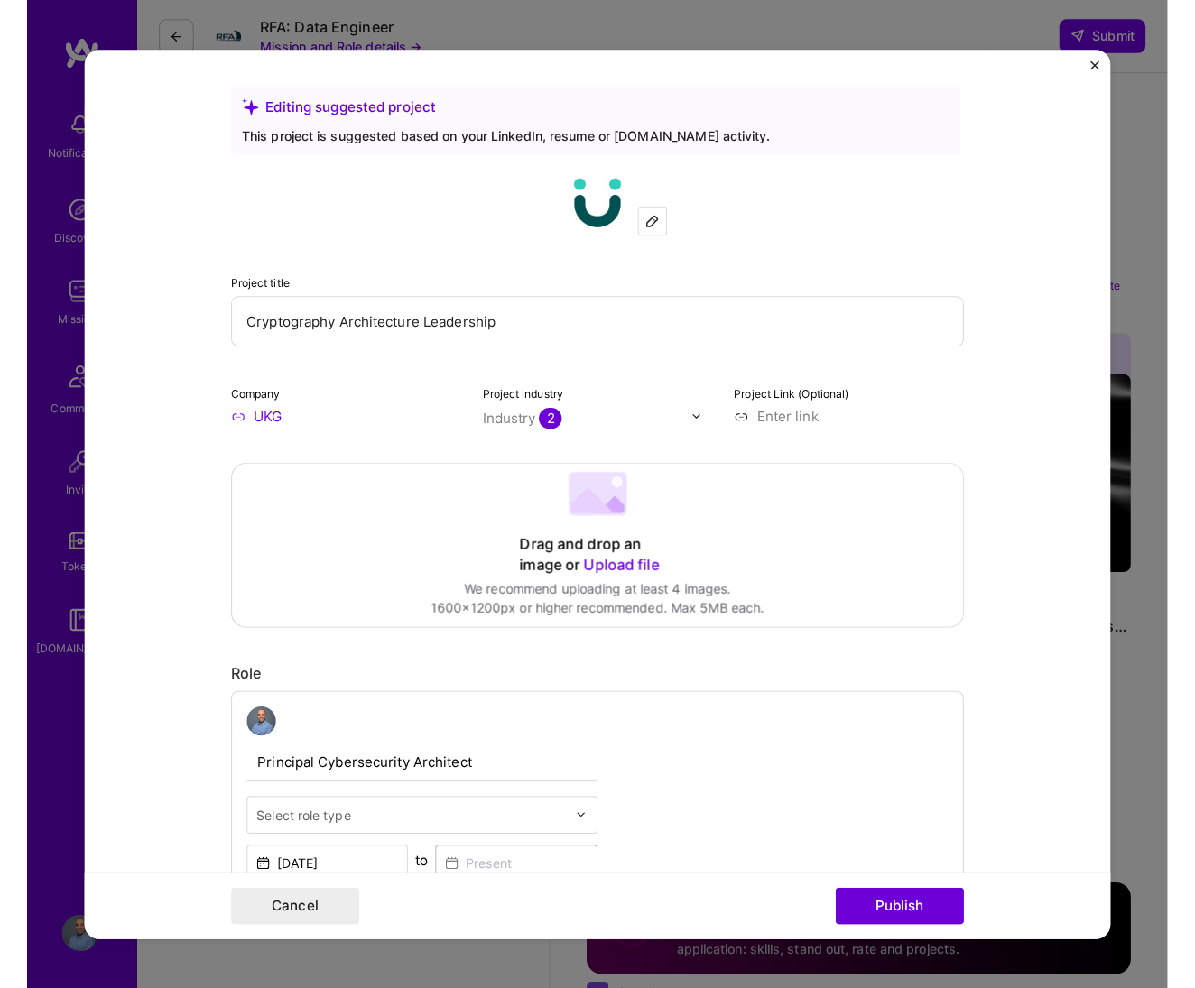
scroll to position [0, 0]
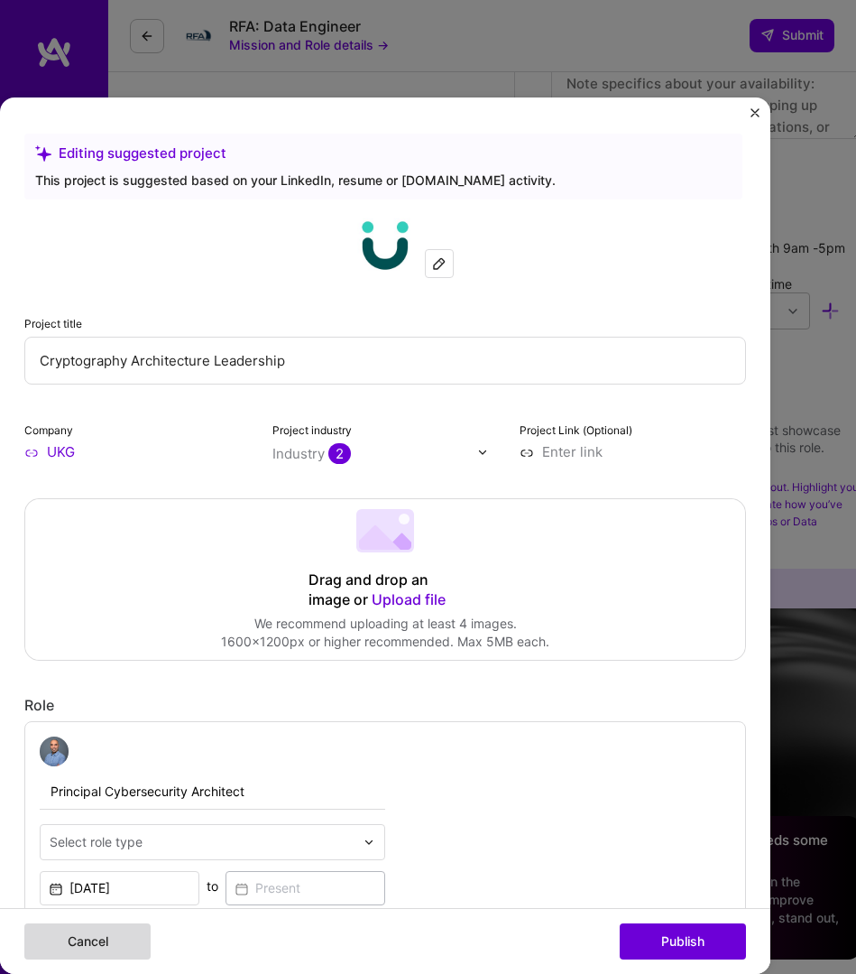
click at [98, 951] on button "Cancel" at bounding box center [87, 941] width 126 height 36
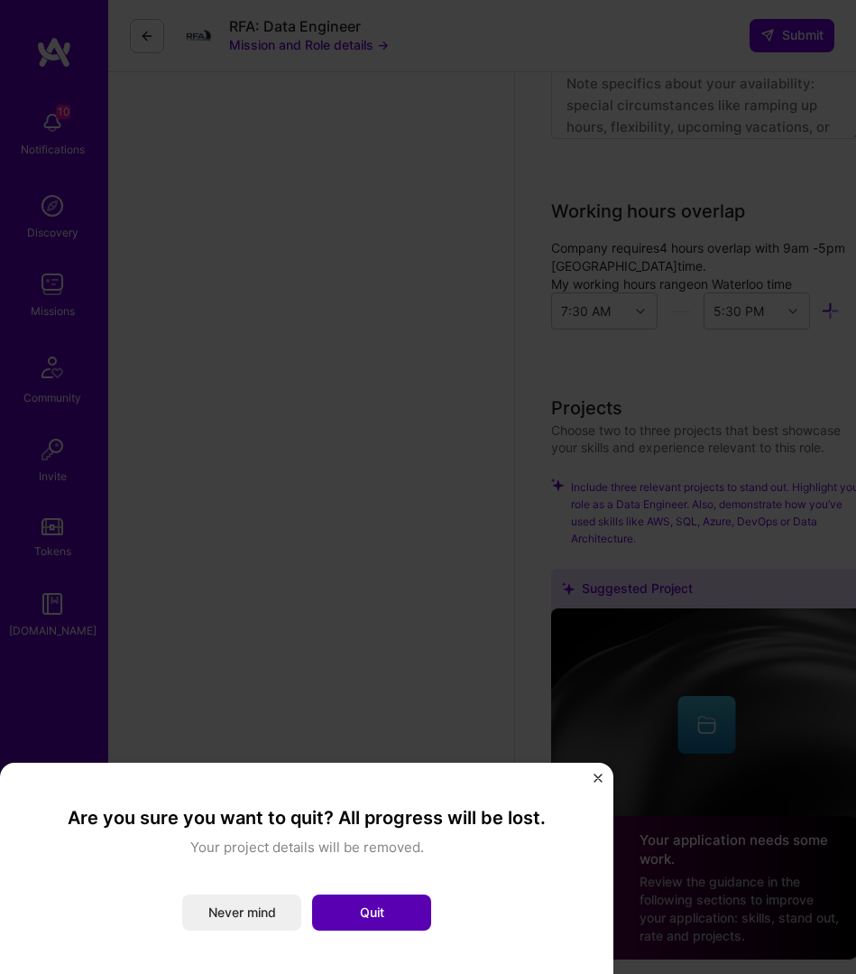
click at [358, 910] on button "Quit" at bounding box center [371, 912] width 119 height 36
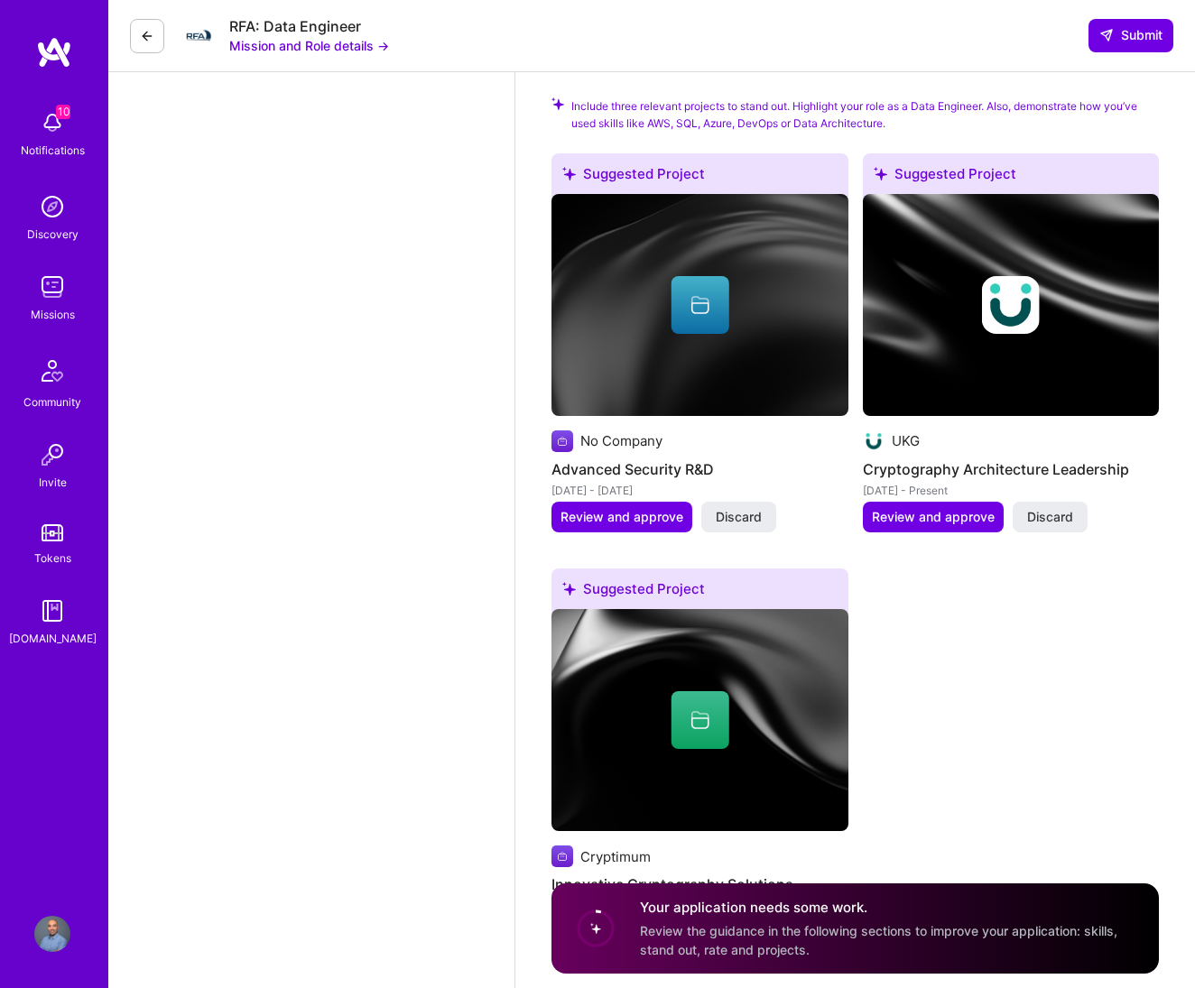
scroll to position [2096, 0]
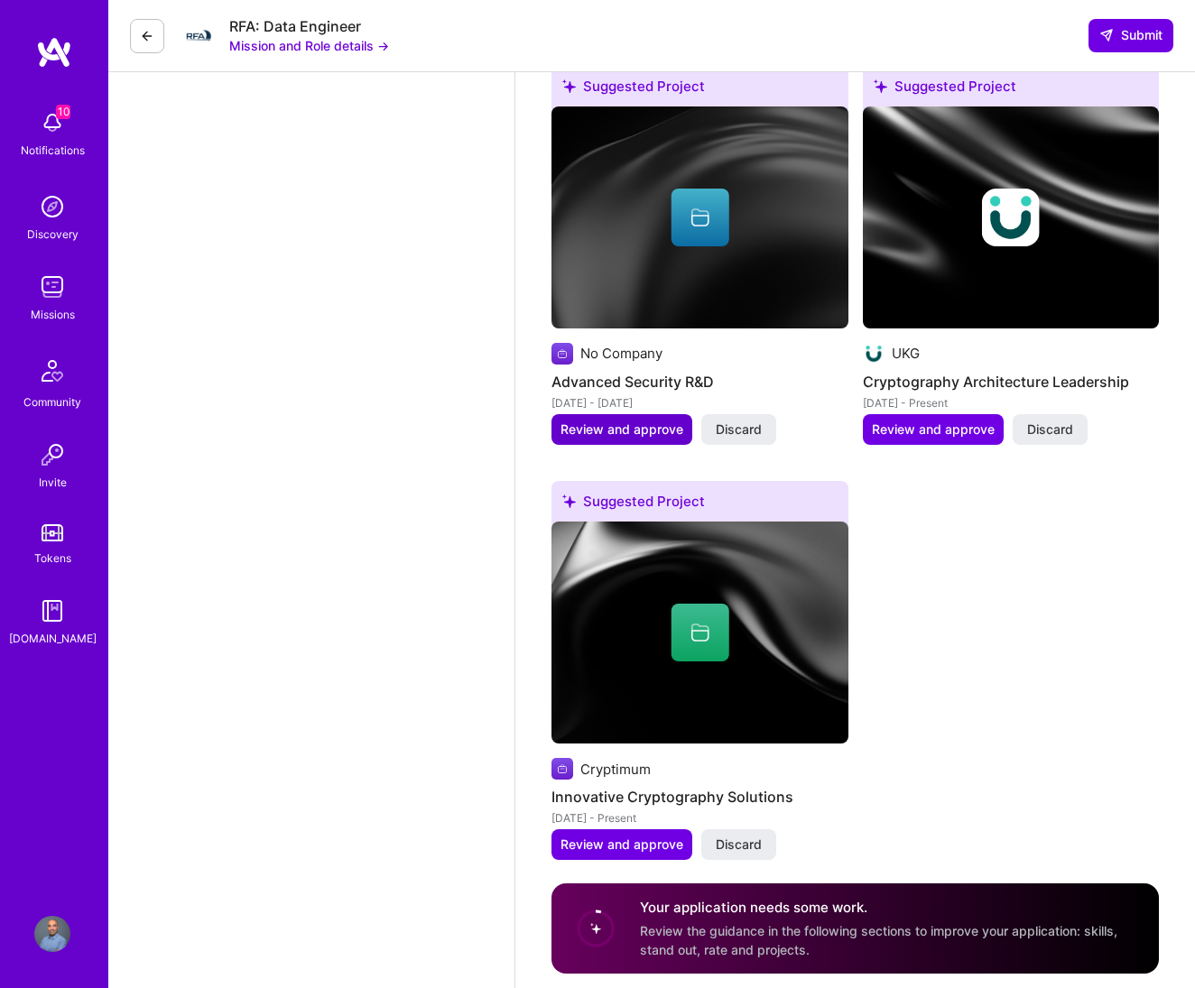
click at [666, 434] on span "Review and approve" at bounding box center [621, 430] width 123 height 18
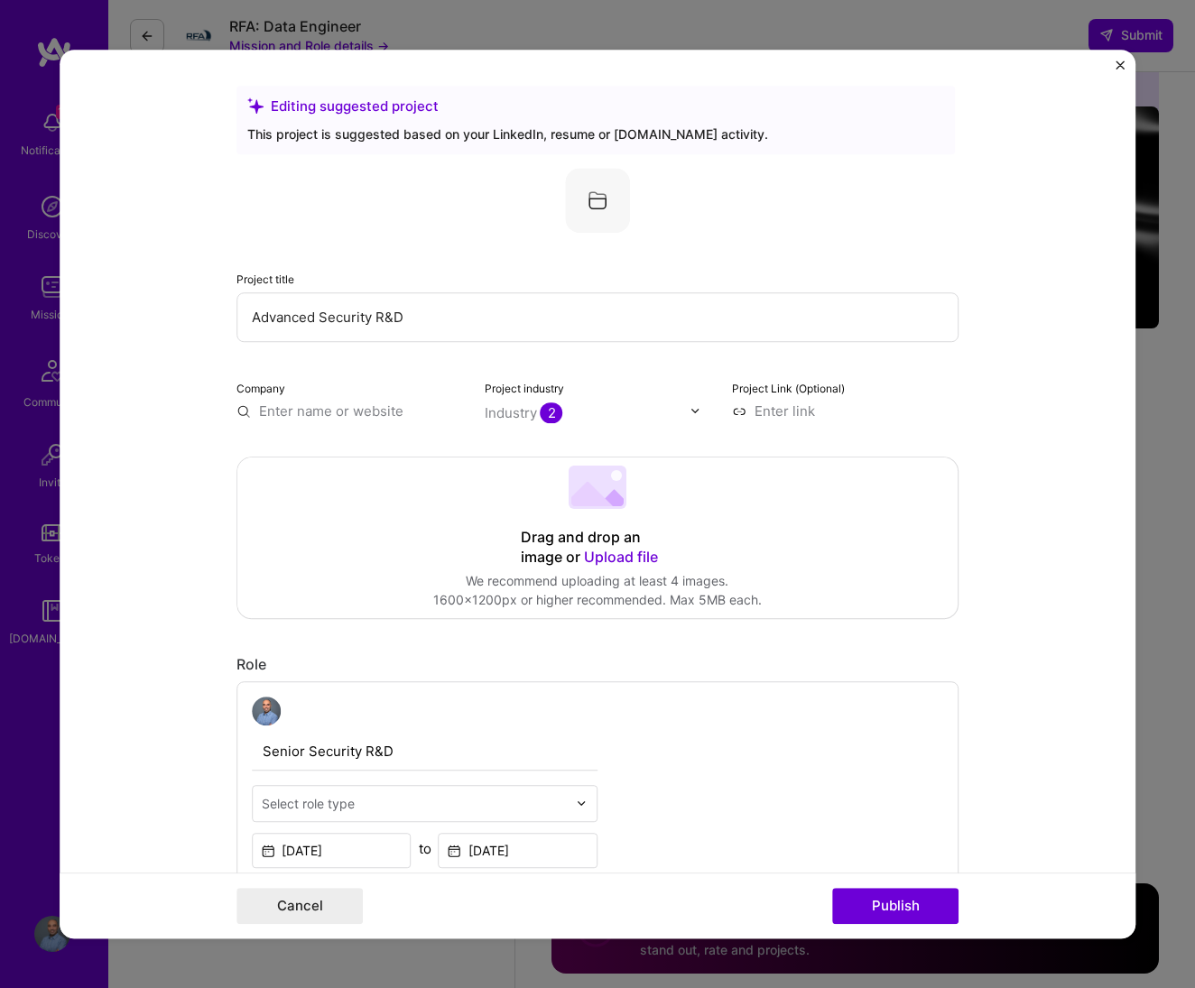
scroll to position [0, 0]
click at [856, 64] on img "Close" at bounding box center [1119, 64] width 9 height 9
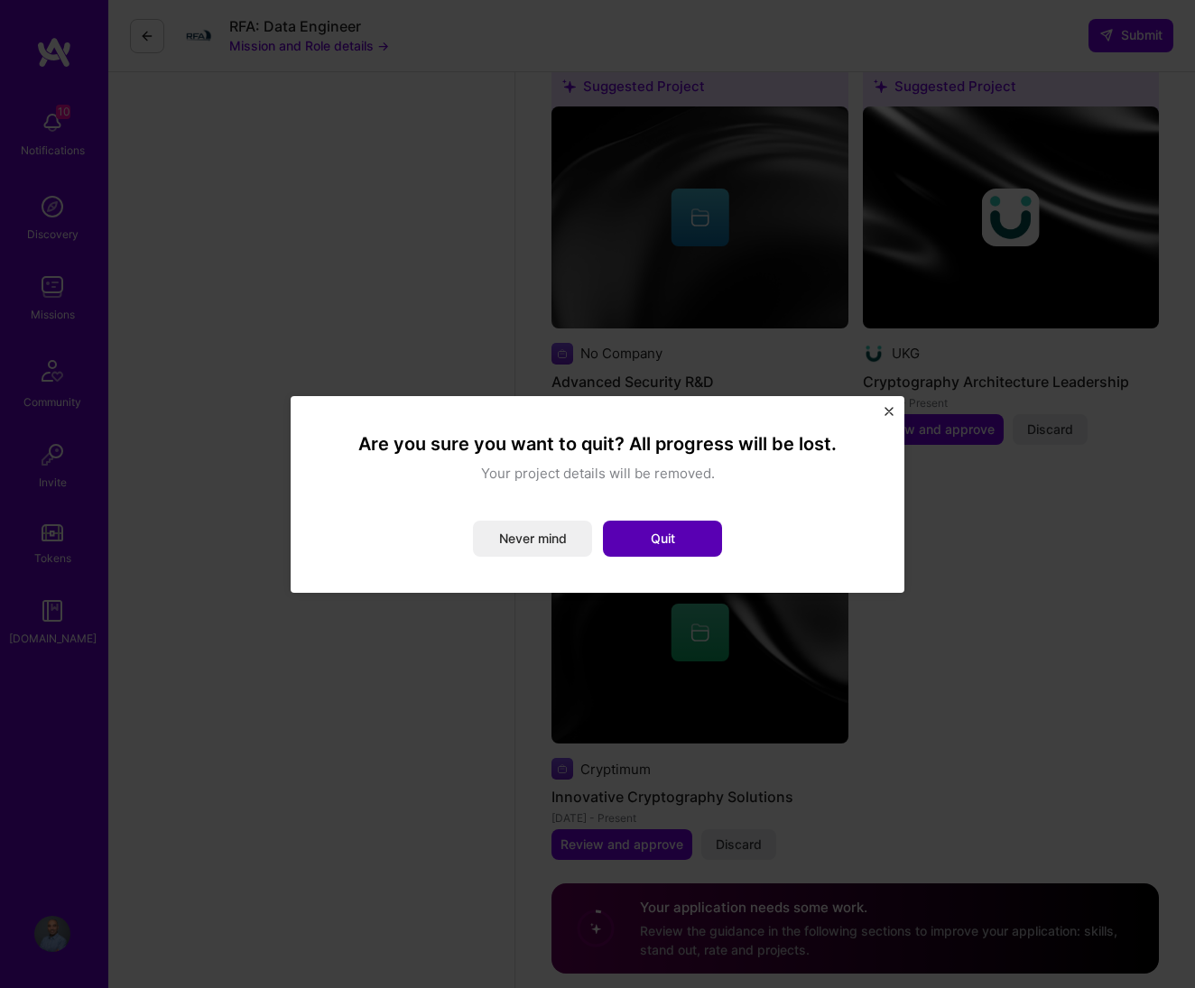
click at [696, 534] on button "Quit" at bounding box center [662, 539] width 119 height 36
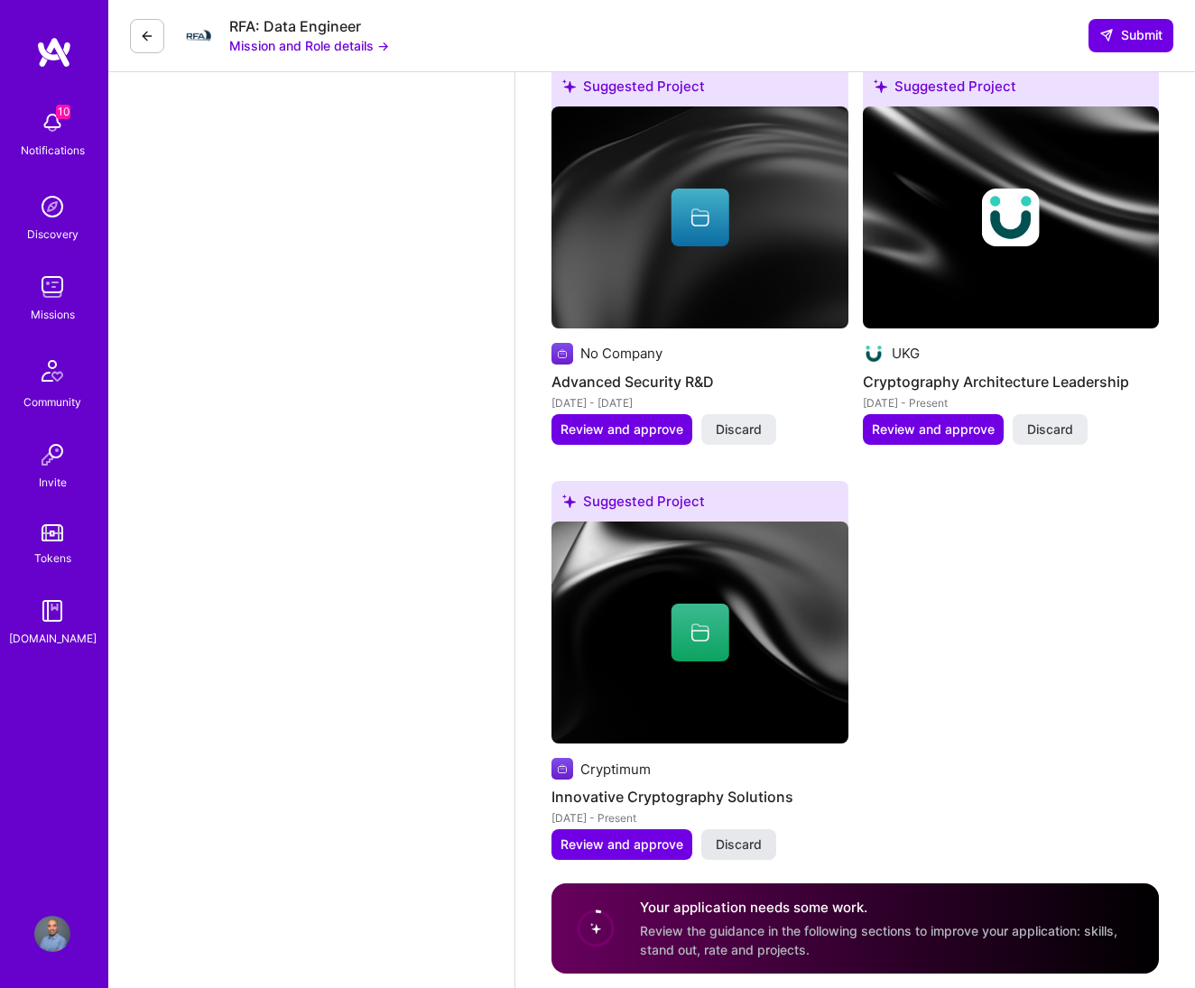
click at [730, 844] on span "Discard" at bounding box center [739, 845] width 46 height 18
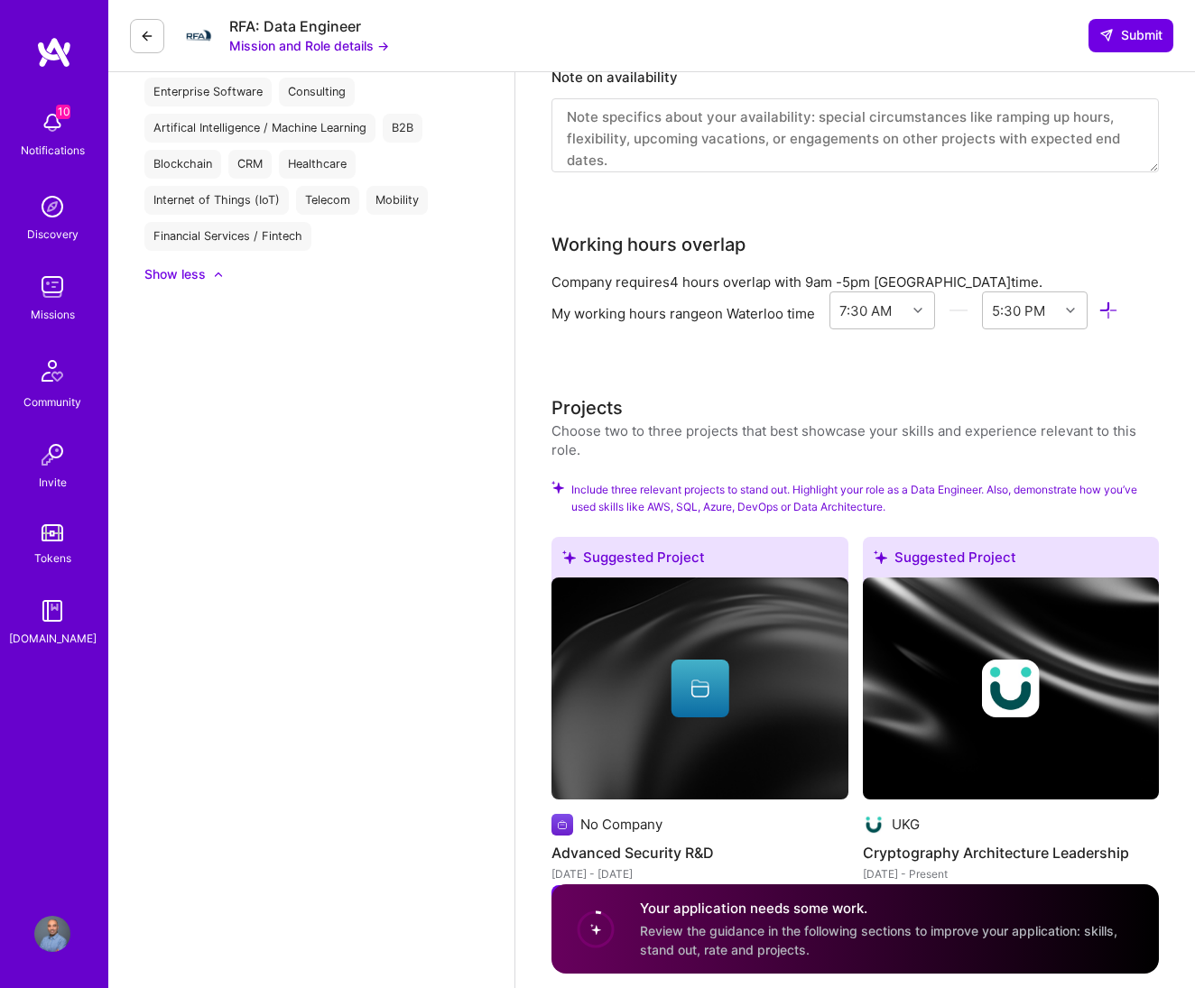
scroll to position [1627, 0]
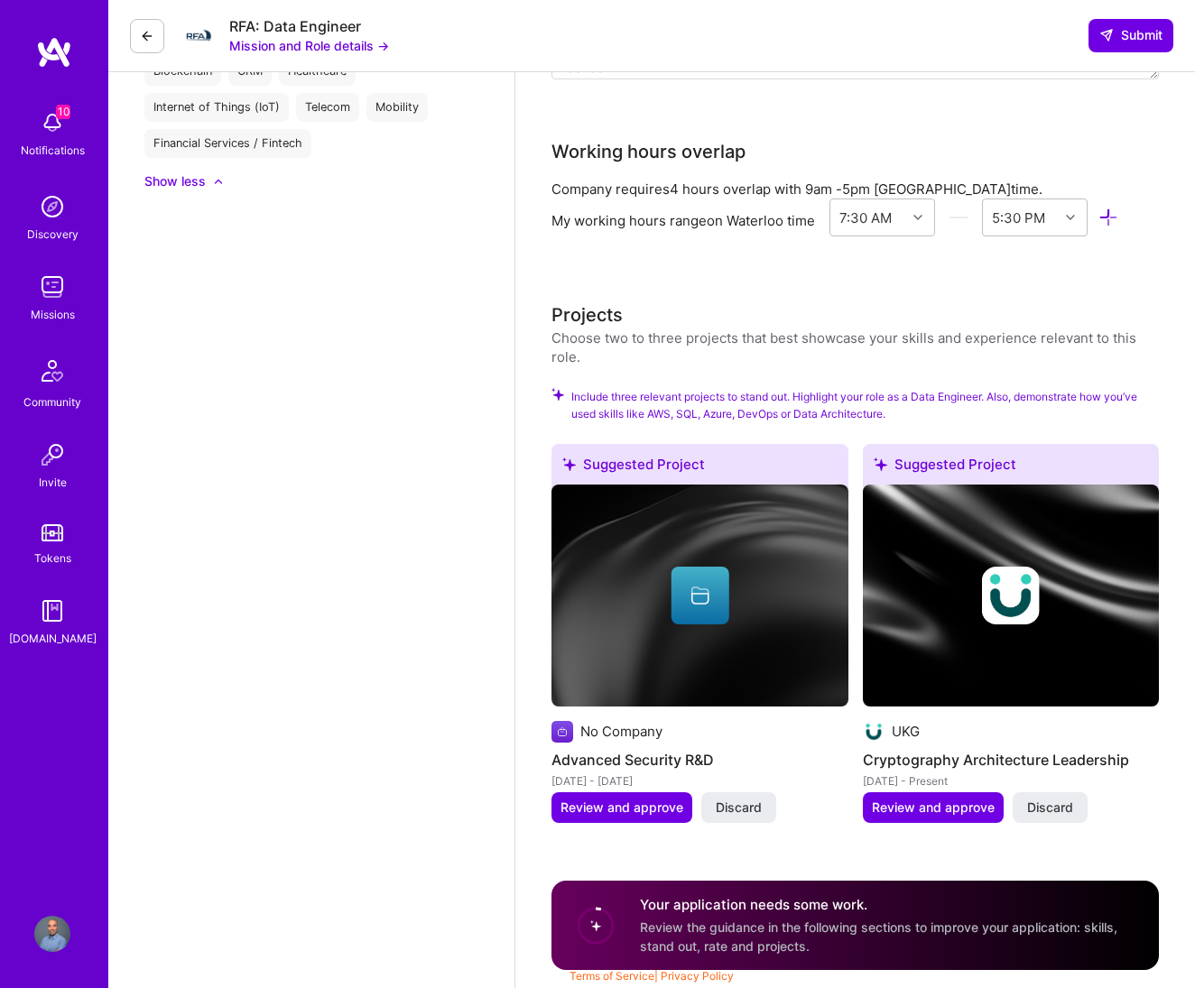
click at [856, 362] on div "Choose two to three projects that best showcase your skills and experience rele…" at bounding box center [854, 348] width 607 height 38
click at [661, 816] on span "Review and approve" at bounding box center [621, 808] width 123 height 18
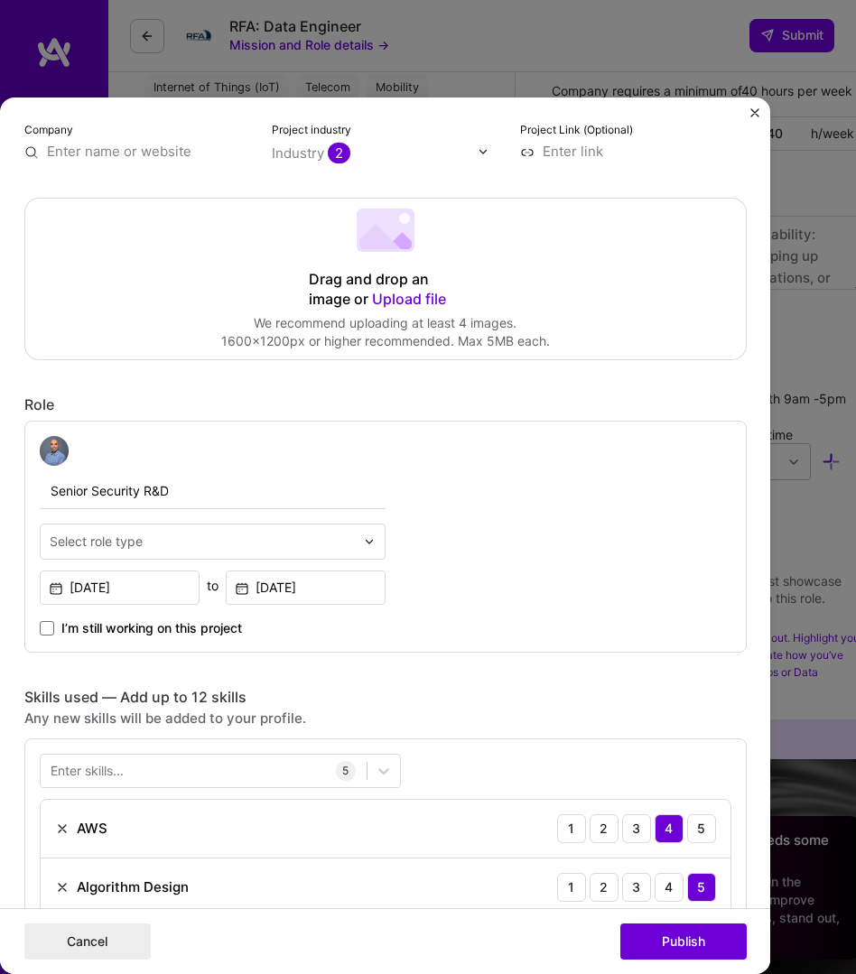
scroll to position [302, 0]
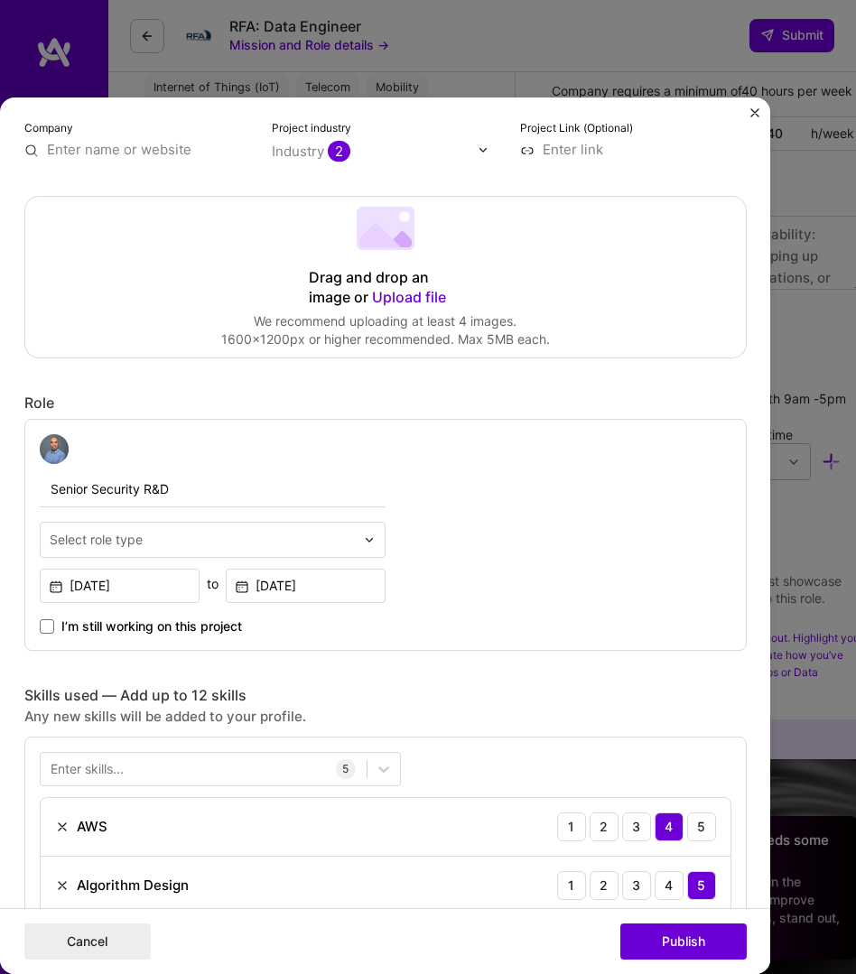
click at [754, 115] on img "Close" at bounding box center [754, 112] width 9 height 9
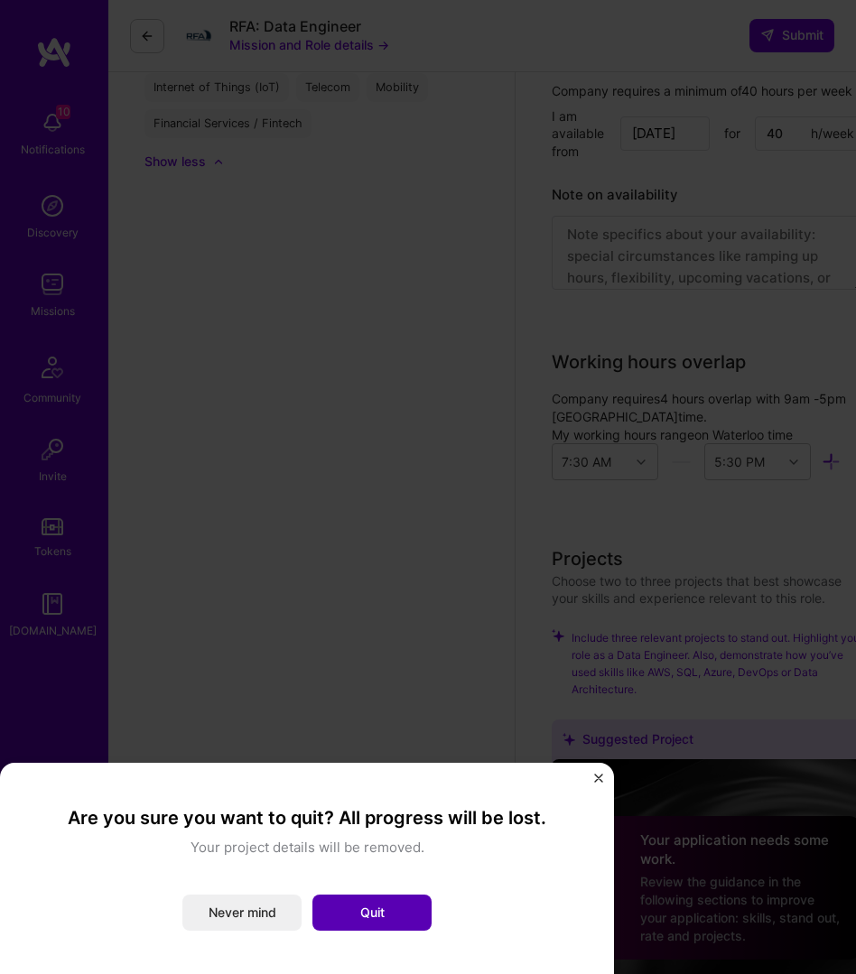
click at [384, 915] on button "Quit" at bounding box center [371, 912] width 119 height 36
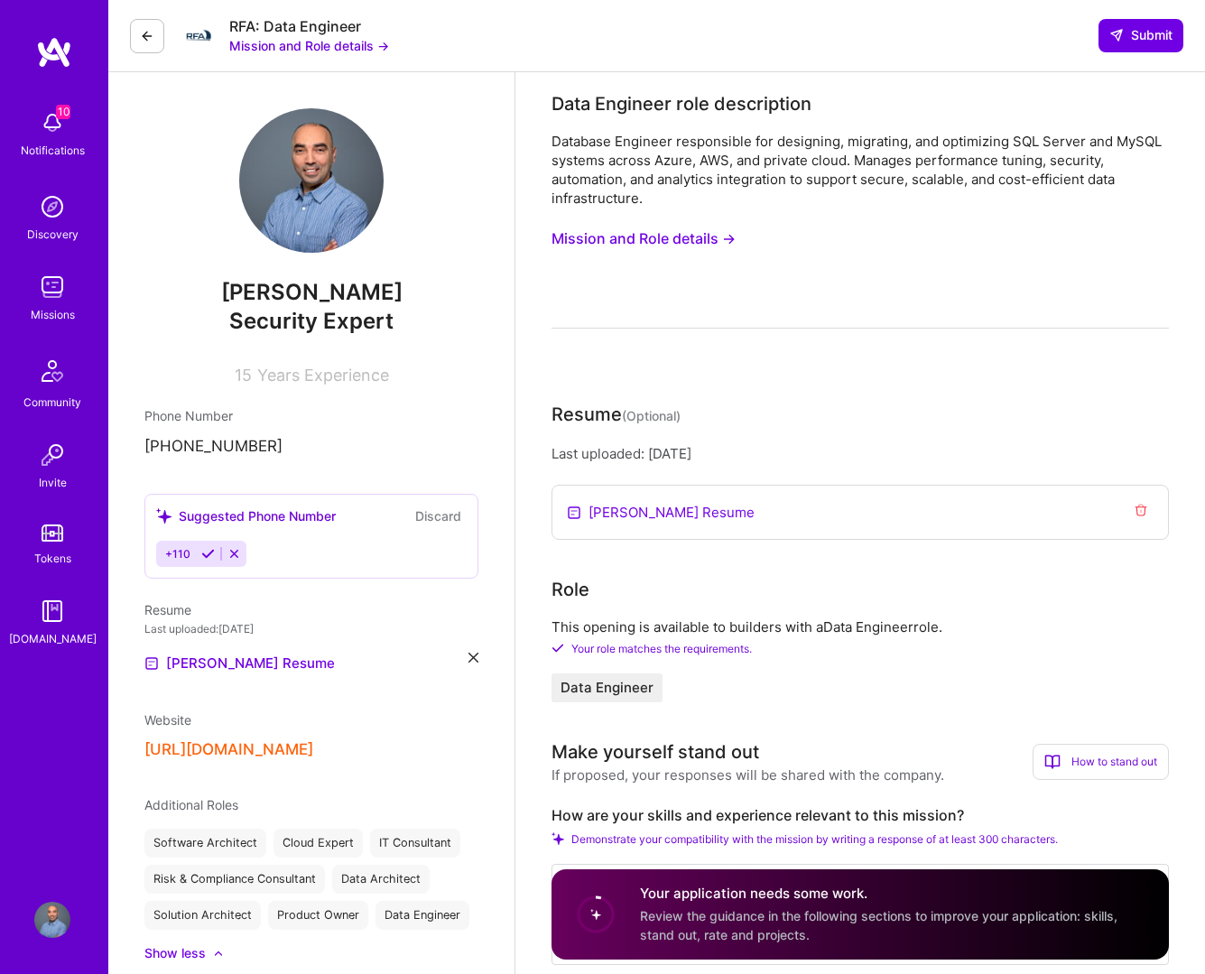
scroll to position [0, 0]
click at [52, 51] on img at bounding box center [54, 52] width 36 height 32
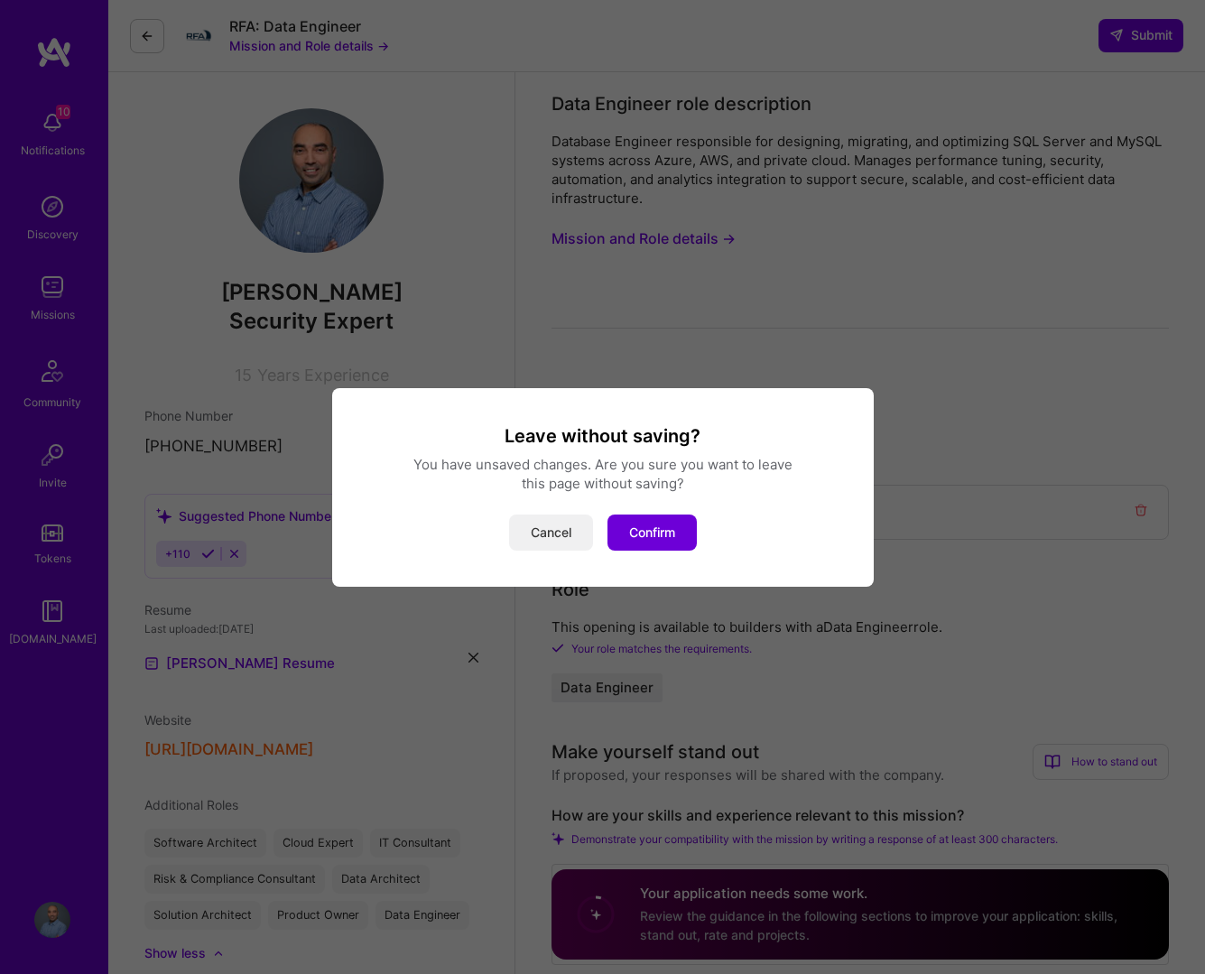
click at [551, 541] on button "Cancel" at bounding box center [551, 532] width 84 height 36
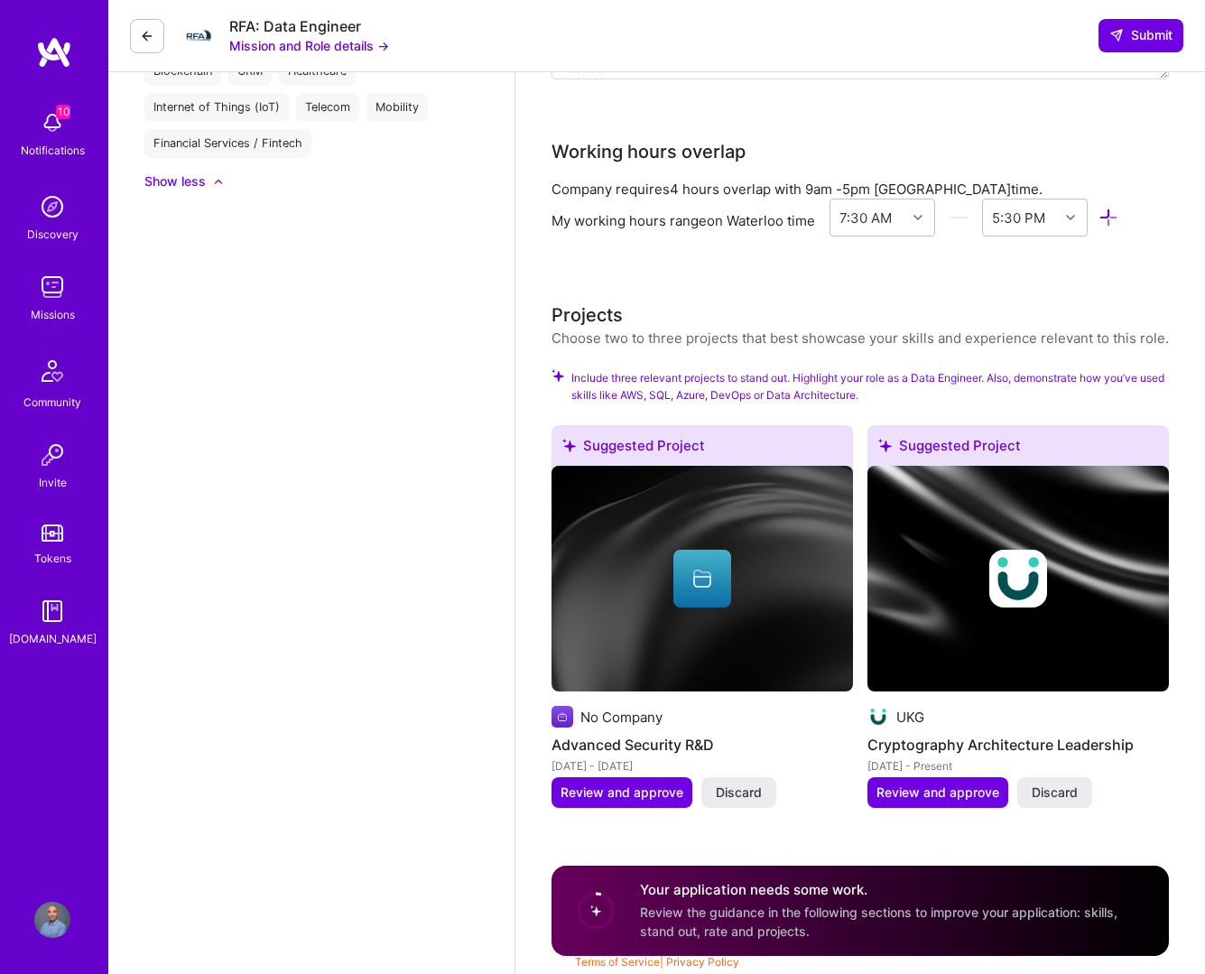
scroll to position [1719, 0]
click at [736, 792] on span "Discard" at bounding box center [739, 792] width 46 height 18
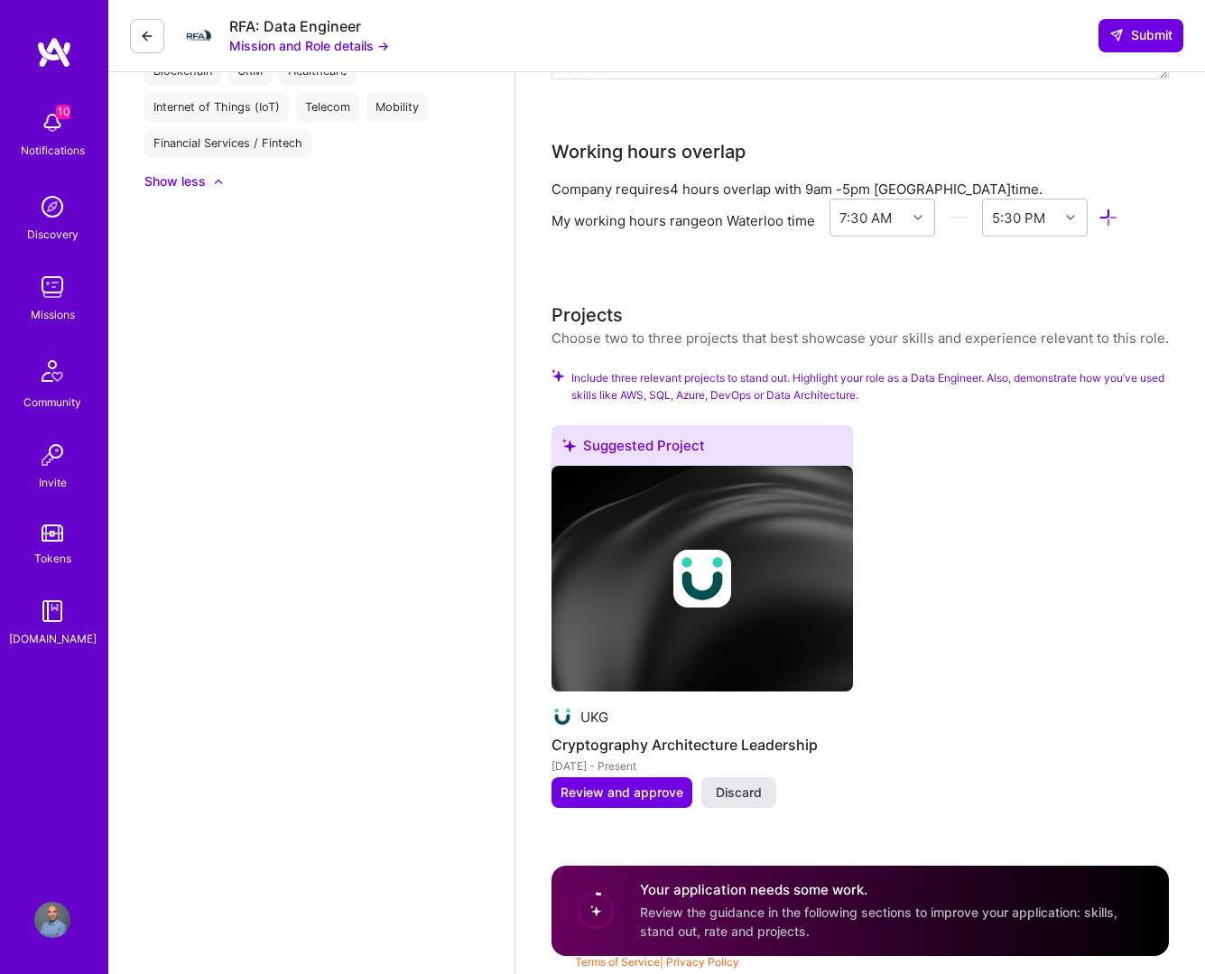
click at [745, 794] on span "Discard" at bounding box center [739, 792] width 46 height 18
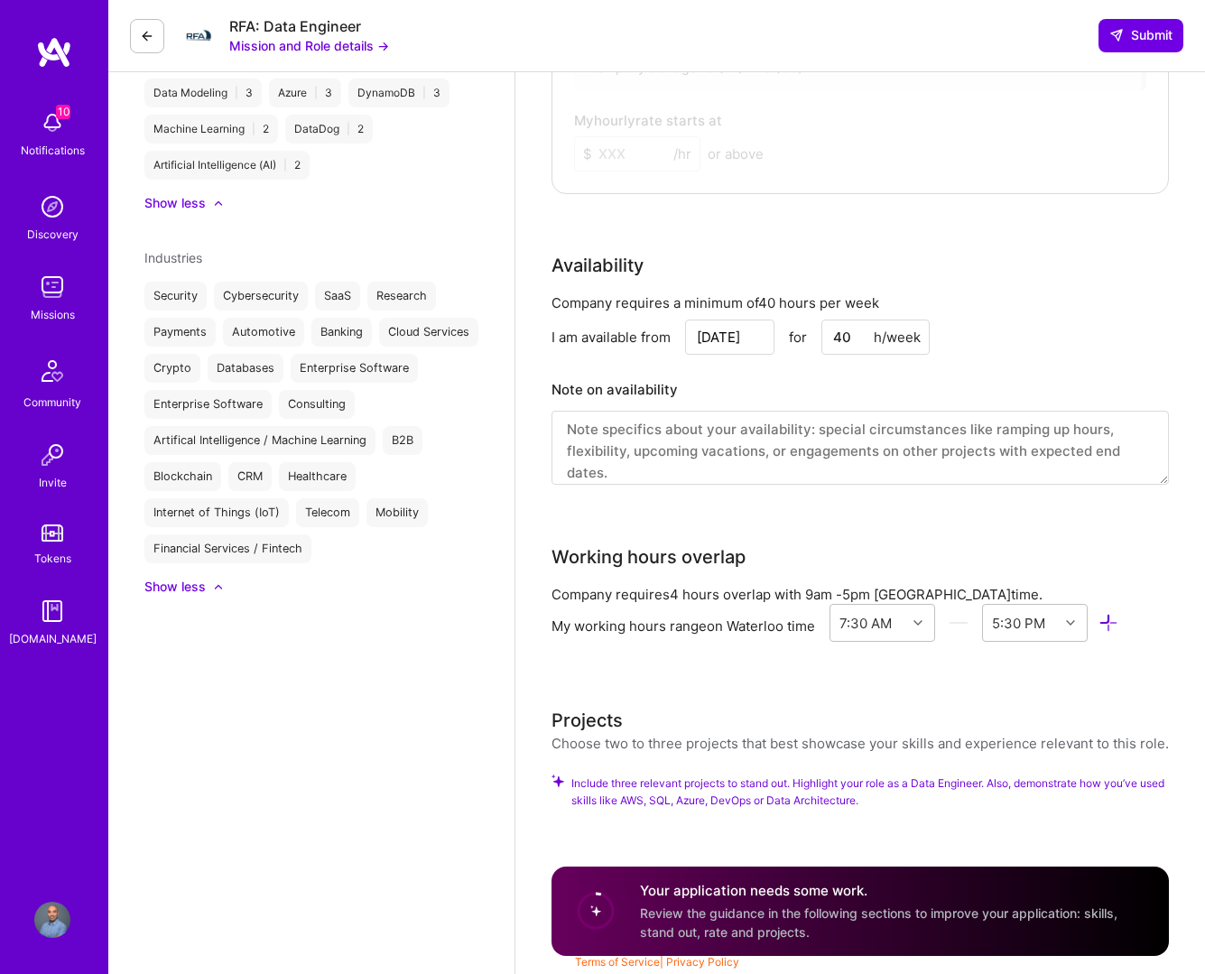
scroll to position [1315, 0]
click at [826, 827] on div "Include three relevant projects to stand out. Highlight your role as a Data Eng…" at bounding box center [859, 802] width 617 height 56
click at [801, 788] on span "Include three relevant projects to stand out. Highlight your role as a Data Eng…" at bounding box center [869, 791] width 597 height 34
click at [699, 783] on span "Include three relevant projects to stand out. Highlight your role as a Data Eng…" at bounding box center [869, 791] width 597 height 34
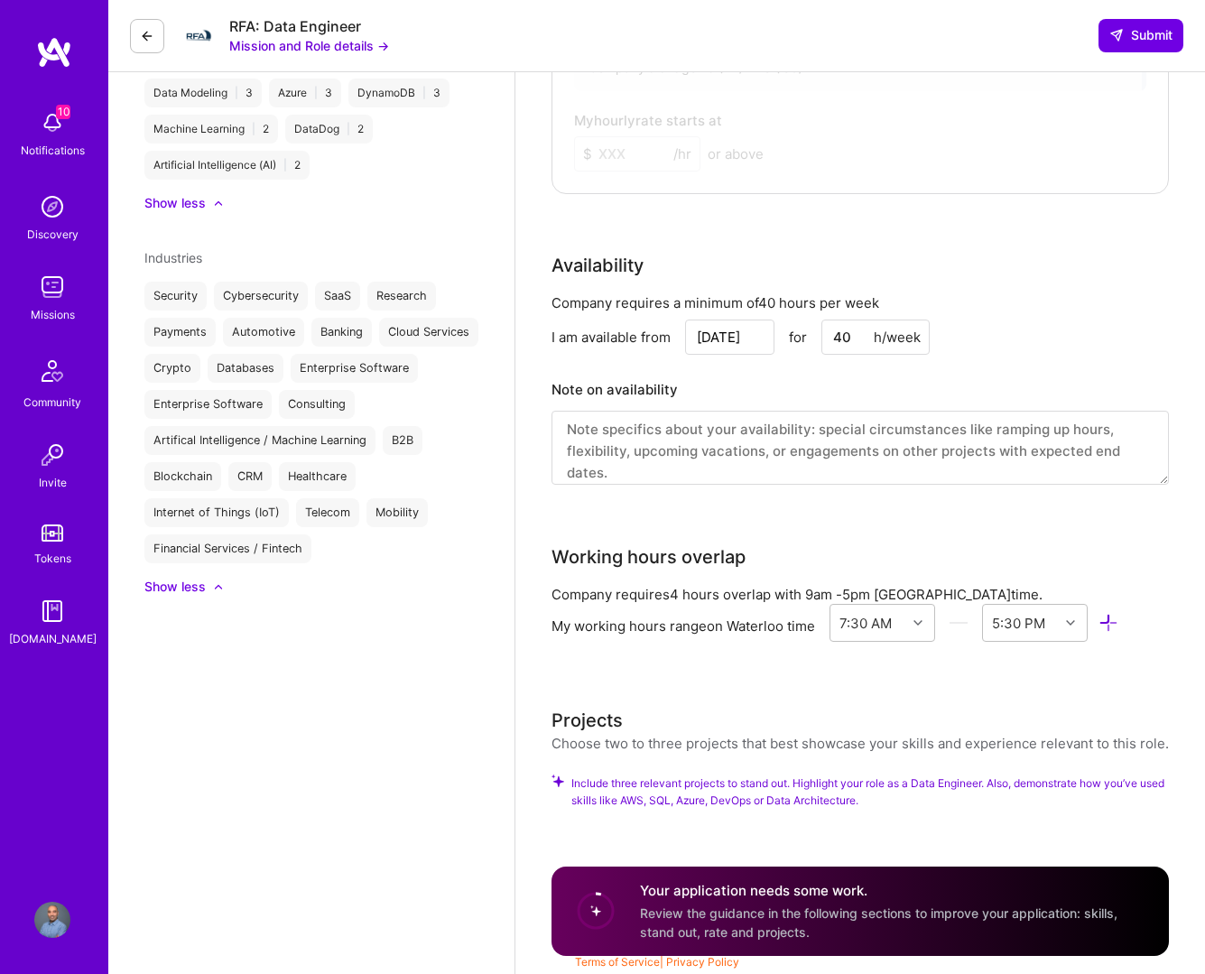
click at [574, 726] on div "Projects" at bounding box center [586, 720] width 71 height 27
click at [856, 621] on icon at bounding box center [1108, 623] width 21 height 21
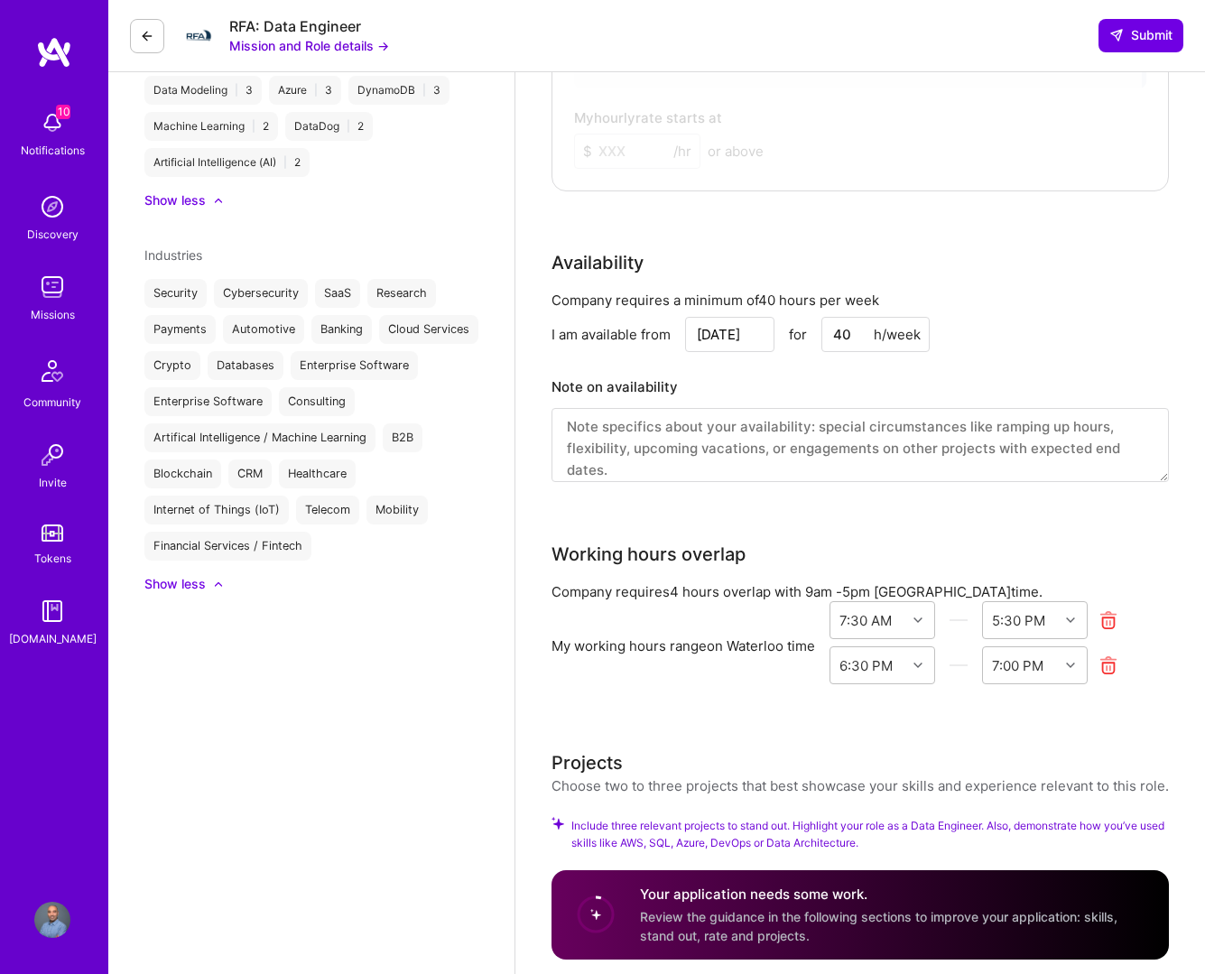
click at [856, 667] on icon at bounding box center [1108, 665] width 21 height 21
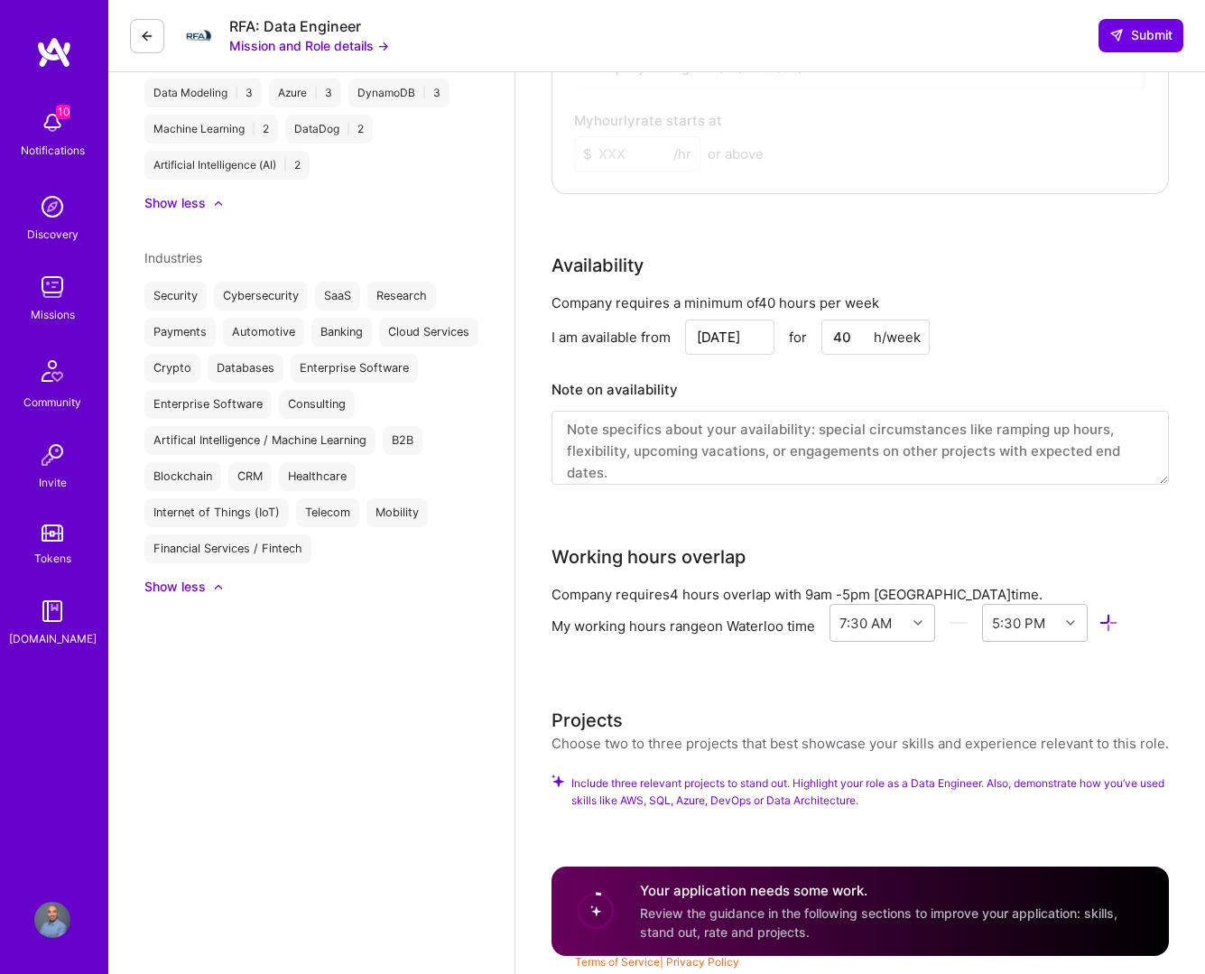
click at [58, 63] on img at bounding box center [54, 52] width 36 height 32
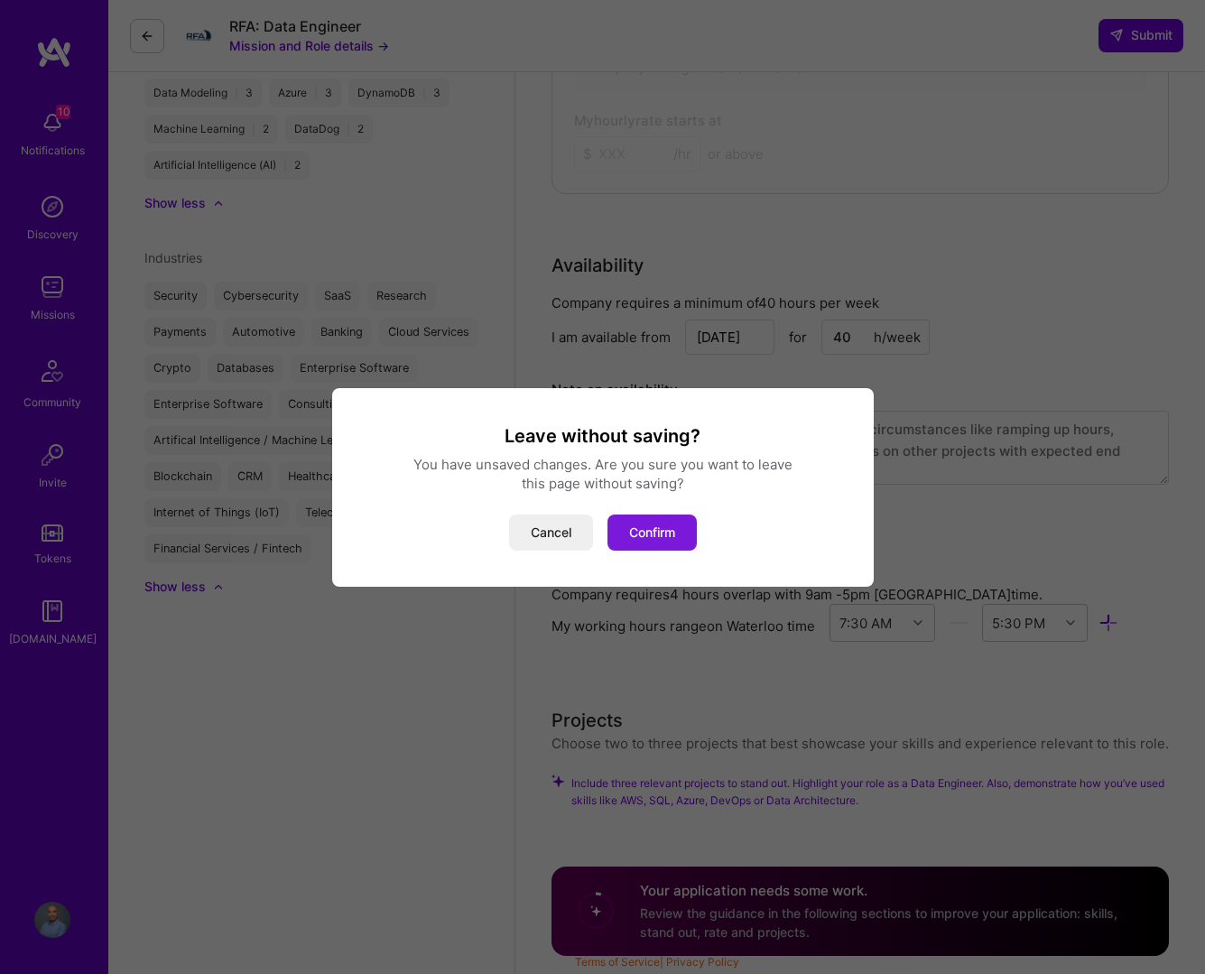
click at [649, 531] on button "Confirm" at bounding box center [651, 532] width 89 height 36
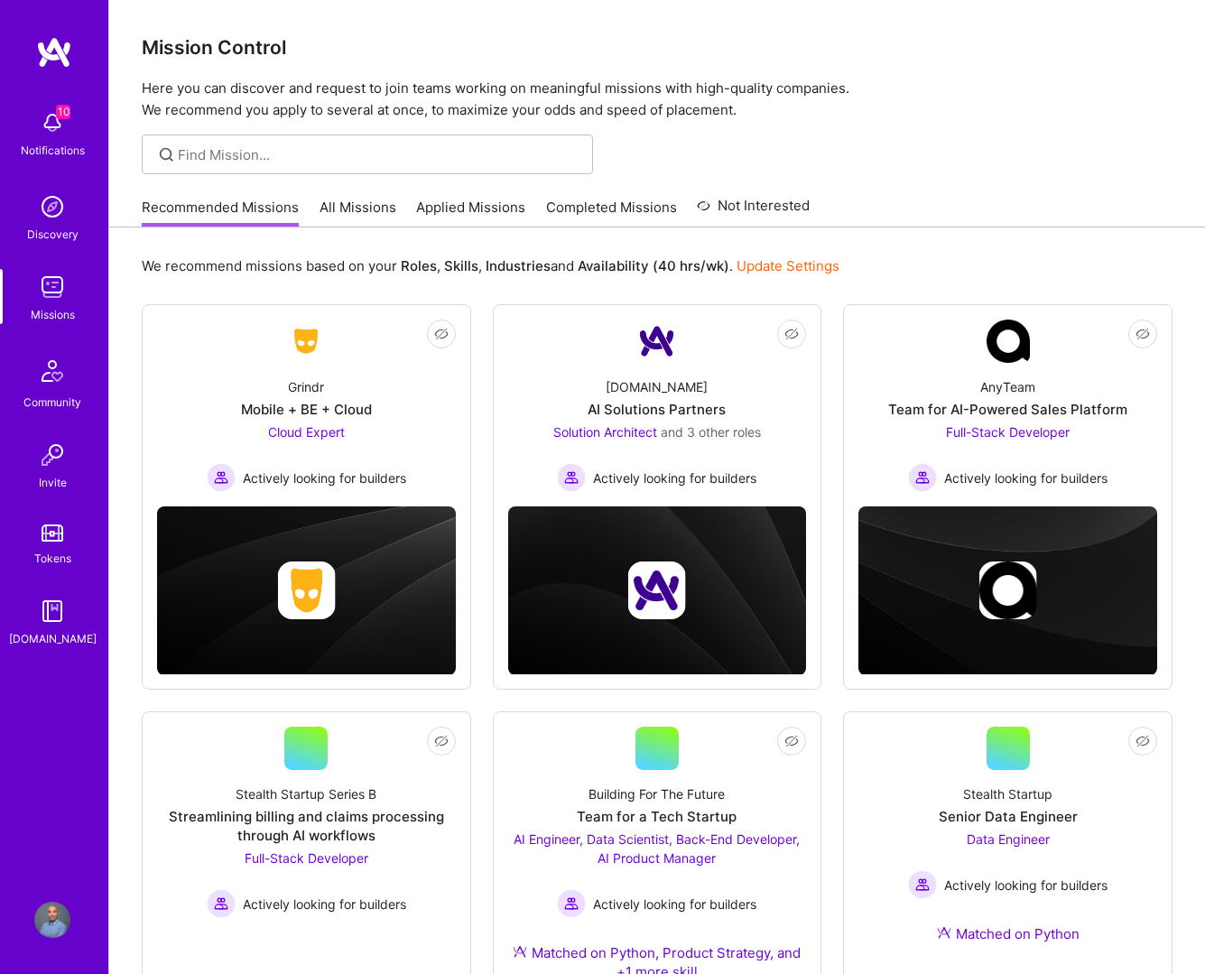
click at [55, 49] on img at bounding box center [54, 52] width 36 height 32
click at [52, 915] on img at bounding box center [52, 920] width 36 height 36
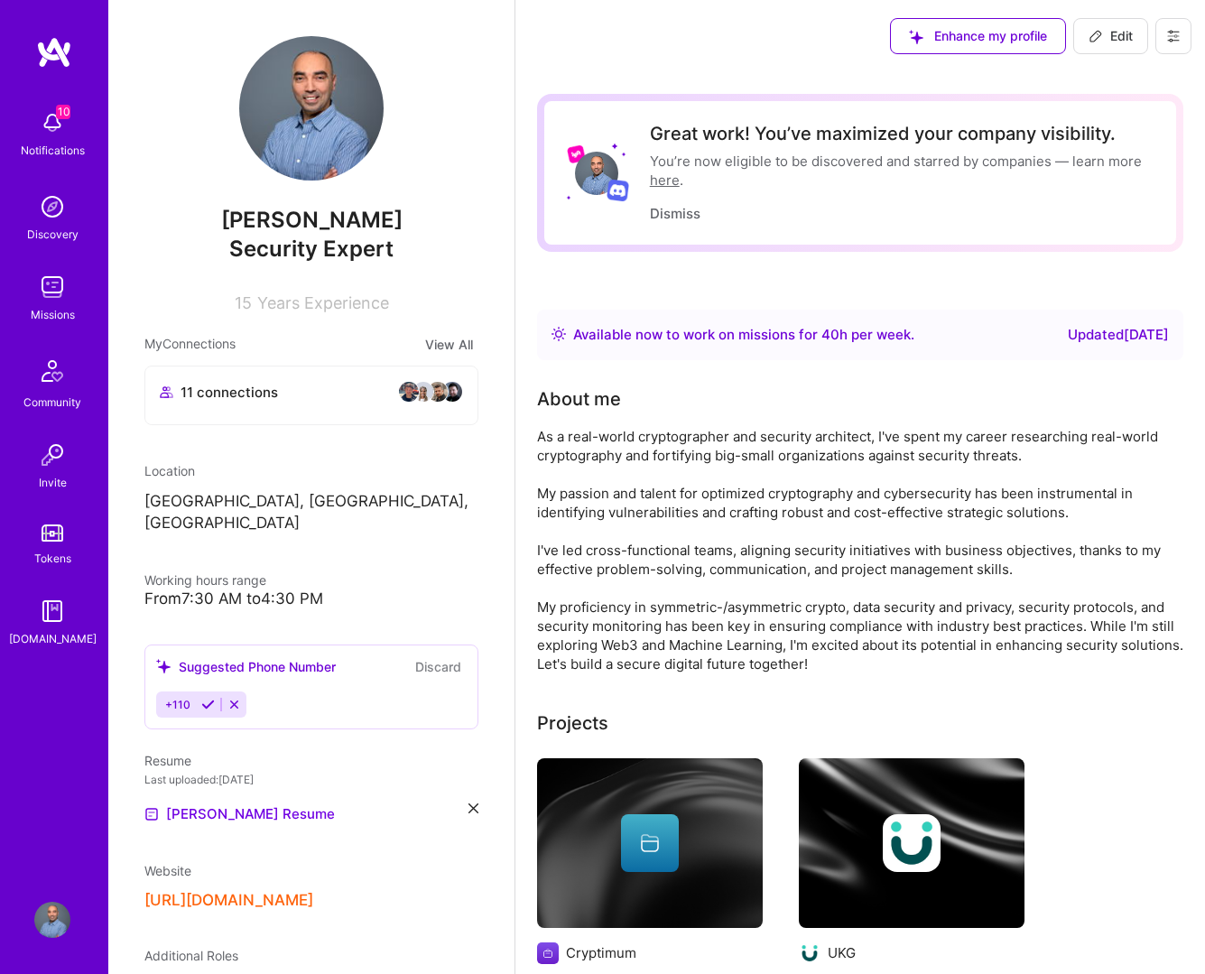
click at [856, 45] on button "Edit" at bounding box center [1110, 36] width 75 height 36
select select "US"
select select "Right Now"
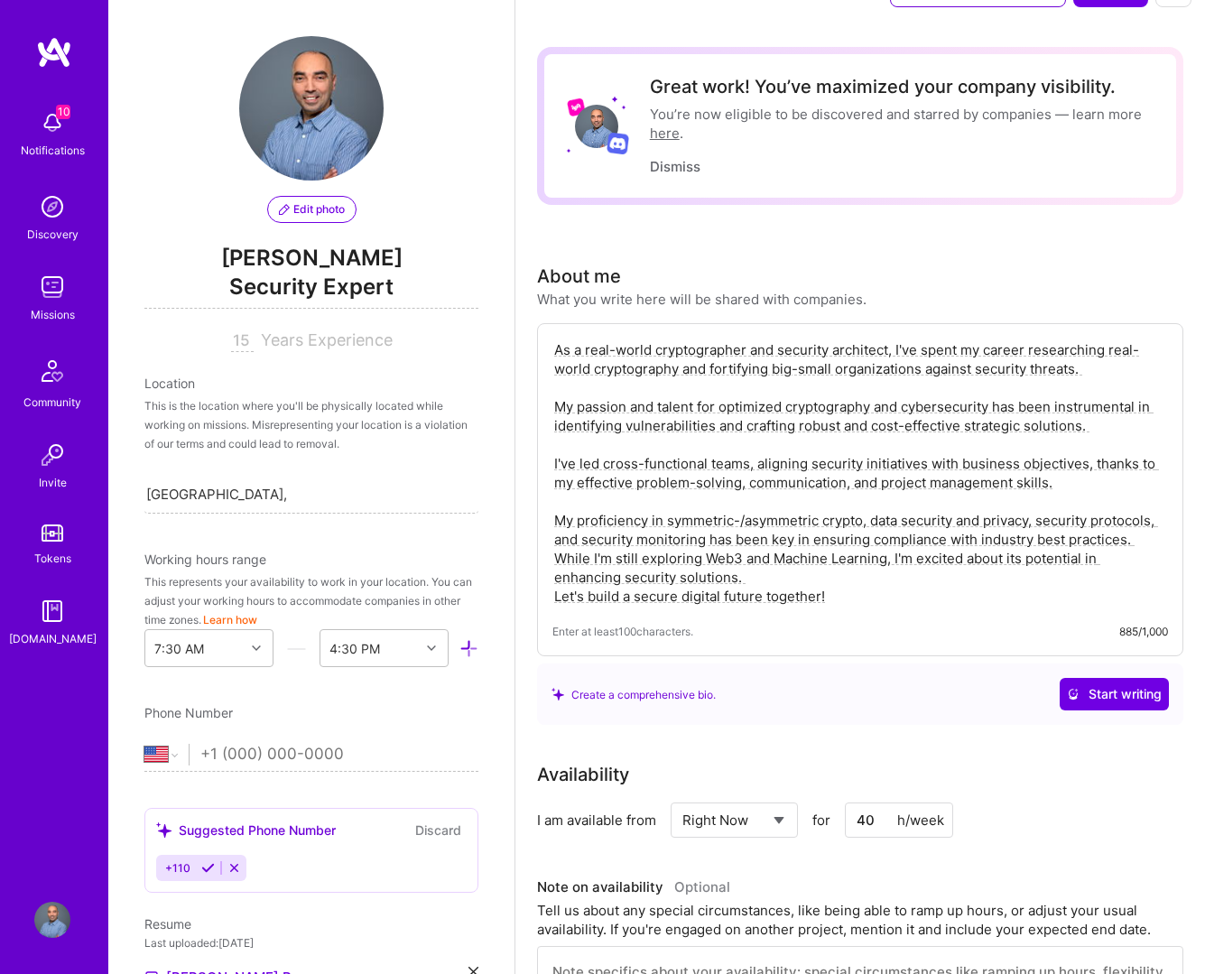
scroll to position [20, 0]
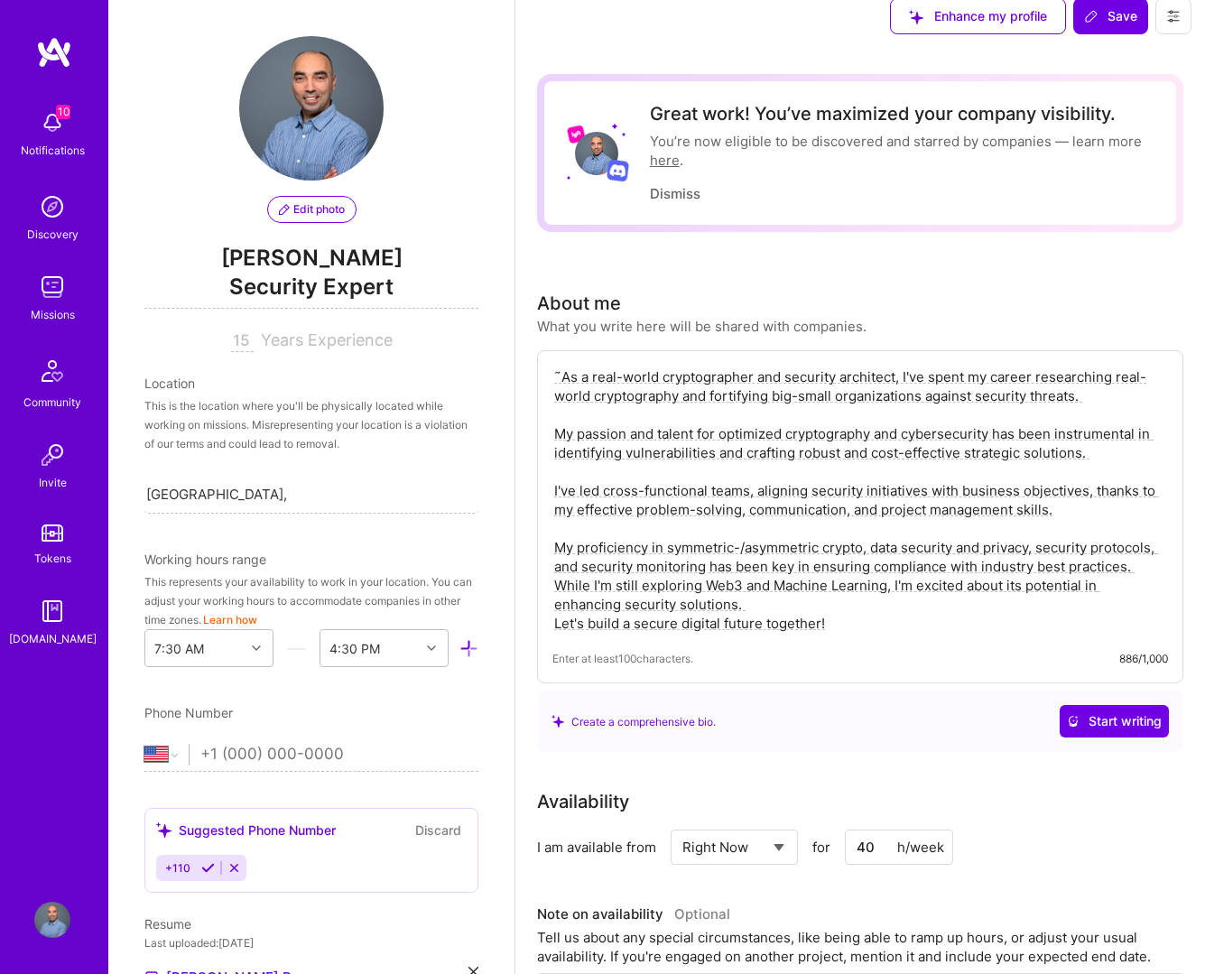
type textarea "As a real-world cryptographer and security architect, I've spent my career rese…"
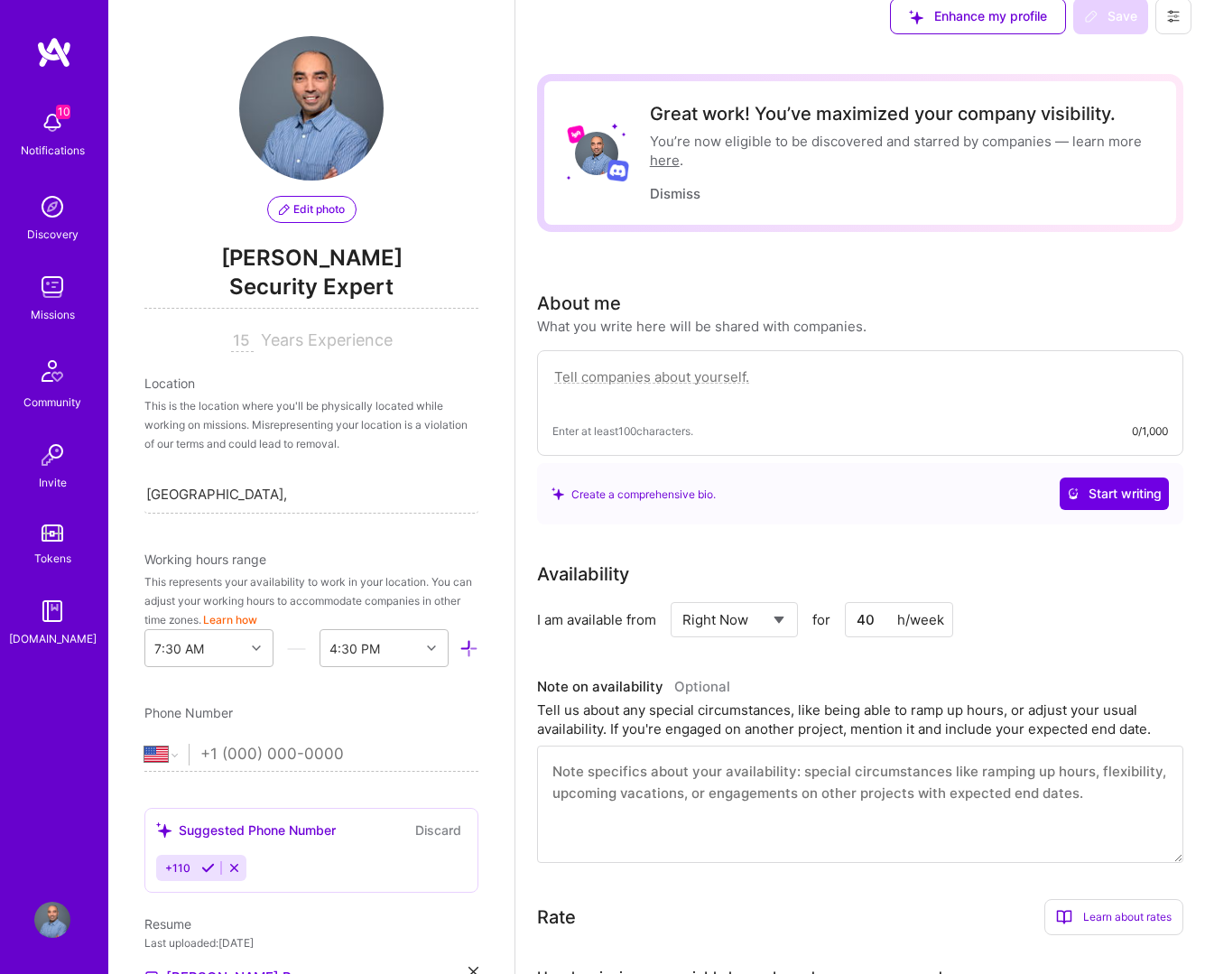
paste textarea "I partner with and lead FinServe, Healthcare, Industrial IoT, SaaS, and Critica…"
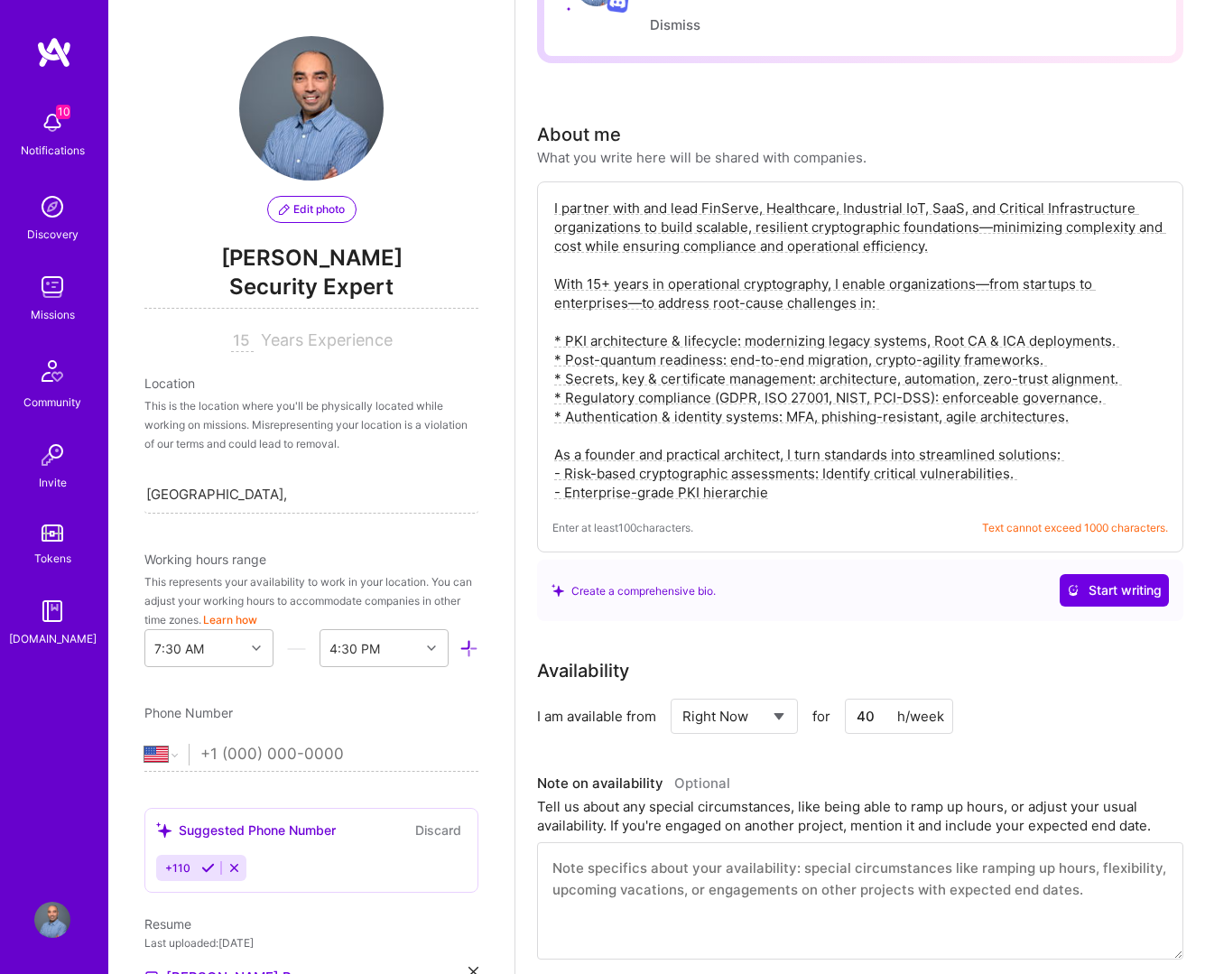
scroll to position [193, 0]
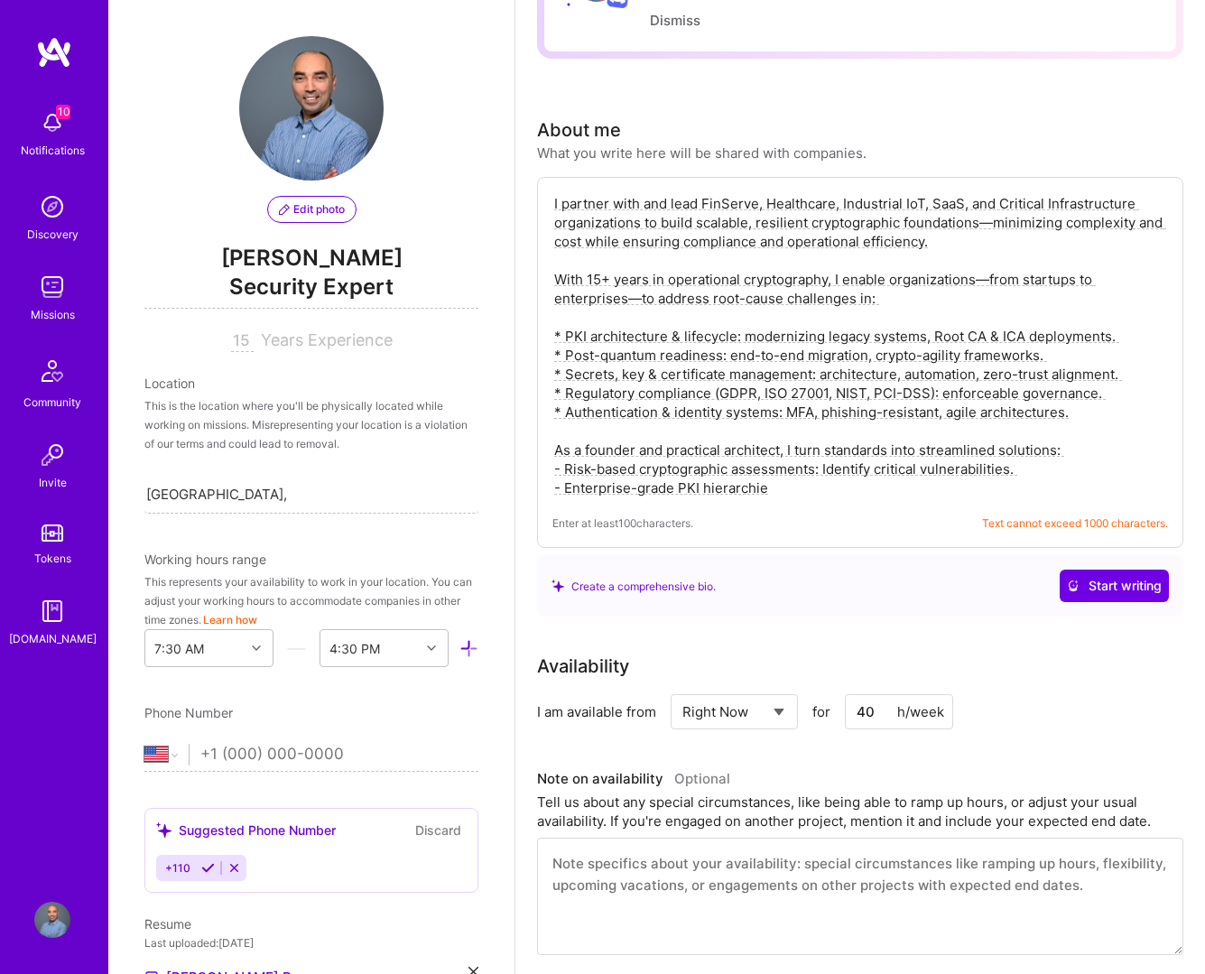
drag, startPoint x: 979, startPoint y: 281, endPoint x: 641, endPoint y: 298, distance: 338.9
click at [641, 298] on textarea "I partner with and lead FinServe, Healthcare, Industrial IoT, SaaS, and Critica…" at bounding box center [859, 345] width 615 height 307
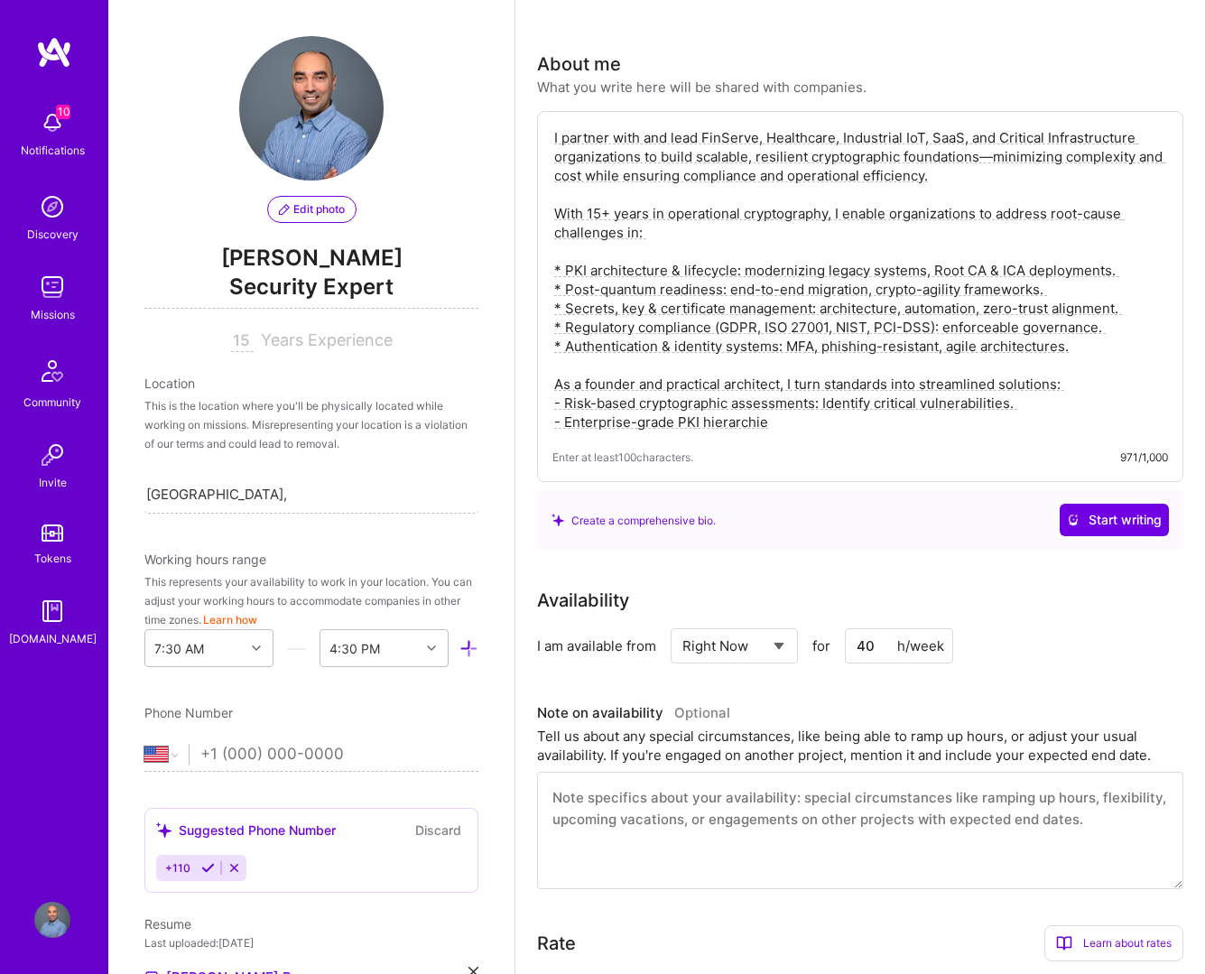
scroll to position [262, 0]
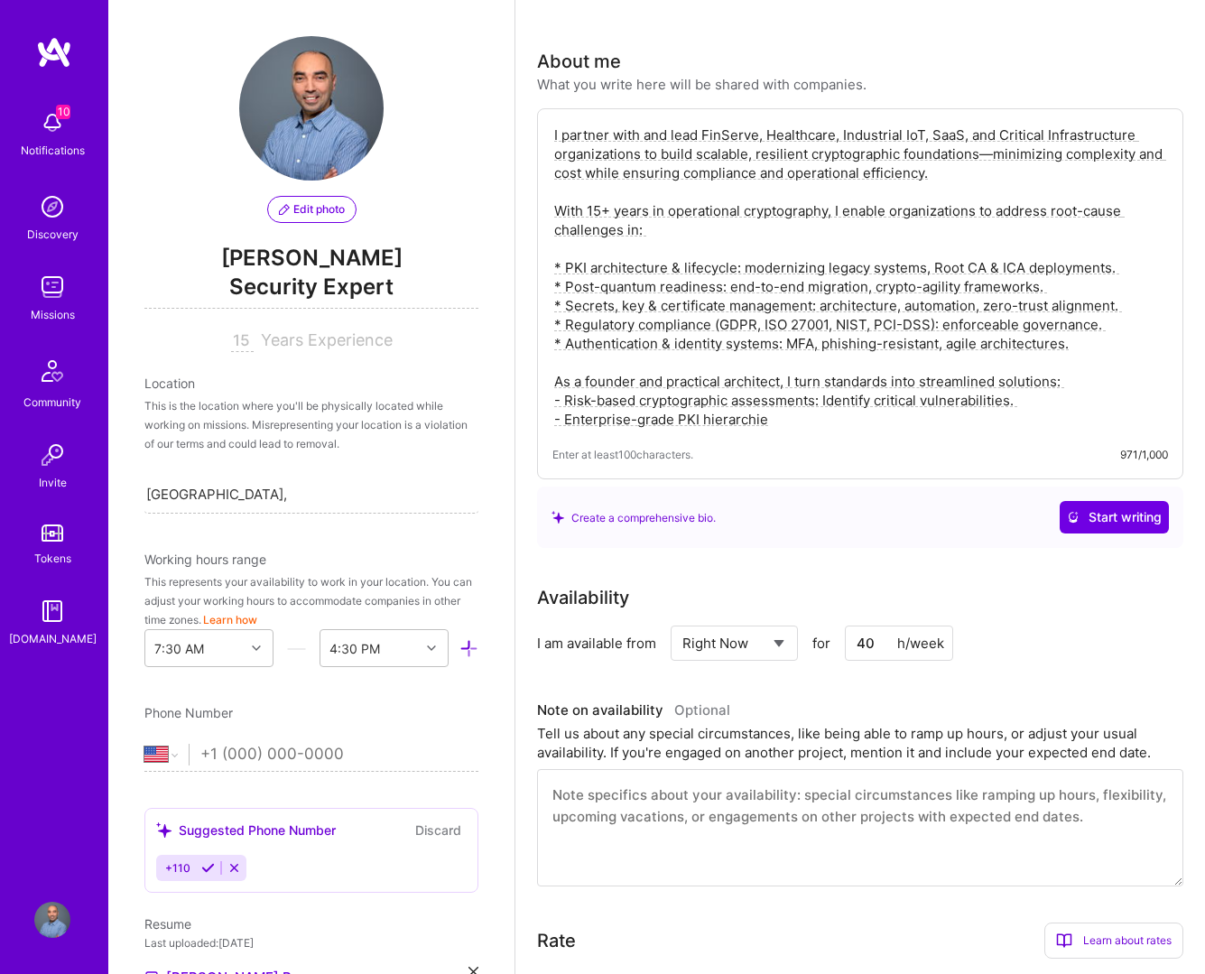
click at [819, 426] on textarea "I partner with and lead FinServe, Healthcare, Industrial IoT, SaaS, and Critica…" at bounding box center [859, 277] width 615 height 307
click at [738, 333] on textarea "I partner with and lead FinServe, Healthcare, Industrial IoT, SaaS, and Critica…" at bounding box center [859, 277] width 615 height 307
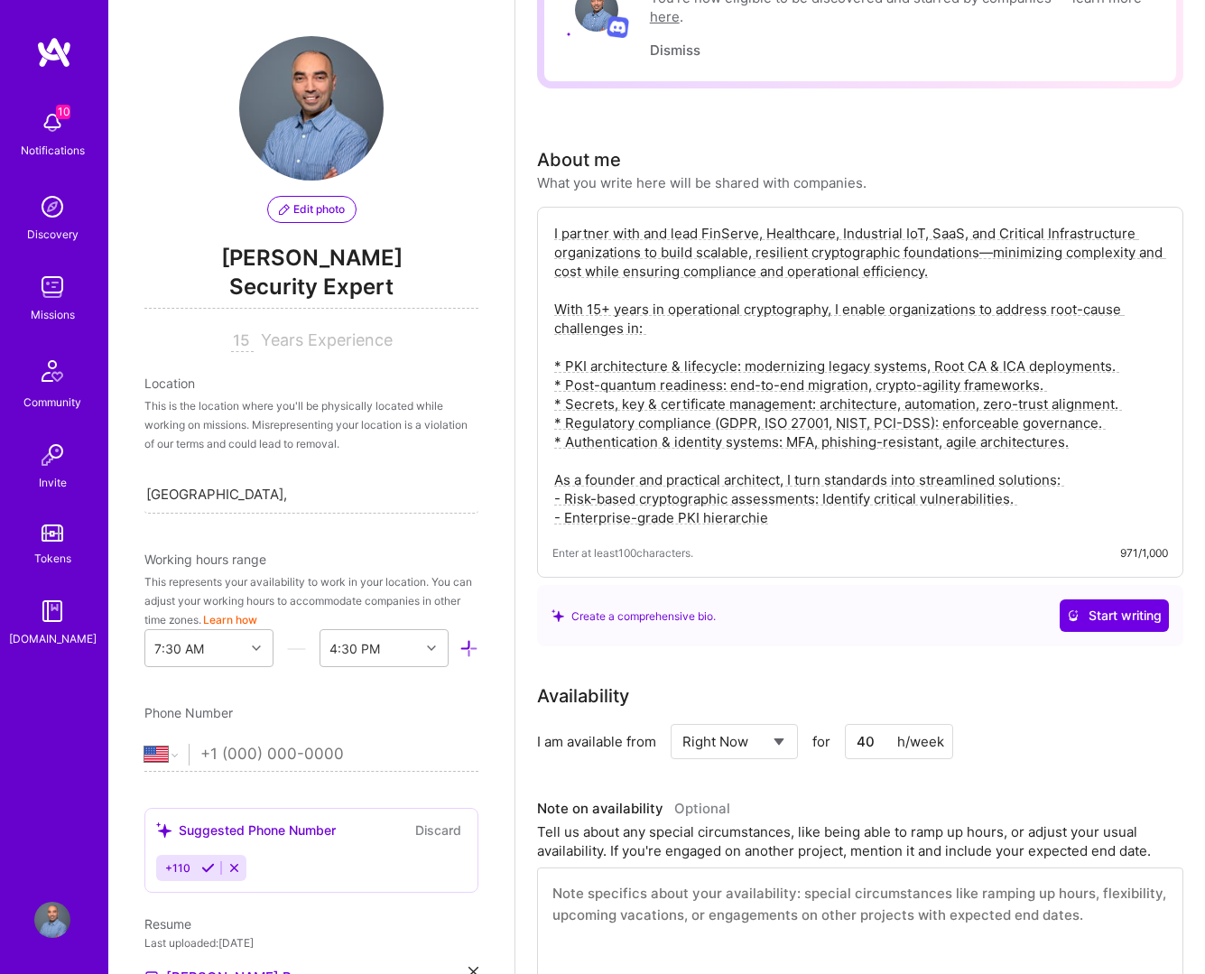
scroll to position [160, 0]
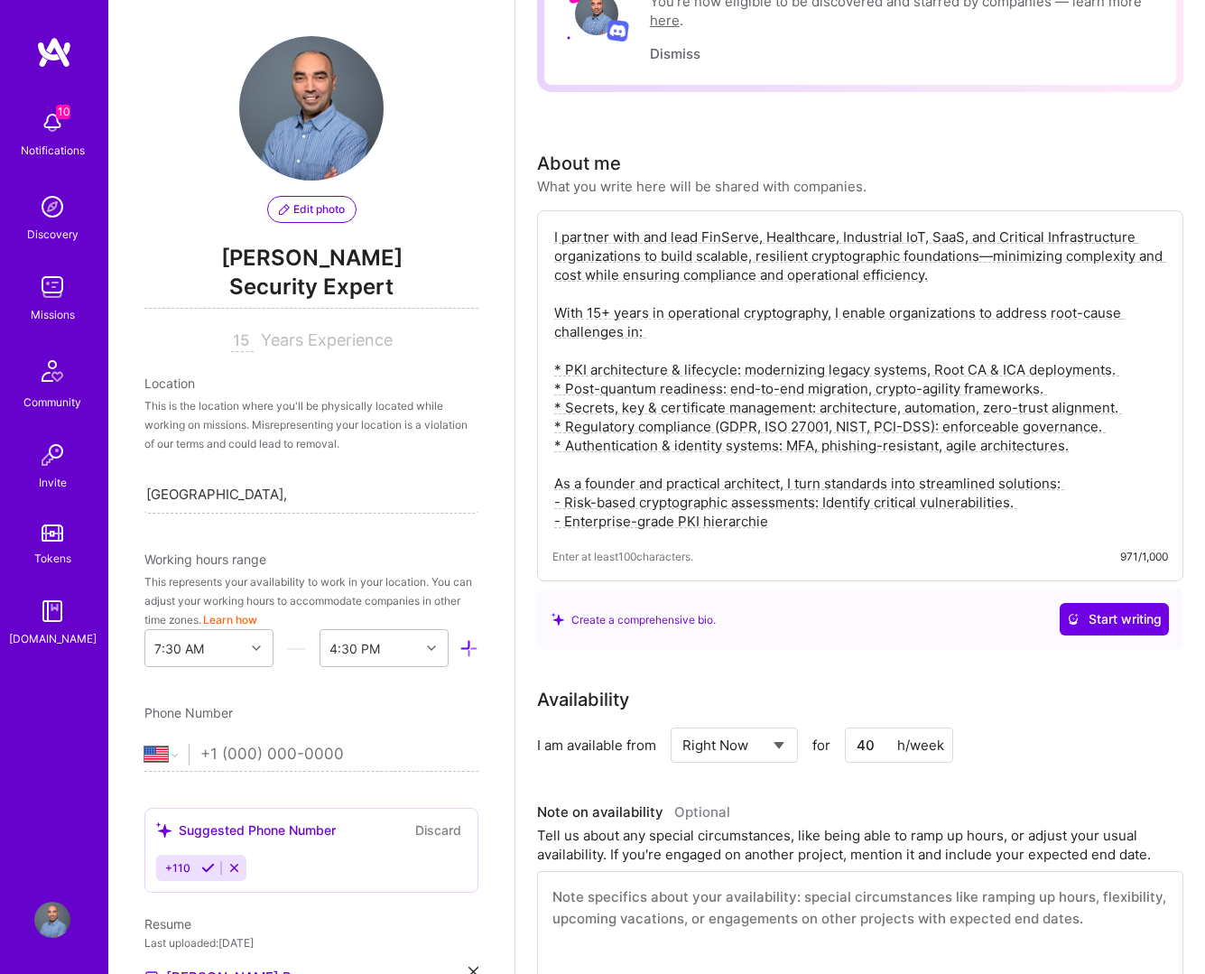
drag, startPoint x: 831, startPoint y: 312, endPoint x: 619, endPoint y: 333, distance: 213.1
click at [619, 333] on textarea "I partner with and lead FinServe, Healthcare, Industrial IoT, SaaS, and Critica…" at bounding box center [859, 379] width 615 height 307
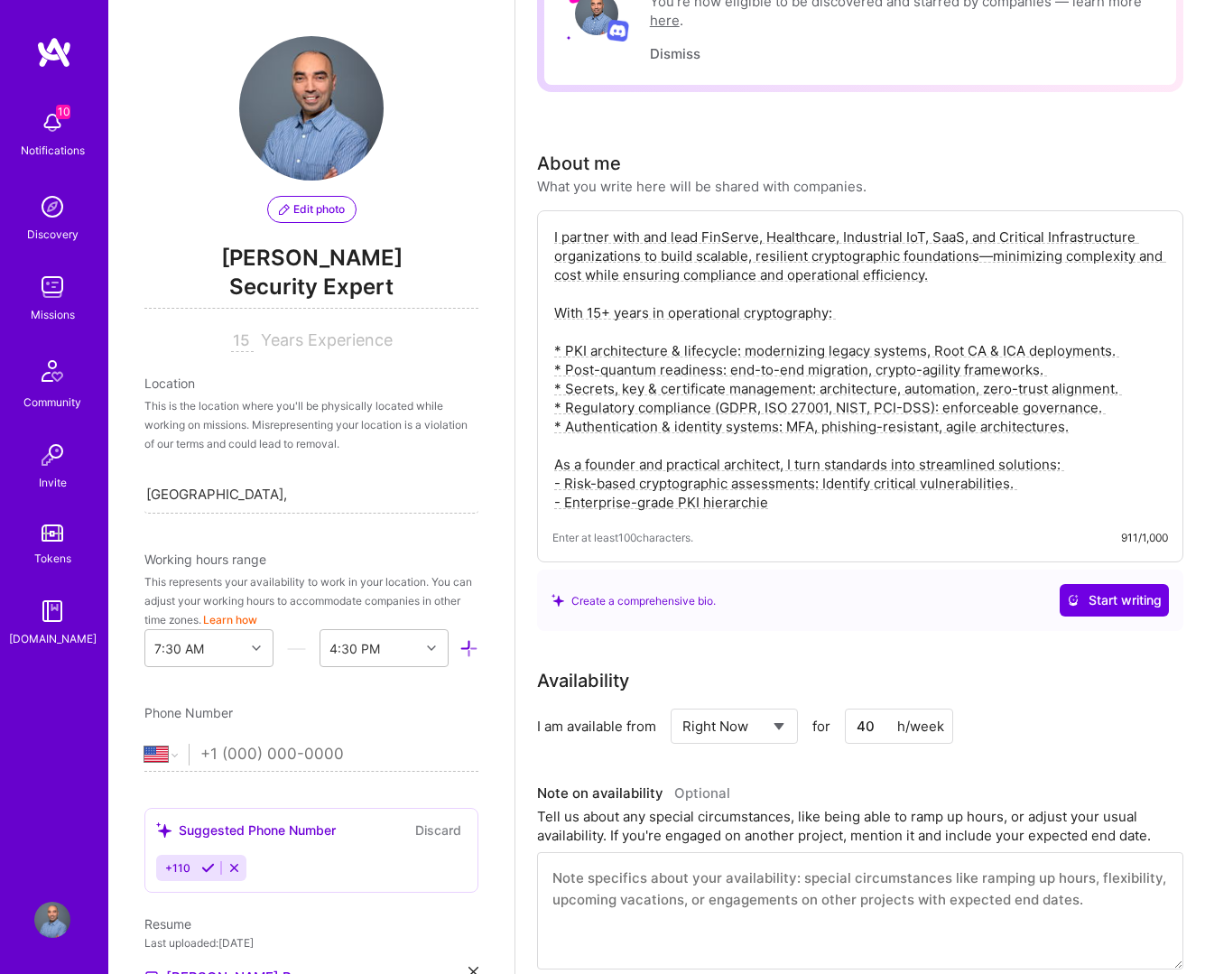
click at [856, 364] on textarea "I partner with and lead FinServe, Healthcare, Industrial IoT, SaaS, and Critica…" at bounding box center [859, 370] width 615 height 288
click at [685, 238] on textarea "I partner with and lead FinServe, Healthcare, Industrial IoT, SaaS, and Critica…" at bounding box center [859, 370] width 615 height 288
click at [856, 240] on textarea "I partner with and lead FinServe, Healthcare, Industrial IoT, SaaS, and Critica…" at bounding box center [859, 370] width 615 height 288
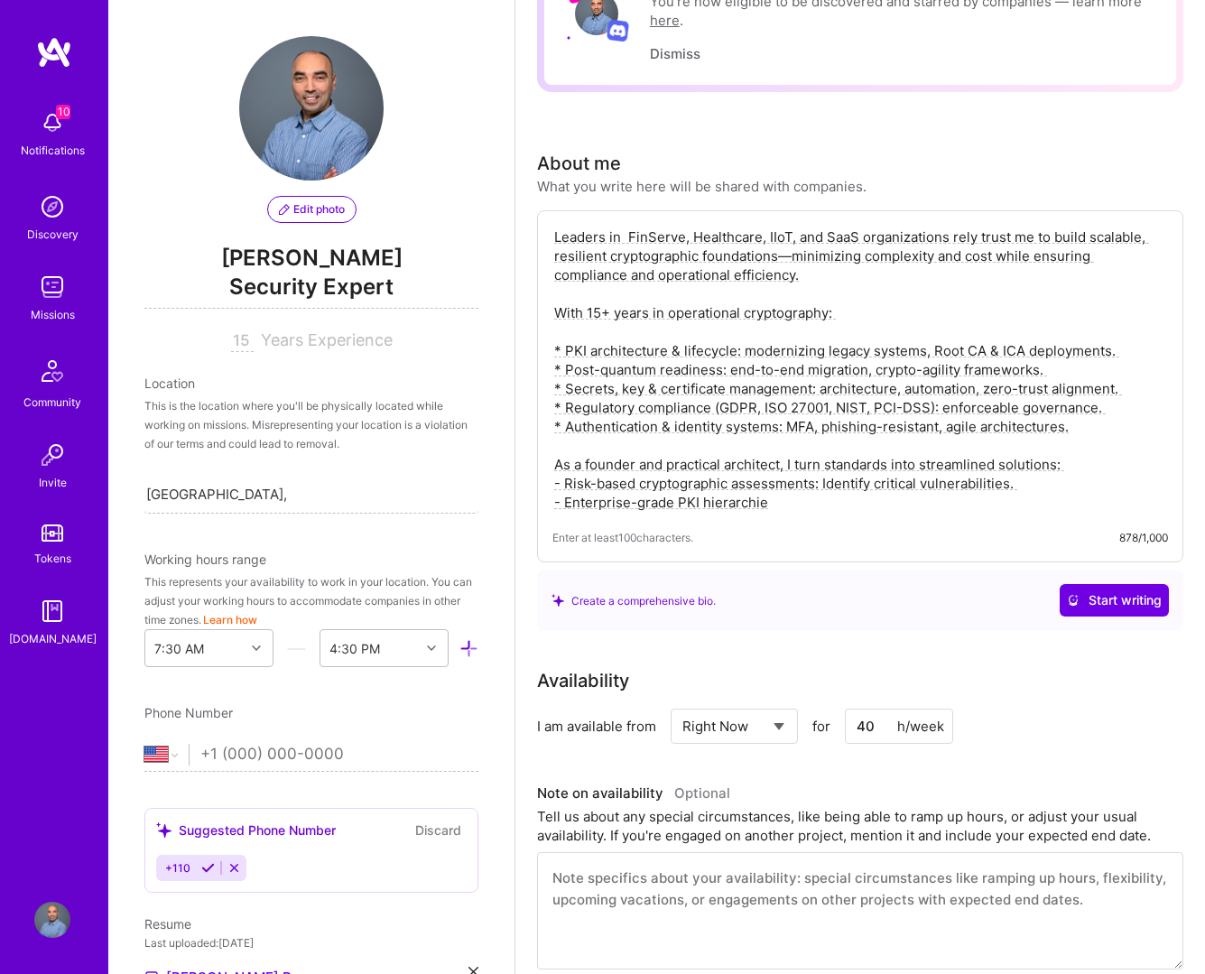
click at [856, 245] on textarea "Leaders in FinServe, Healthcare, IIoT, and SaaS organizations rely trust me to …" at bounding box center [859, 370] width 615 height 288
click at [856, 314] on textarea "Leaders in FinServe, Healthcare, IIoT, and SaaS organizations trust me to build…" at bounding box center [859, 369] width 615 height 288
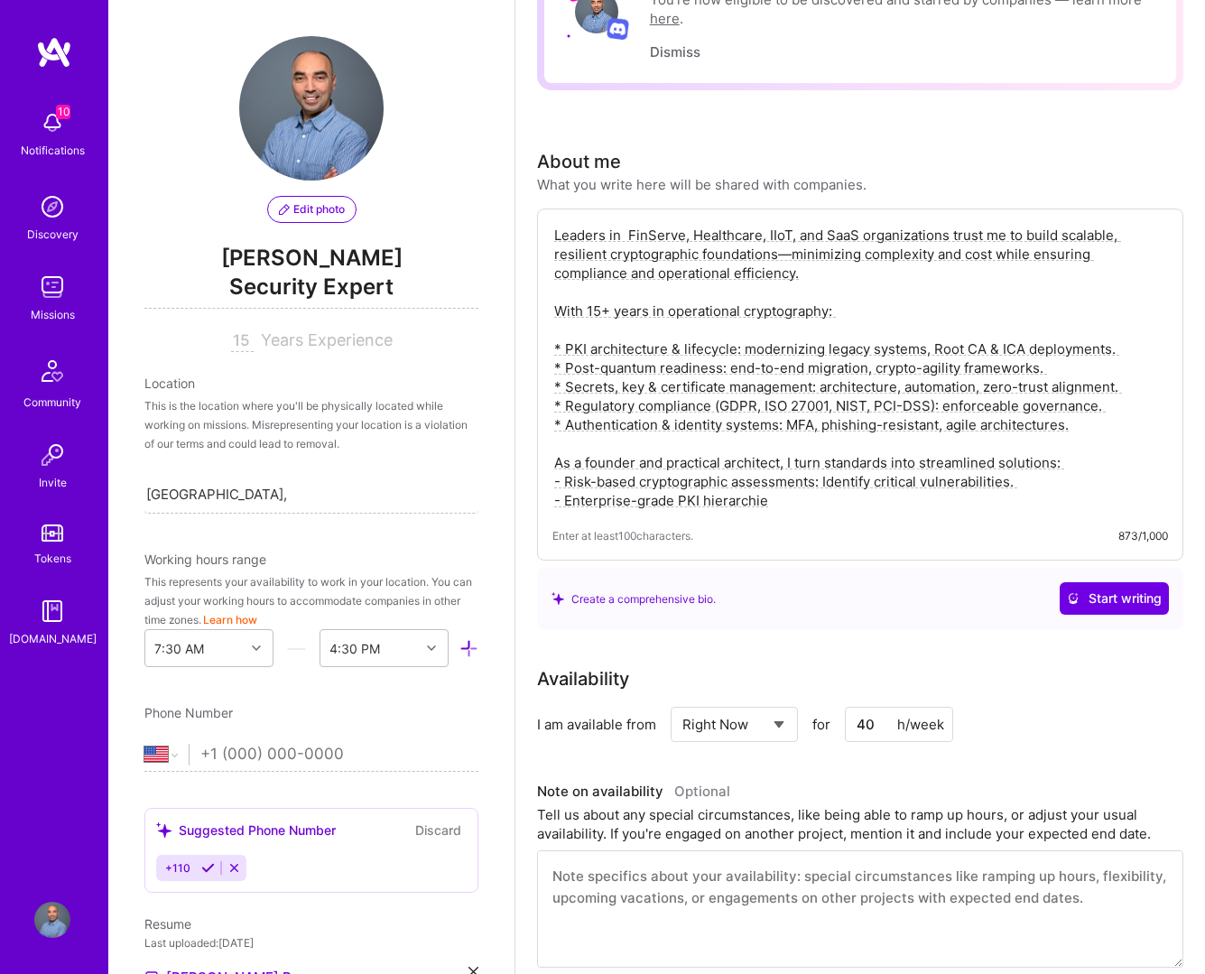
click at [856, 372] on textarea "Leaders in FinServe, Healthcare, IIoT, and SaaS organizations trust me to build…" at bounding box center [859, 368] width 615 height 288
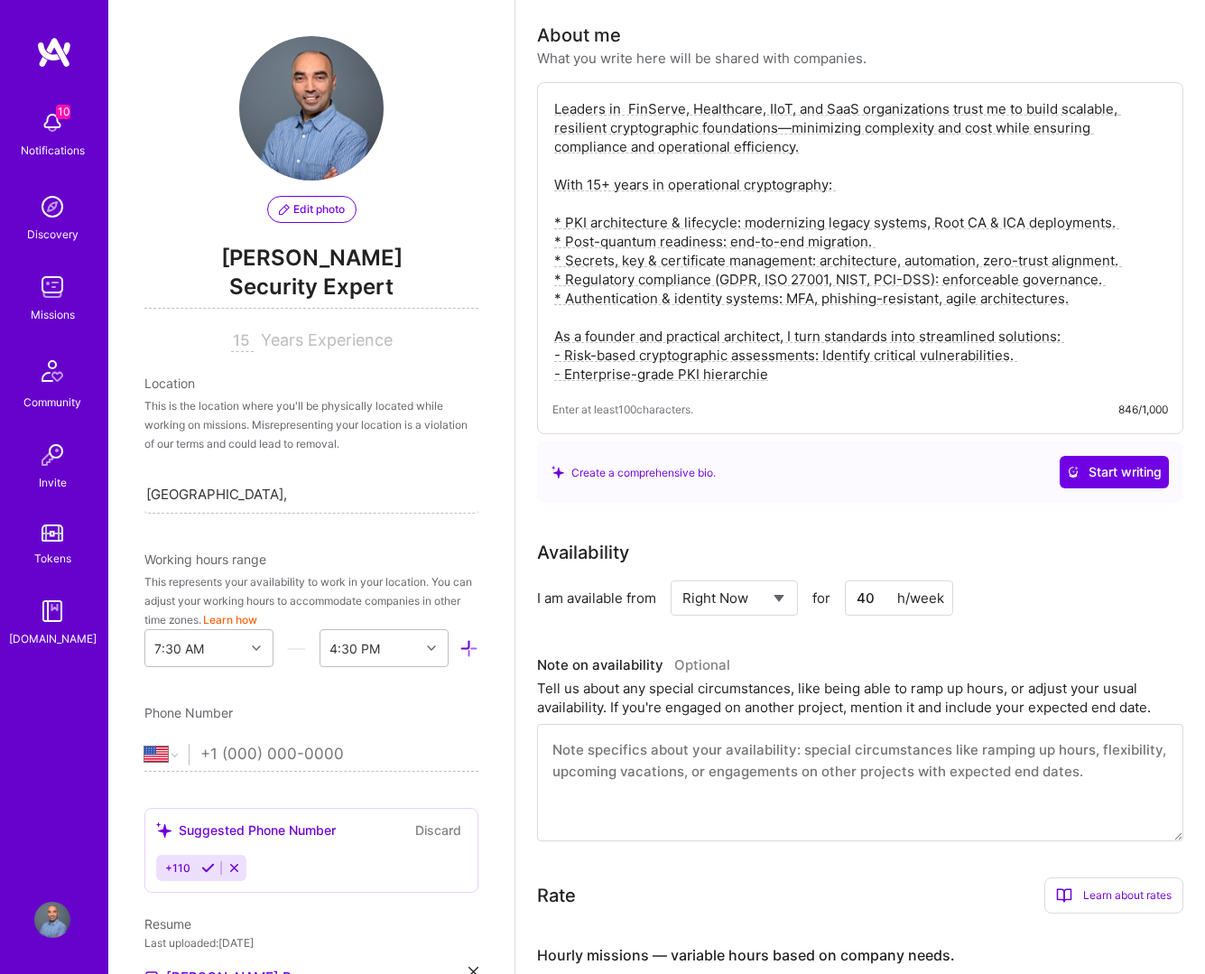
scroll to position [291, 0]
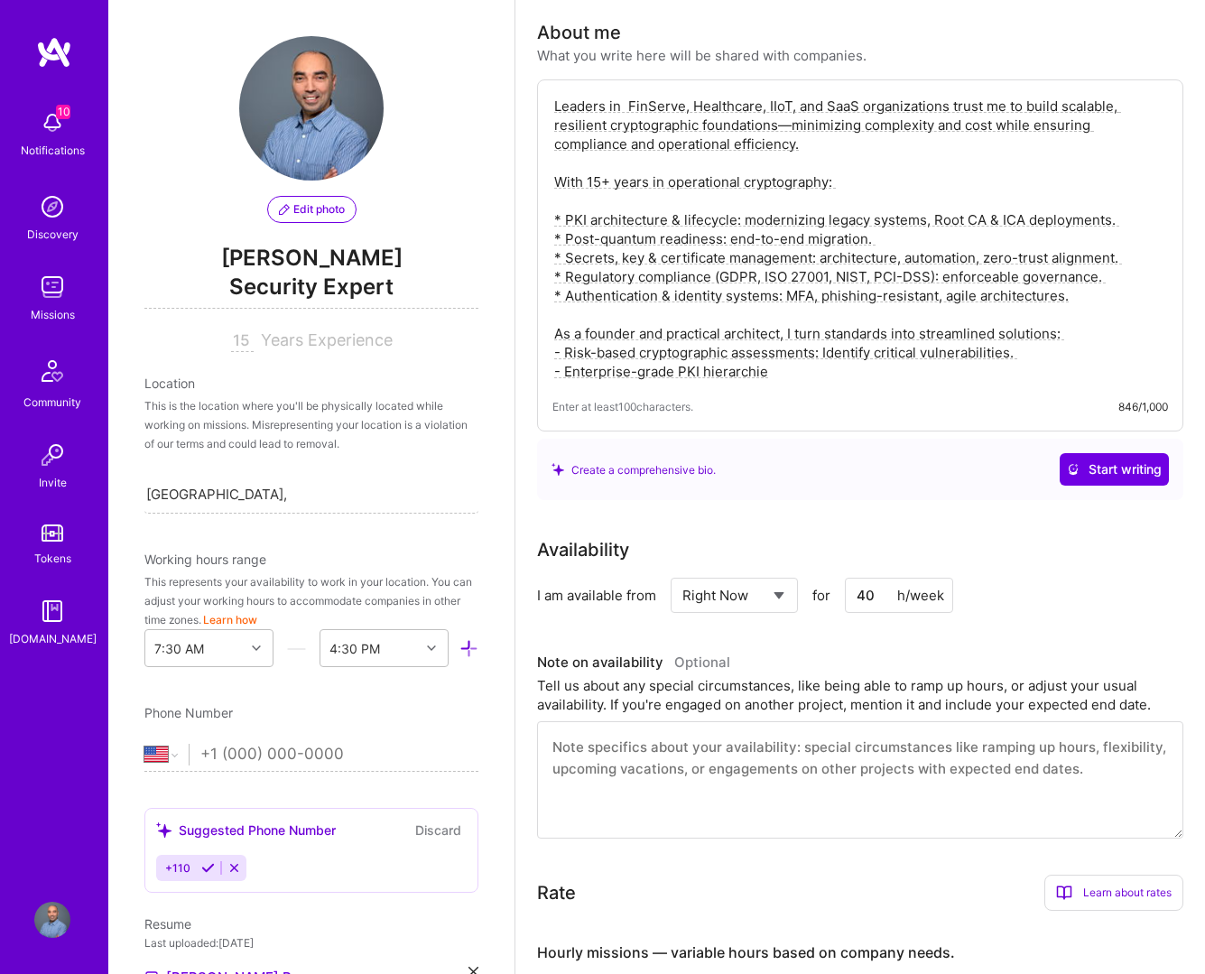
click at [780, 334] on textarea "Leaders in FinServe, Healthcare, IIoT, and SaaS organizations trust me to build…" at bounding box center [859, 239] width 615 height 288
click at [658, 337] on textarea "Leaders in FinServe, Healthcare, IIoT, and SaaS organizations trust me to build…" at bounding box center [859, 239] width 615 height 288
paste textarea "founder and practical architect, I turn standards into streamlined solutions: -…"
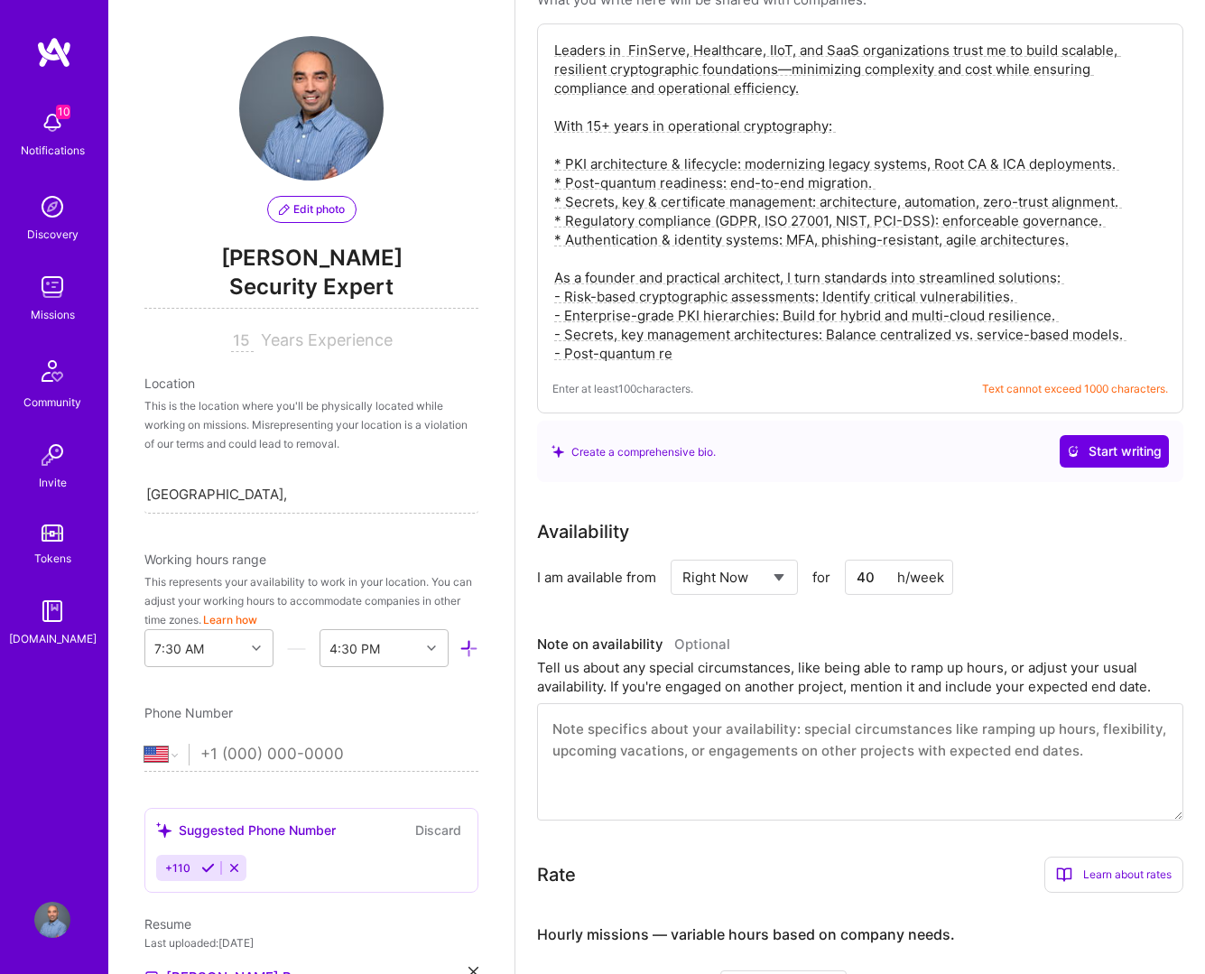
scroll to position [347, 0]
click at [769, 317] on textarea "Leaders in FinServe, Healthcare, IIoT, and SaaS organizations trust me to build…" at bounding box center [859, 201] width 615 height 326
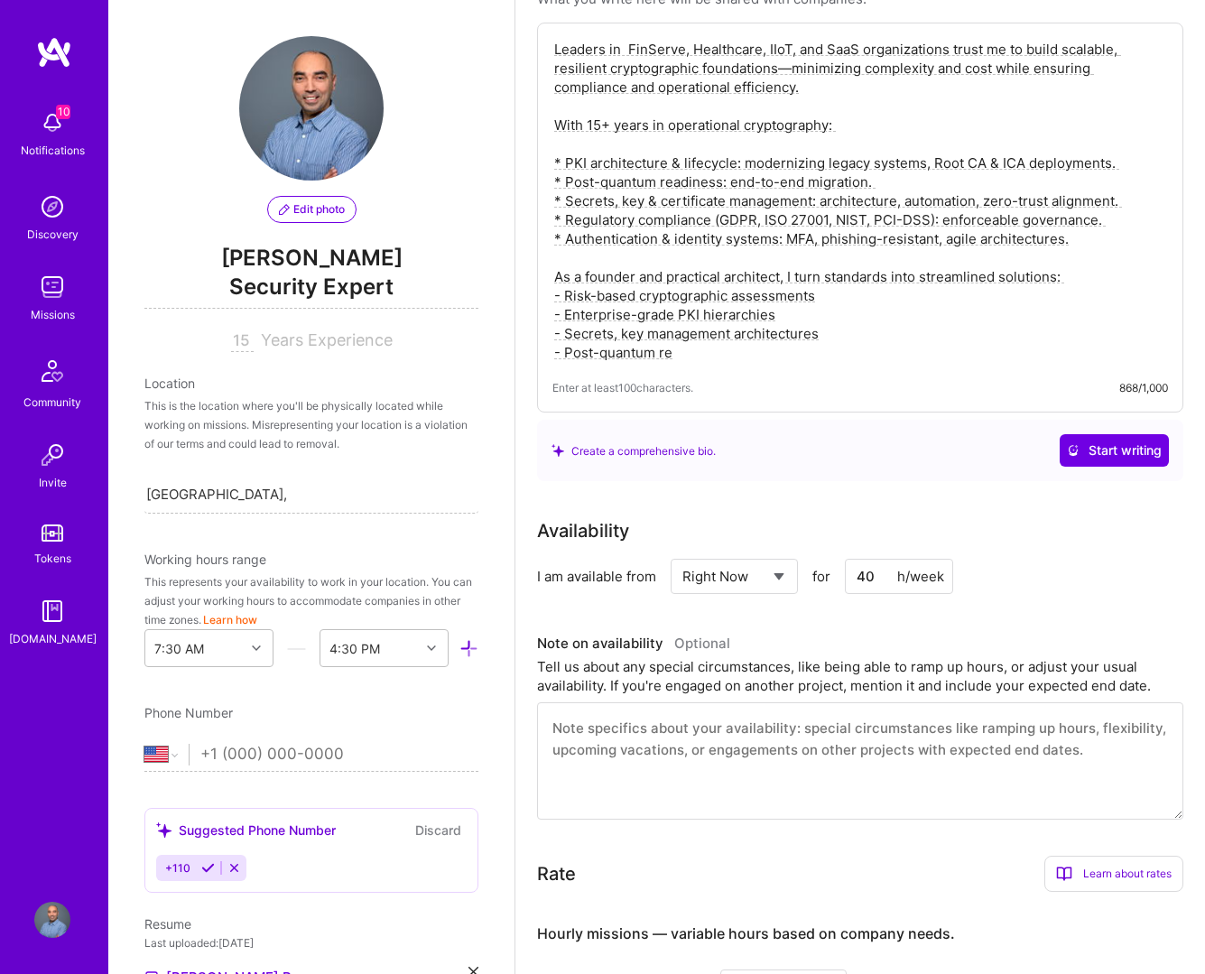
type textarea "Leaders in FinServe, Healthcare, IIoT, and SaaS organizations trust me to build…"
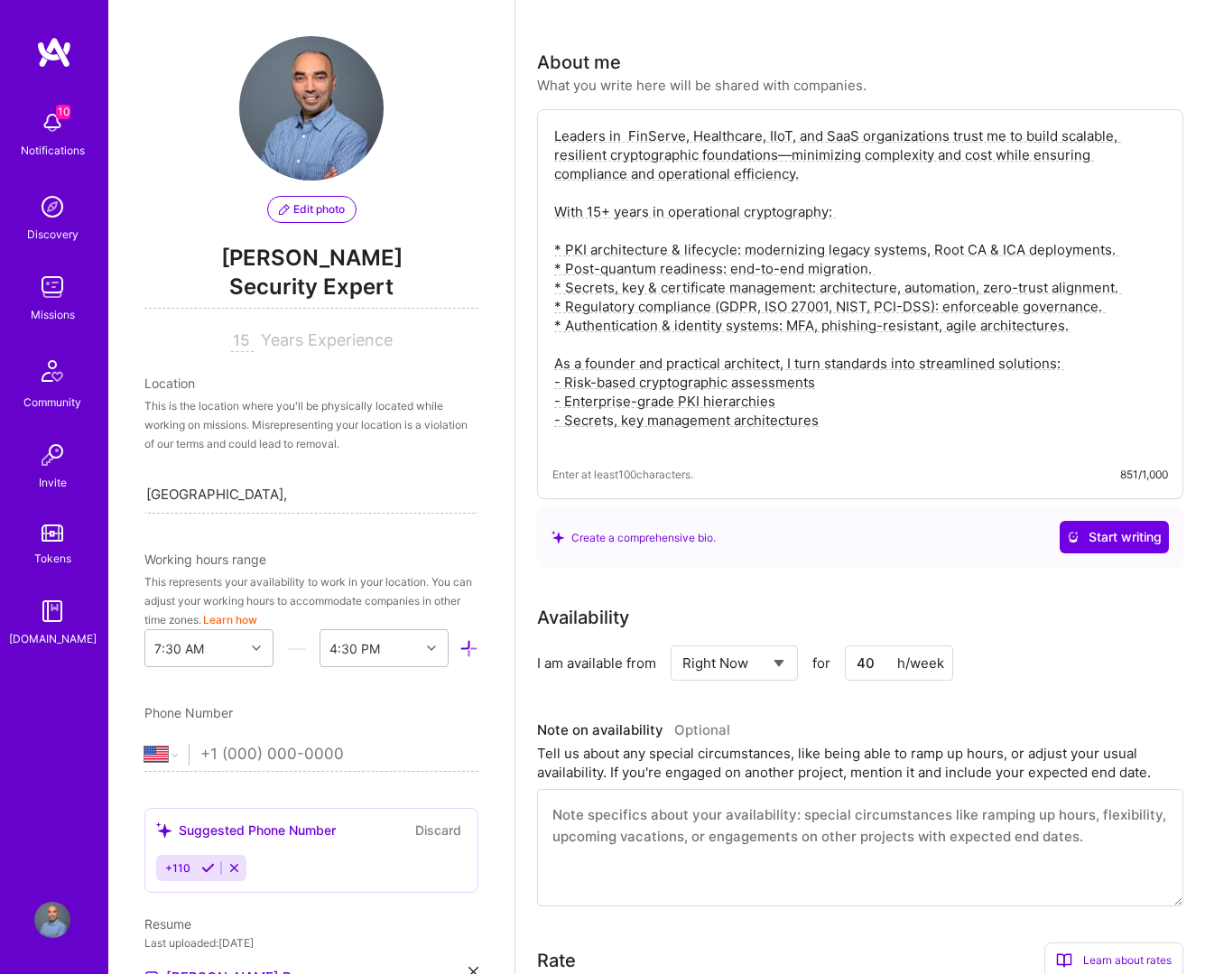
scroll to position [193, 0]
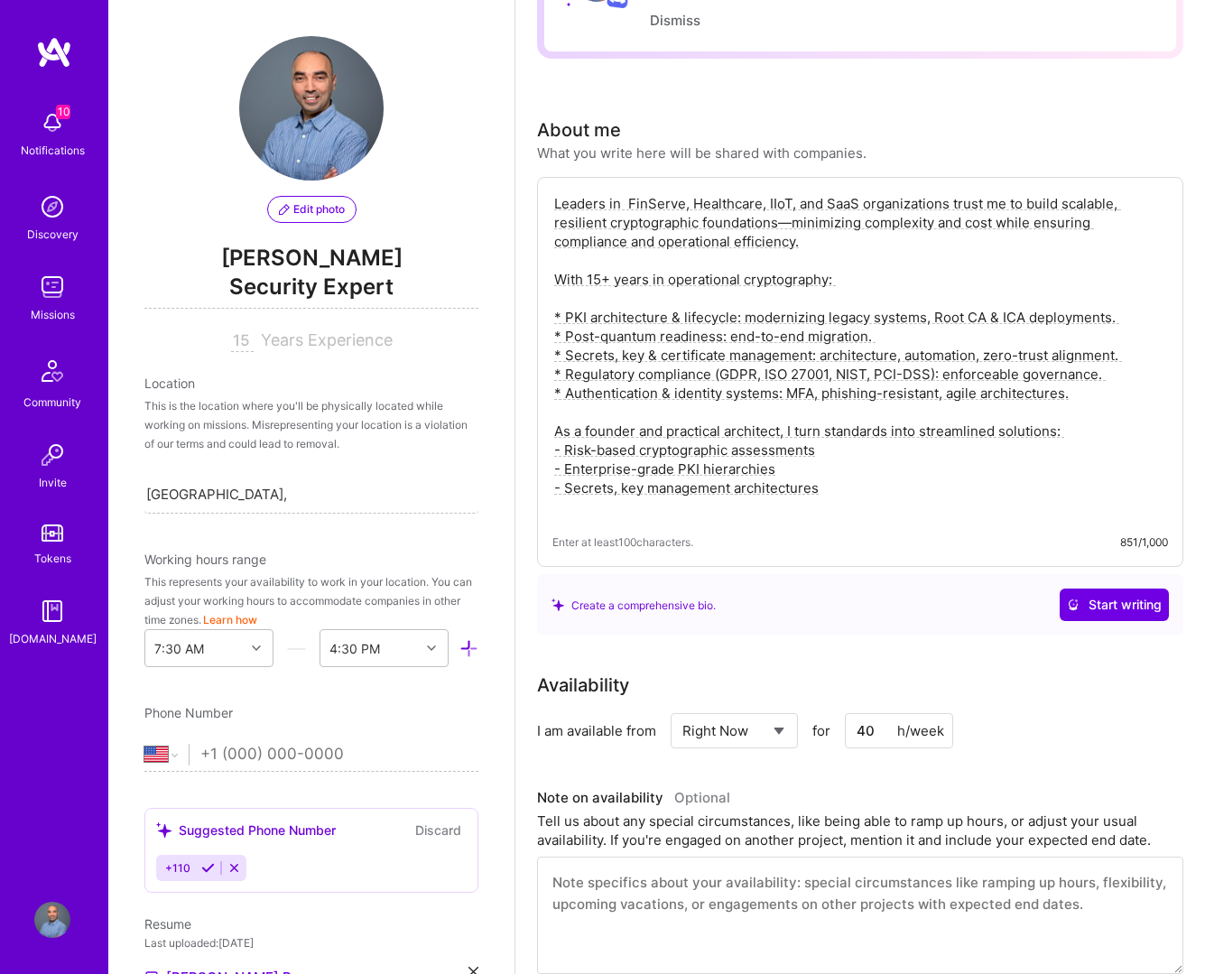
click at [715, 247] on textarea "Leaders in FinServe, Healthcare, IIoT, and SaaS organizations trust me to build…" at bounding box center [859, 355] width 615 height 326
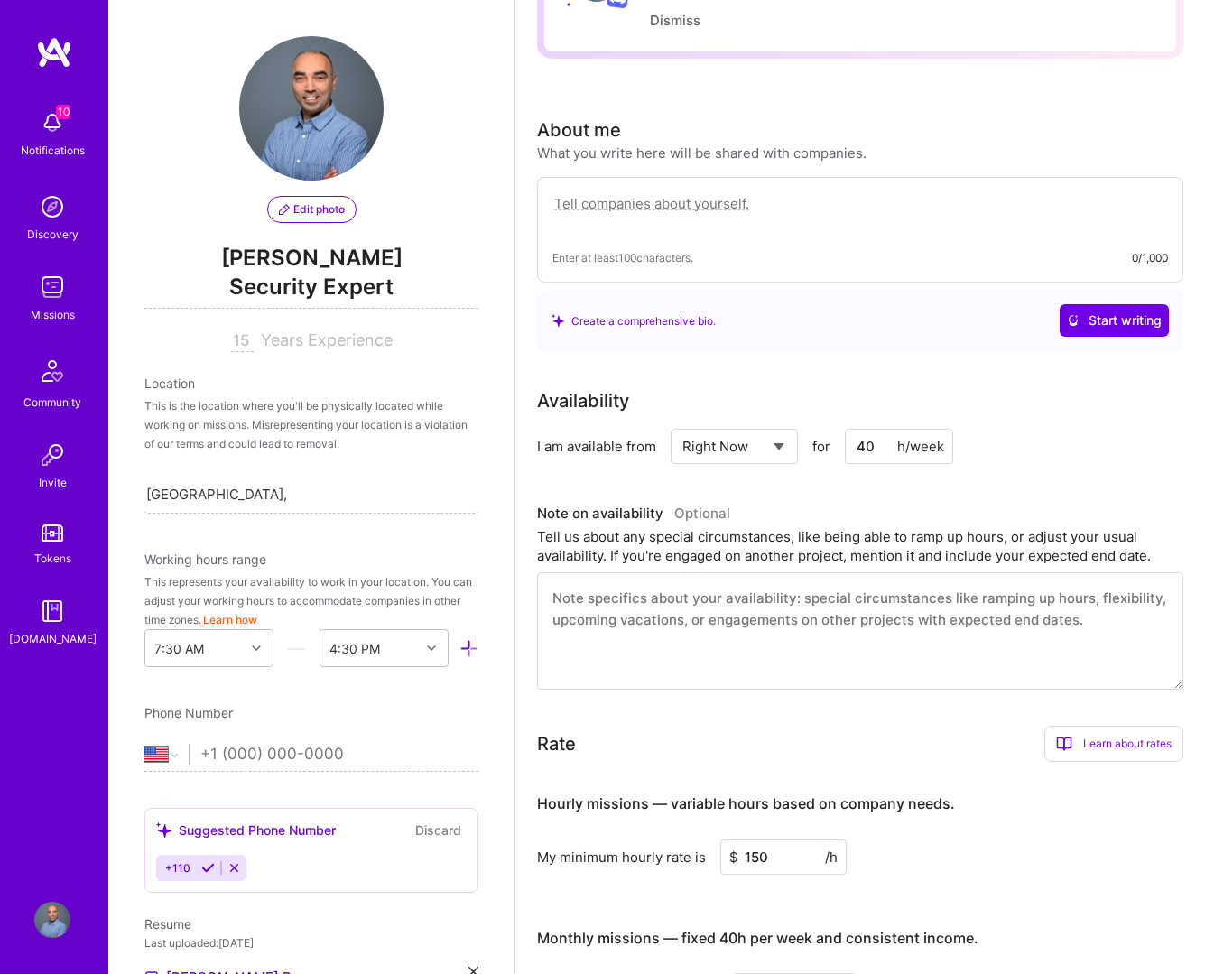
paste textarea "I partner with FinServe, Healthcare, Industrial IoT, SaaS, and Critical Infrast…"
type textarea "I partner with FinServe, Healthcare, Industrial IoT, SaaS, and Critical Infrast…"
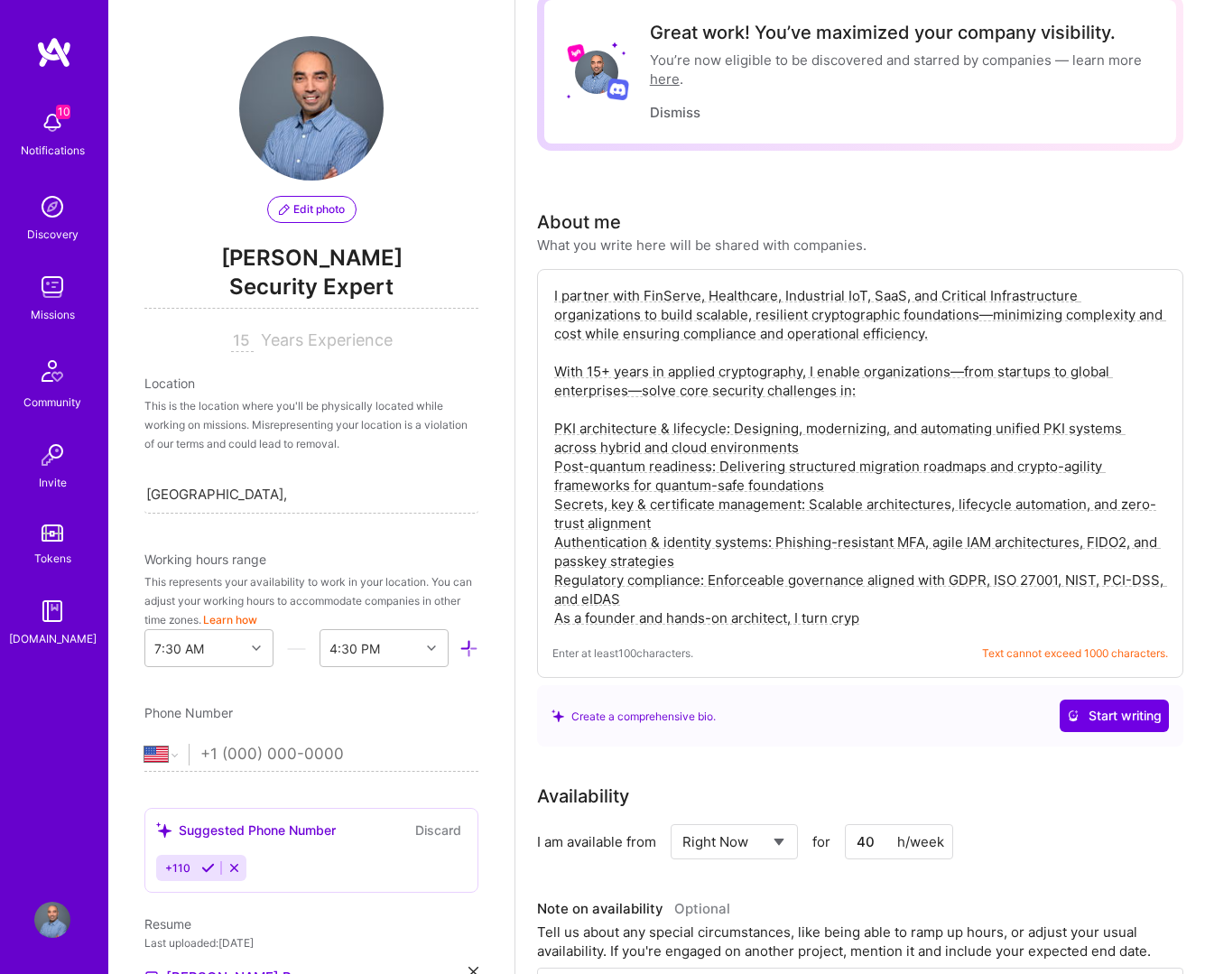
scroll to position [96, 0]
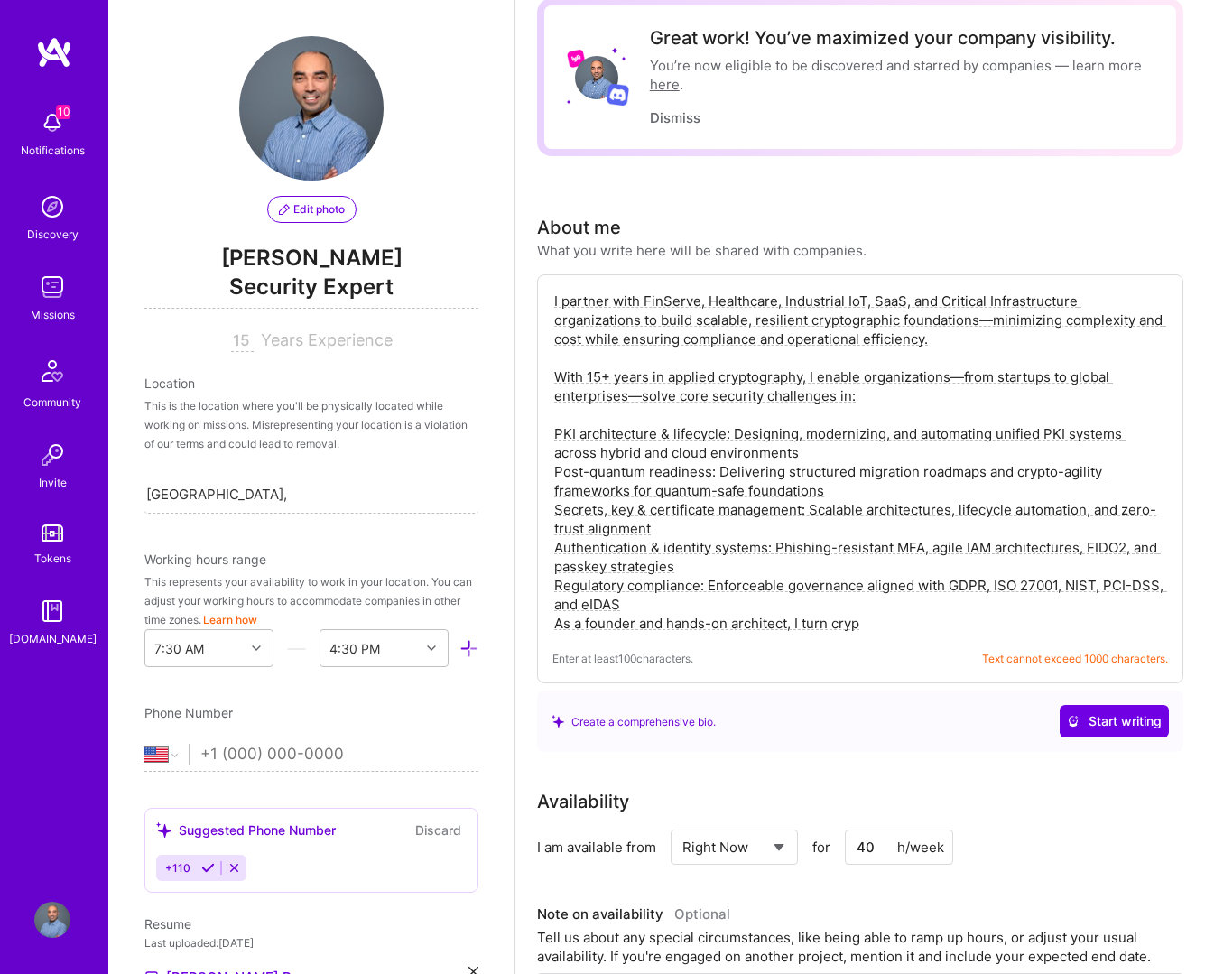
click at [749, 405] on textarea "I partner with FinServe, Healthcare, Industrial IoT, SaaS, and Critical Infrast…" at bounding box center [859, 462] width 615 height 345
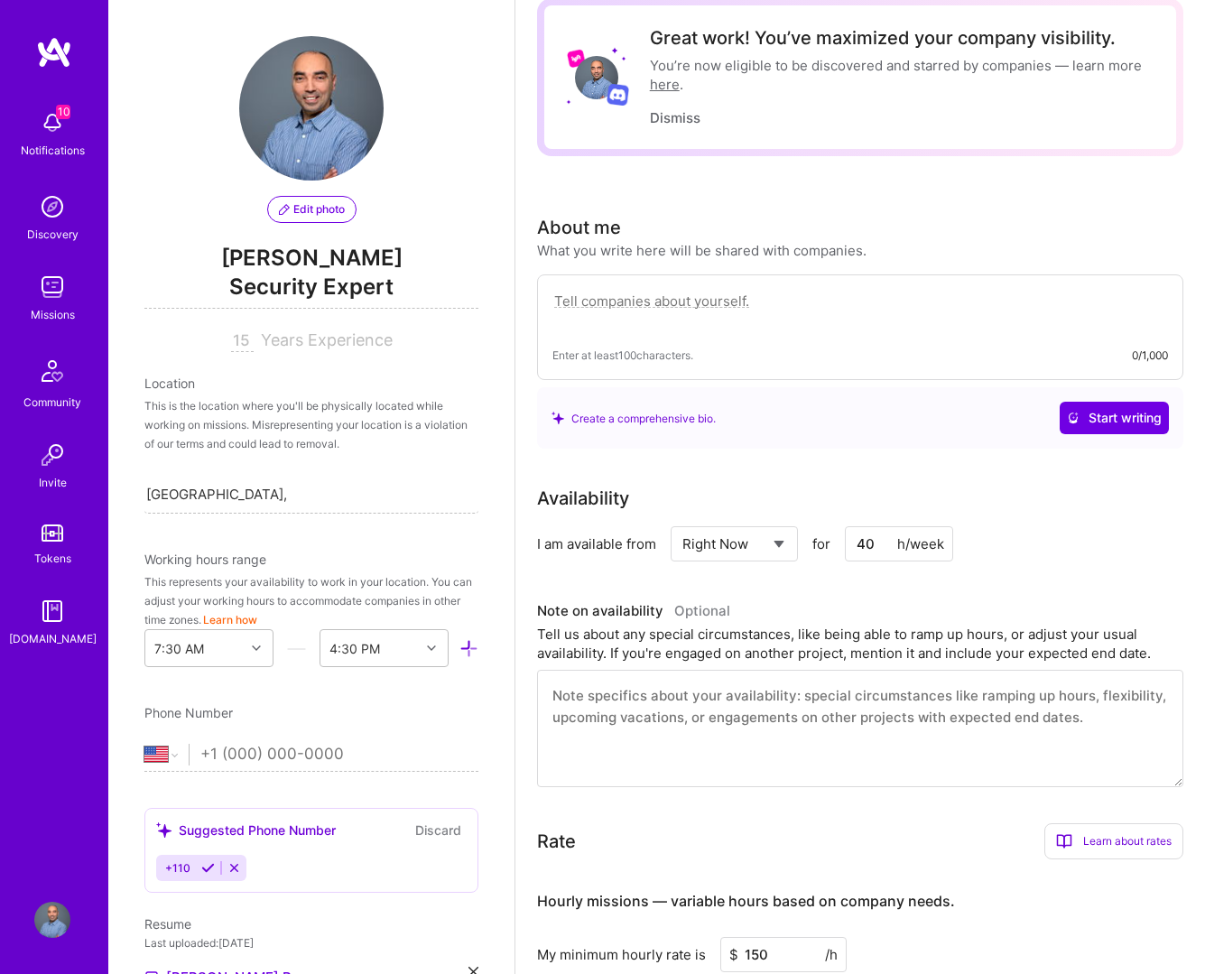
paste textarea "I partner with FinServe, Healthcare, Industrial IoT, SaaS, and Critical Infrast…"
type textarea "I partner with FinServe, Healthcare, Industrial IoT, SaaS, and Critical Infrast…"
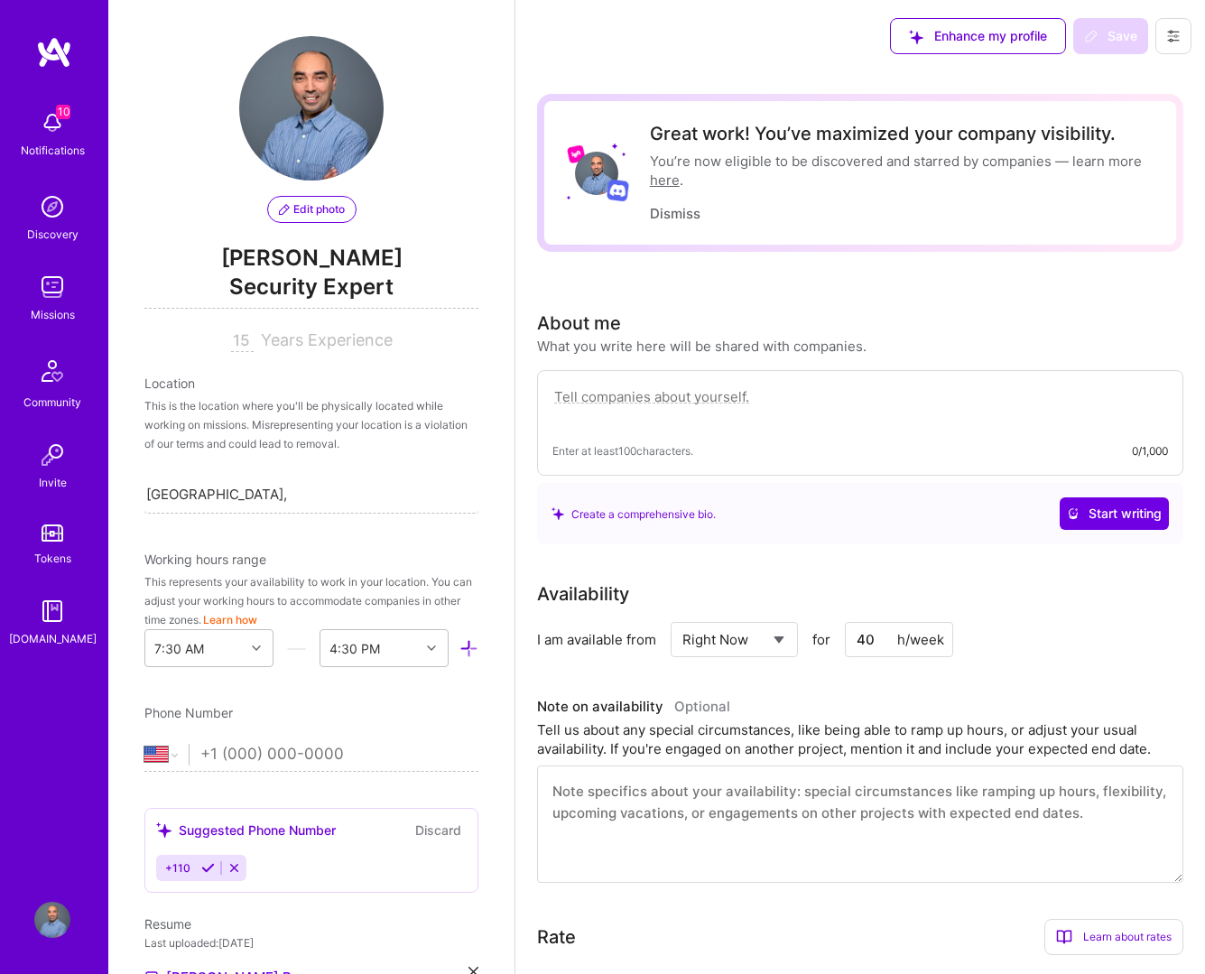
scroll to position [0, 0]
paste textarea "I partner with FinServe, Healthcare, Industrial IoT, SaaS, and Critical Infrast…"
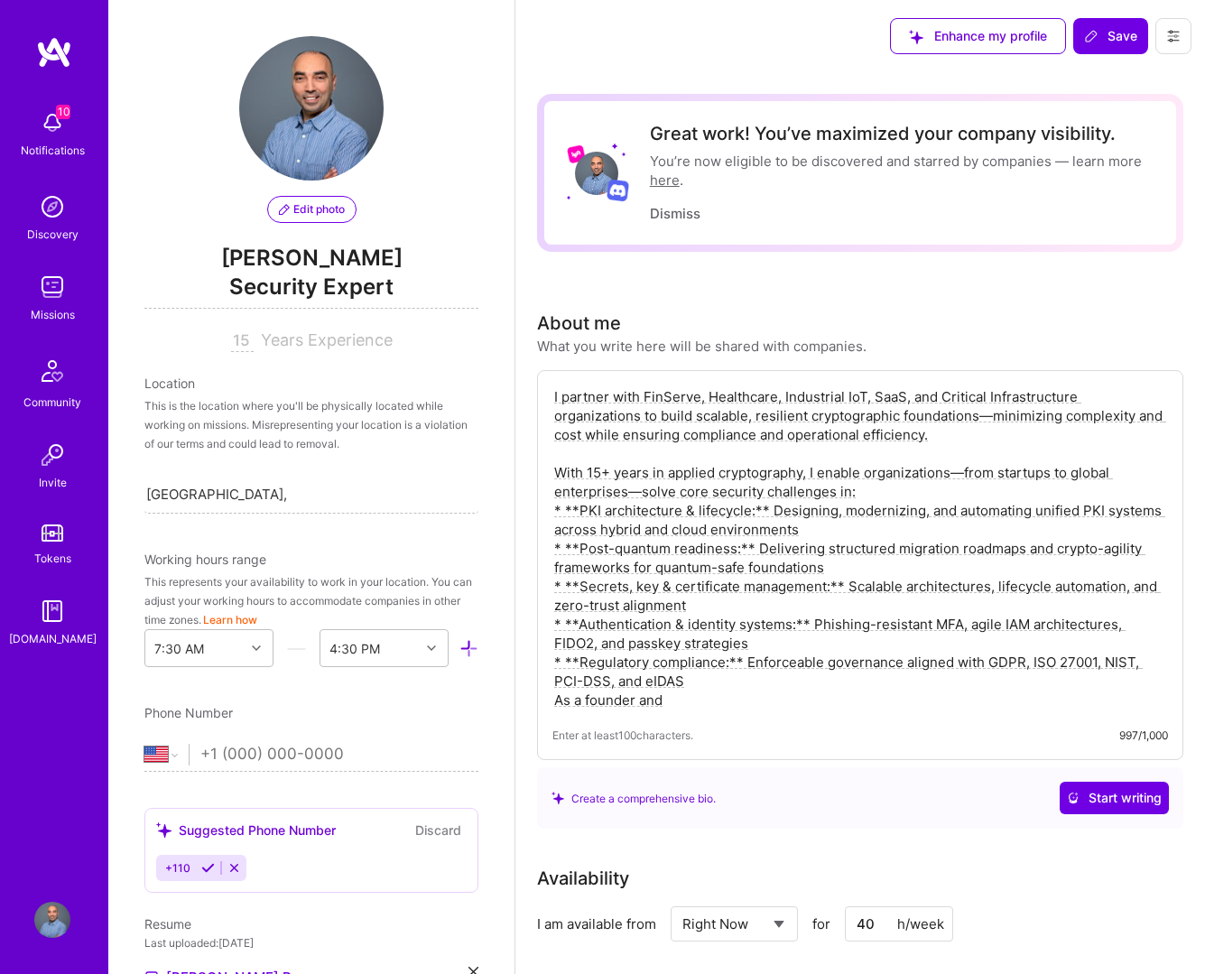
type textarea "I partner with FinServe, Healthcare, Industrial IoT, SaaS, and Critical Infrast…"
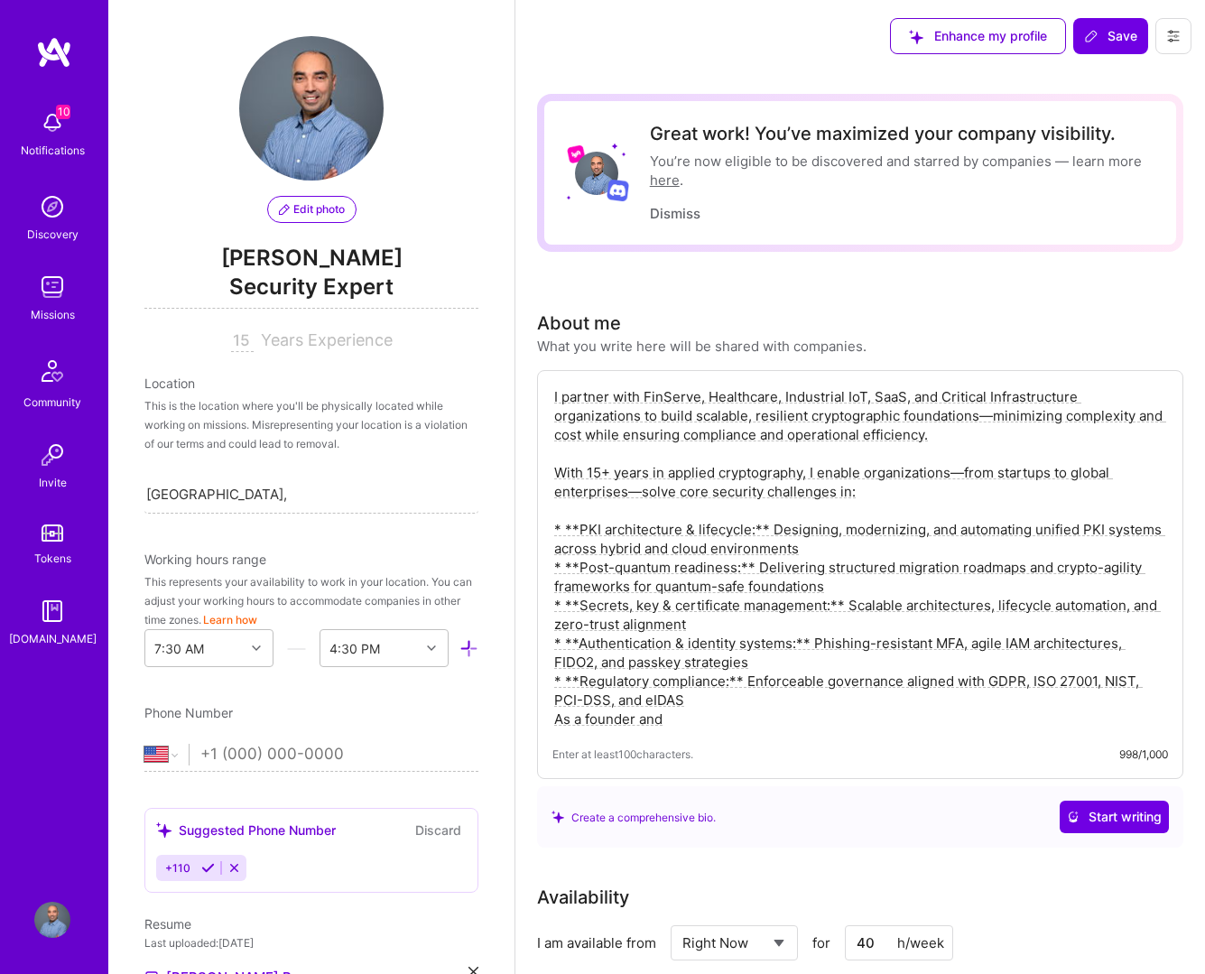
click at [744, 571] on textarea "I partner with FinServe, Healthcare, Industrial IoT, SaaS, and Critical Infrast…" at bounding box center [859, 557] width 615 height 345
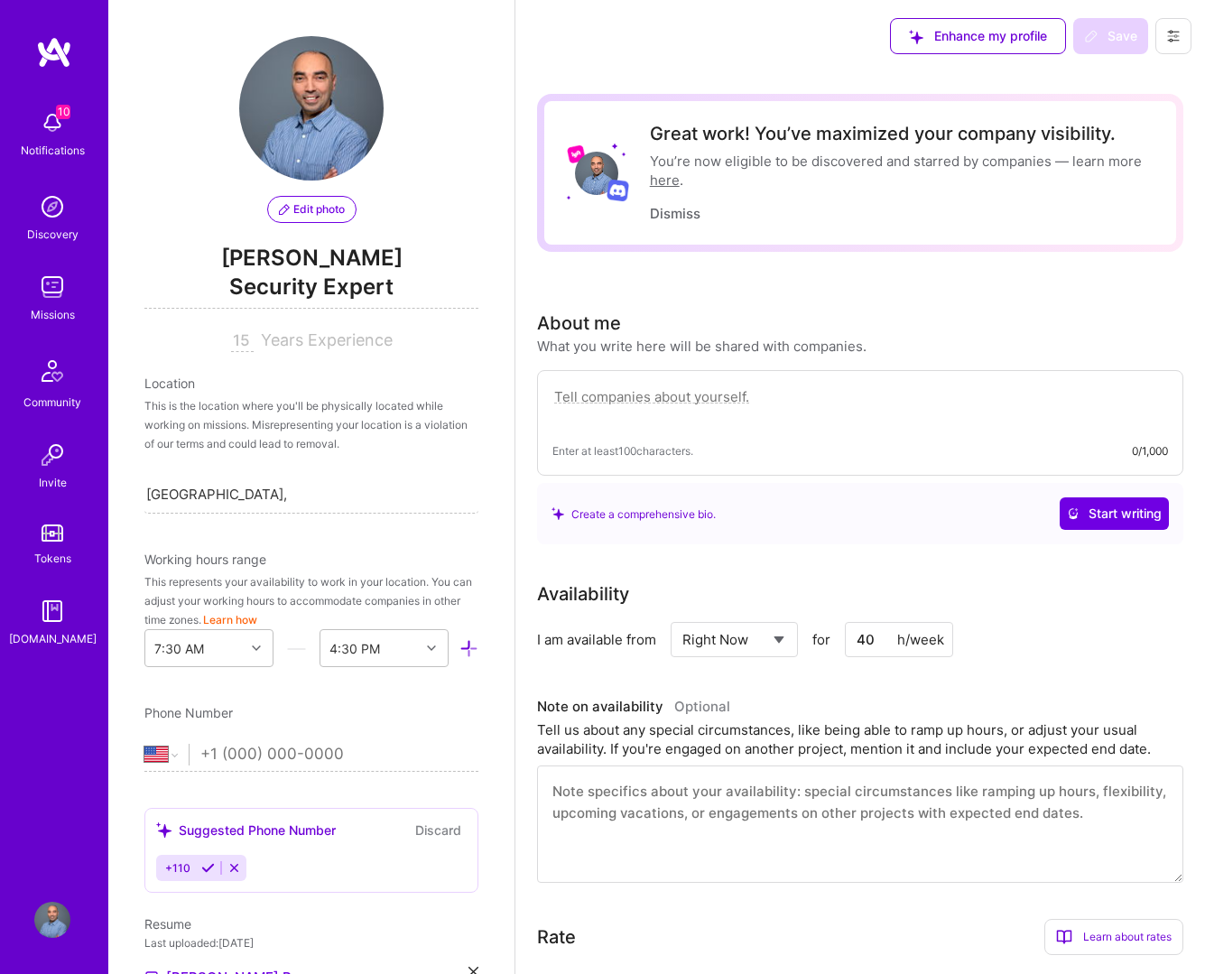
paste textarea "Of course. Here is the profile condensed for a platform like LinkedIn, focusing…"
type textarea "Of course. Here is the profile condensed for a platform like LinkedIn, focusing…"
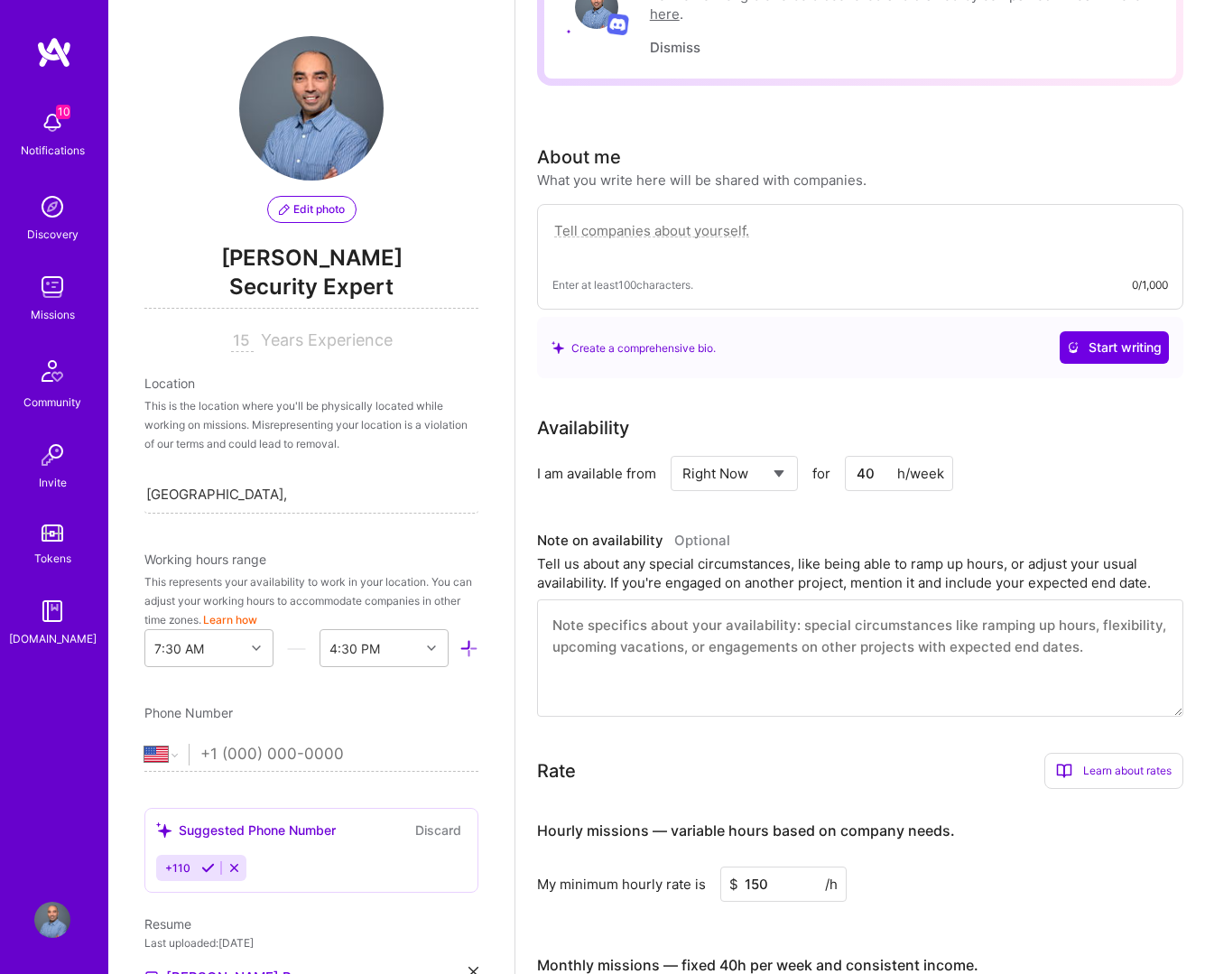
scroll to position [161, 0]
